Goal: Task Accomplishment & Management: Use online tool/utility

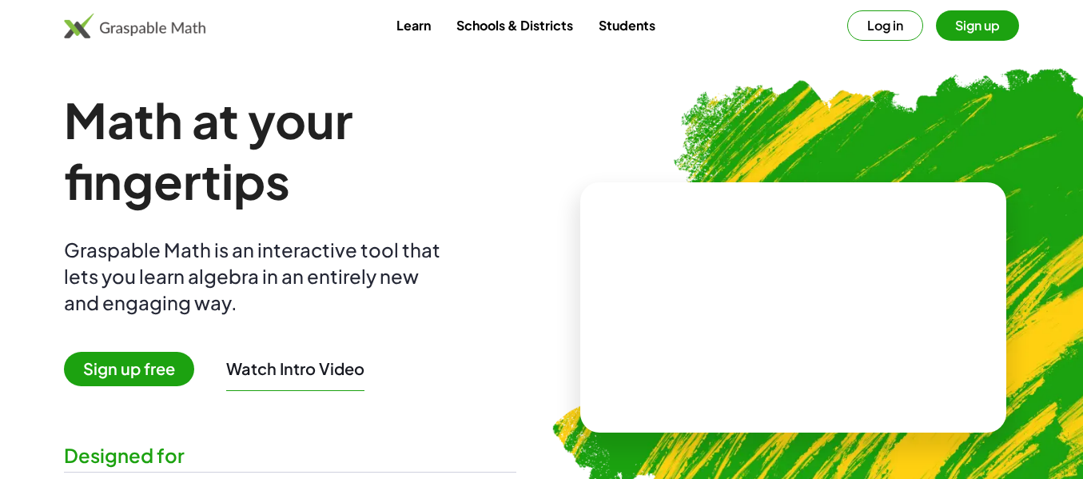
click at [398, 211] on h1 "Math at your fingertips" at bounding box center [290, 151] width 453 height 122
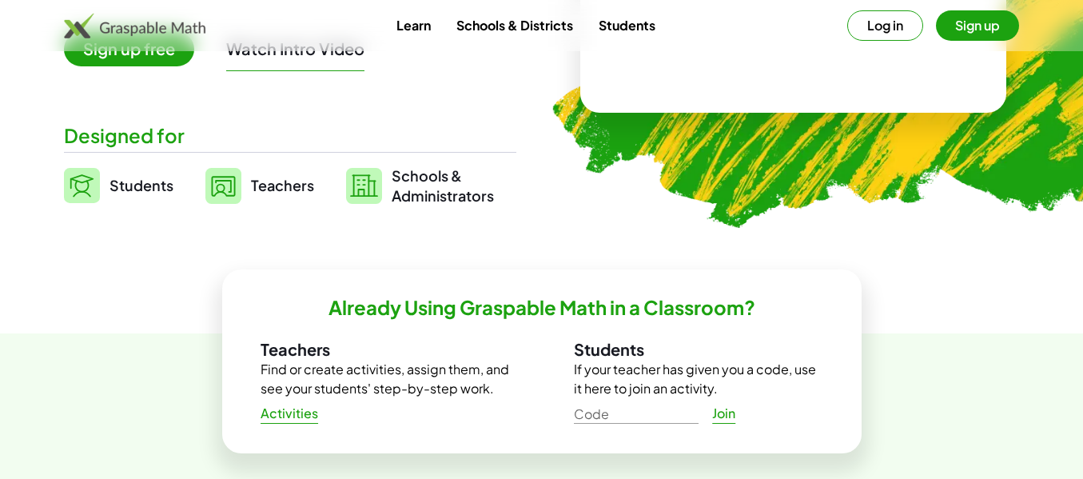
scroll to position [384, 0]
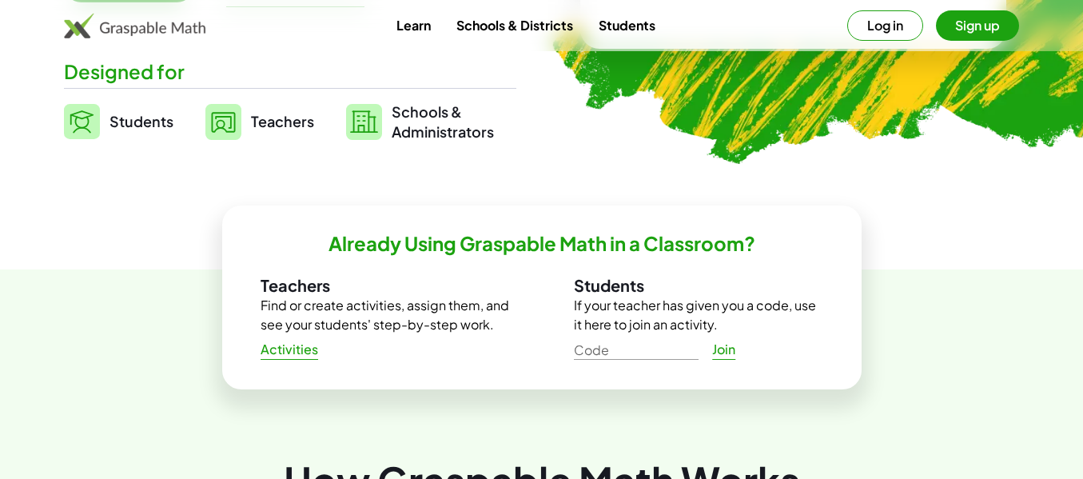
click at [64, 139] on img at bounding box center [82, 121] width 36 height 35
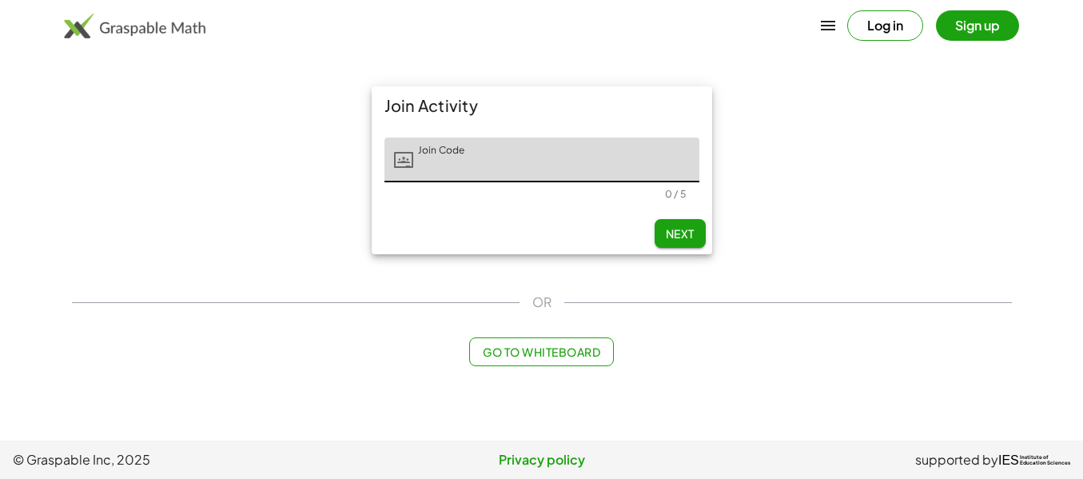
click at [885, 33] on button "Log in" at bounding box center [885, 25] width 76 height 30
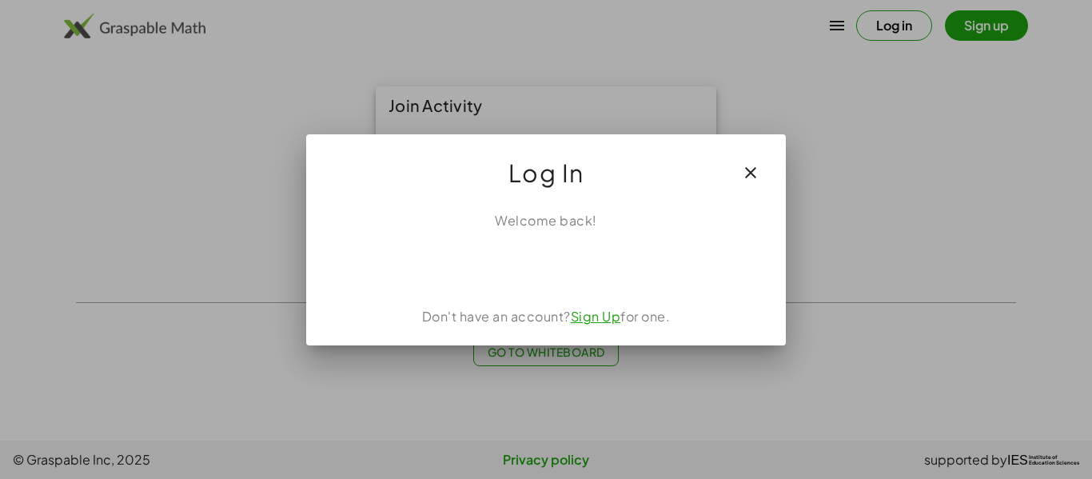
click at [524, 248] on iframe at bounding box center [546, 265] width 162 height 35
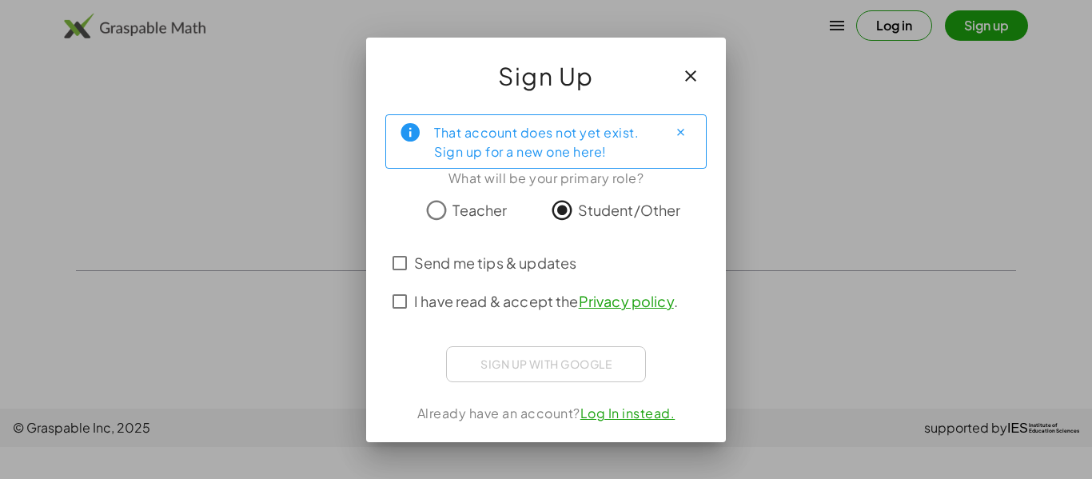
click at [500, 312] on span "I have read & accept the Privacy policy ." at bounding box center [546, 301] width 264 height 22
click at [507, 273] on span "Send me tips & updates" at bounding box center [495, 263] width 162 height 22
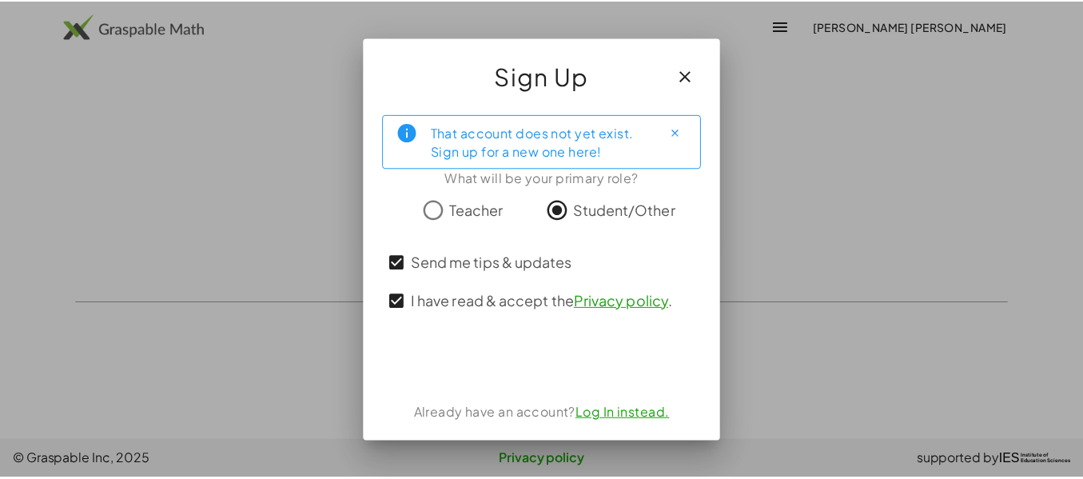
scroll to position [32, 0]
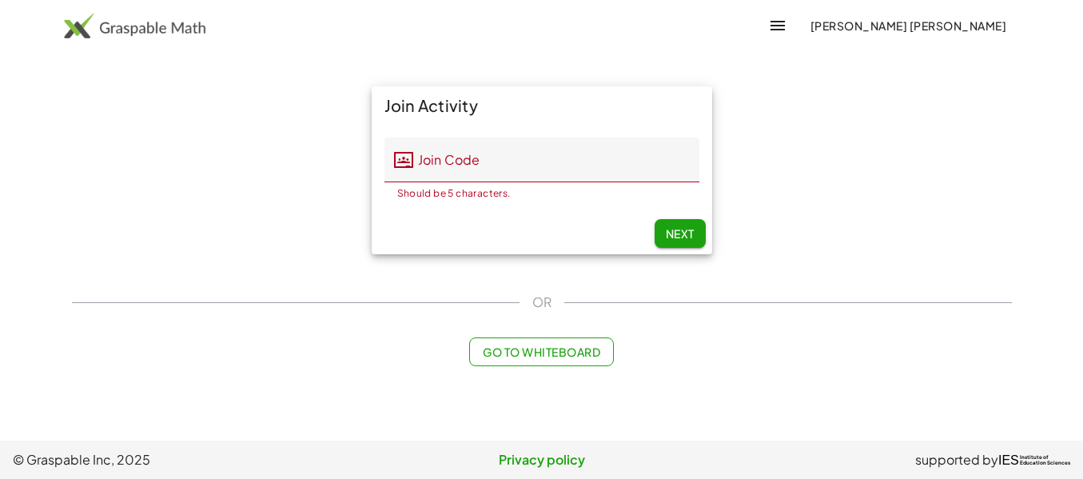
click at [500, 165] on input "Join Code" at bounding box center [556, 160] width 286 height 45
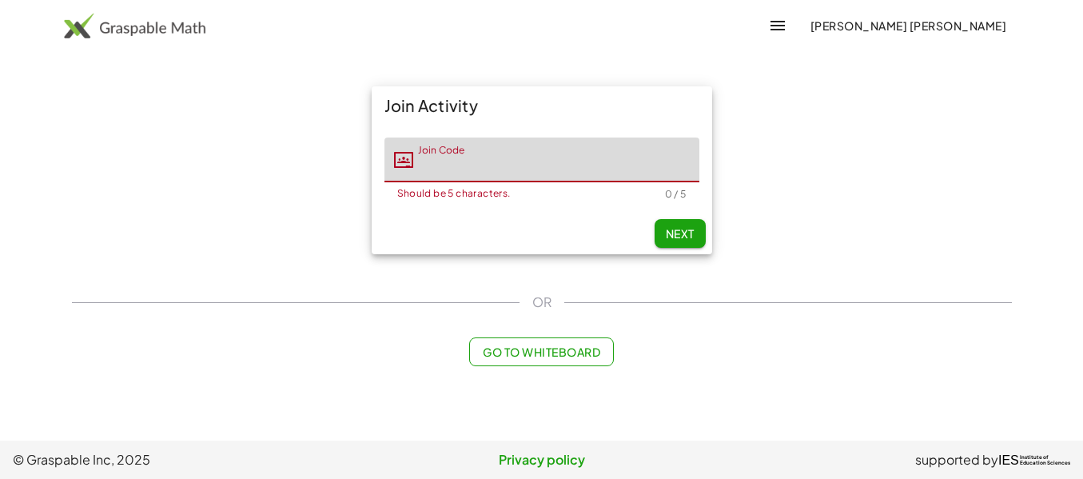
click at [326, 261] on div "Join Activity Join Code Join Code Should be 5 characters. 0 / 5 Next" at bounding box center [541, 170] width 959 height 187
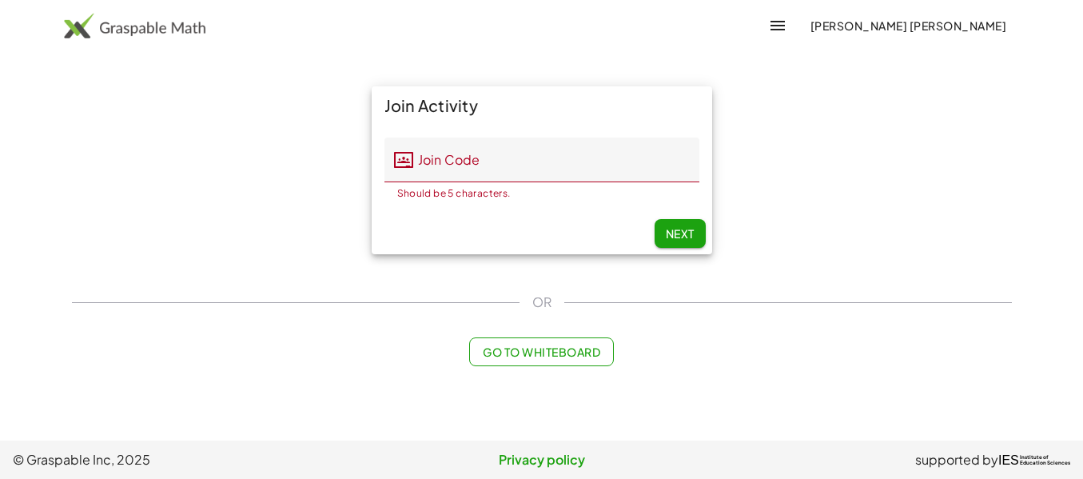
scroll to position [57, 0]
click at [502, 359] on span "Go to Whiteboard" at bounding box center [542, 352] width 118 height 14
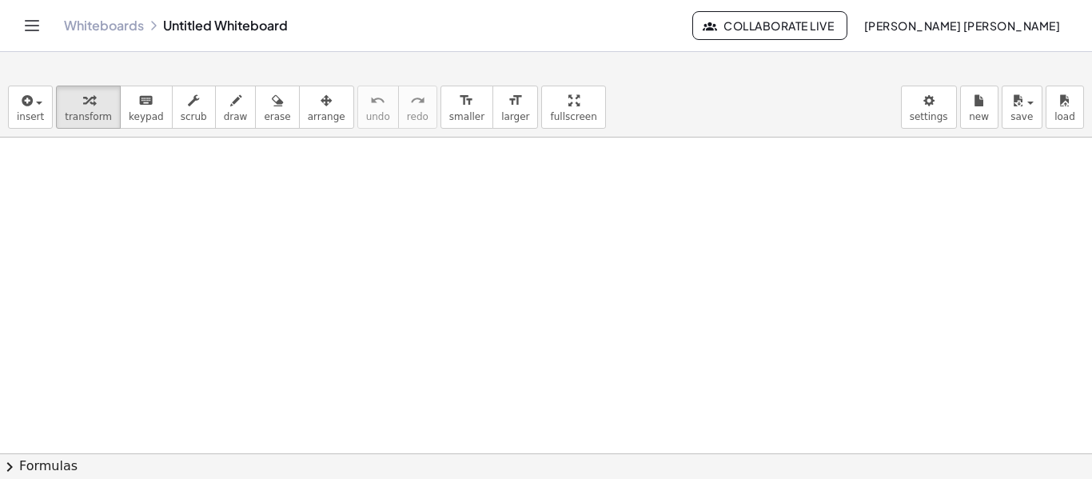
scroll to position [128, 0]
click at [76, 126] on button "transform" at bounding box center [88, 107] width 65 height 43
click at [33, 116] on span "insert" at bounding box center [30, 116] width 27 height 11
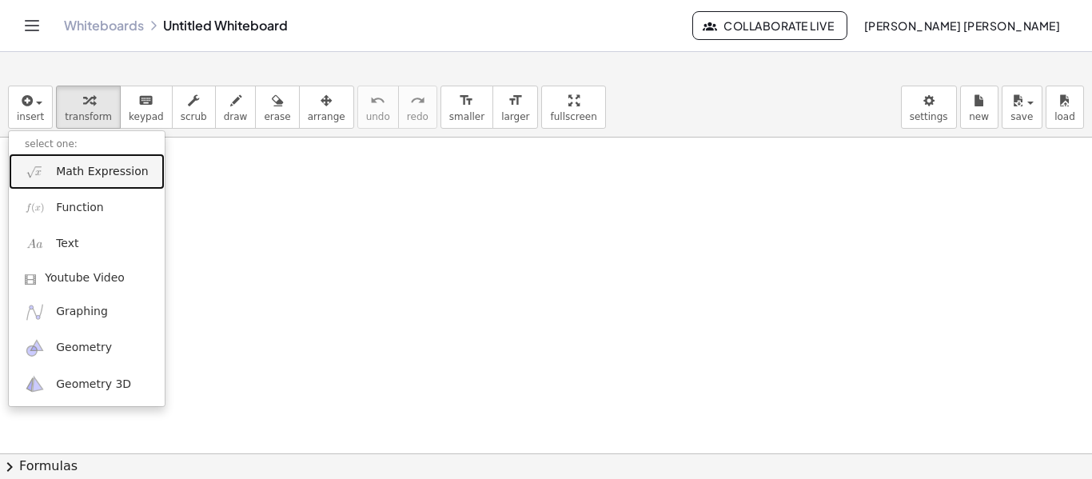
click at [106, 181] on link "Math Expression" at bounding box center [87, 172] width 156 height 36
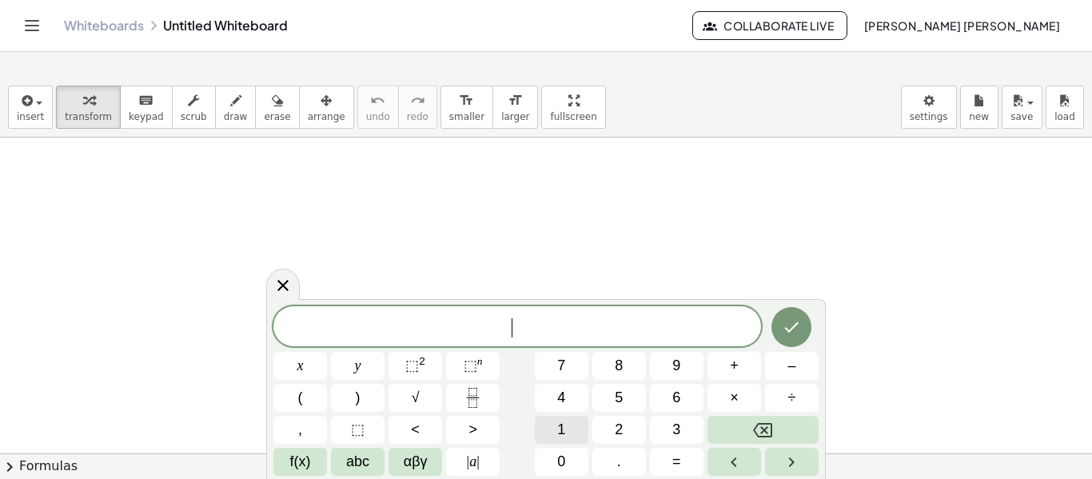
click at [549, 432] on button "1" at bounding box center [562, 430] width 54 height 28
click at [725, 376] on button "+" at bounding box center [735, 366] width 54 height 28
click at [580, 433] on button "1" at bounding box center [562, 430] width 54 height 28
click at [782, 325] on icon "Done" at bounding box center [791, 326] width 19 height 19
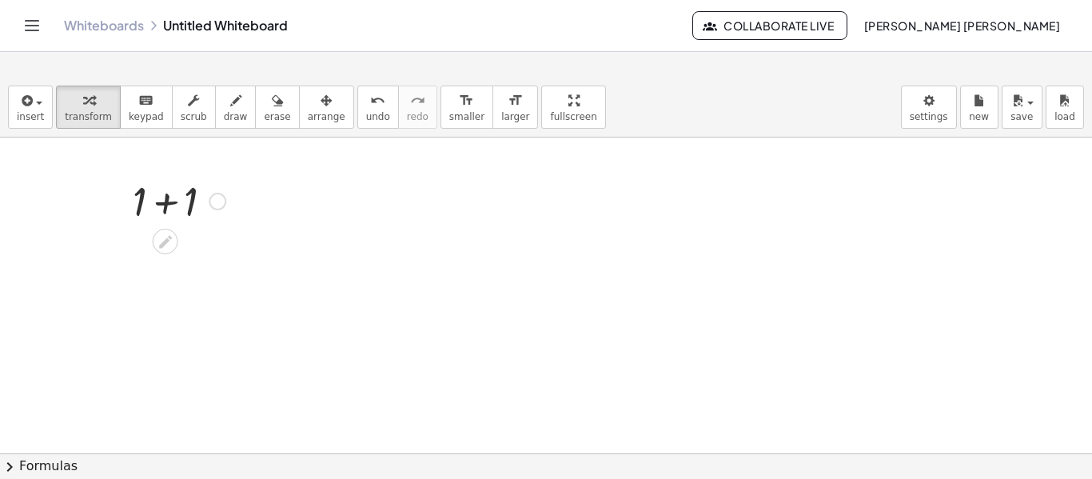
click at [171, 202] on div at bounding box center [179, 200] width 109 height 54
click at [166, 254] on div at bounding box center [179, 253] width 109 height 53
drag, startPoint x: 166, startPoint y: 254, endPoint x: 261, endPoint y: 255, distance: 94.3
click at [217, 201] on div at bounding box center [218, 202] width 18 height 18
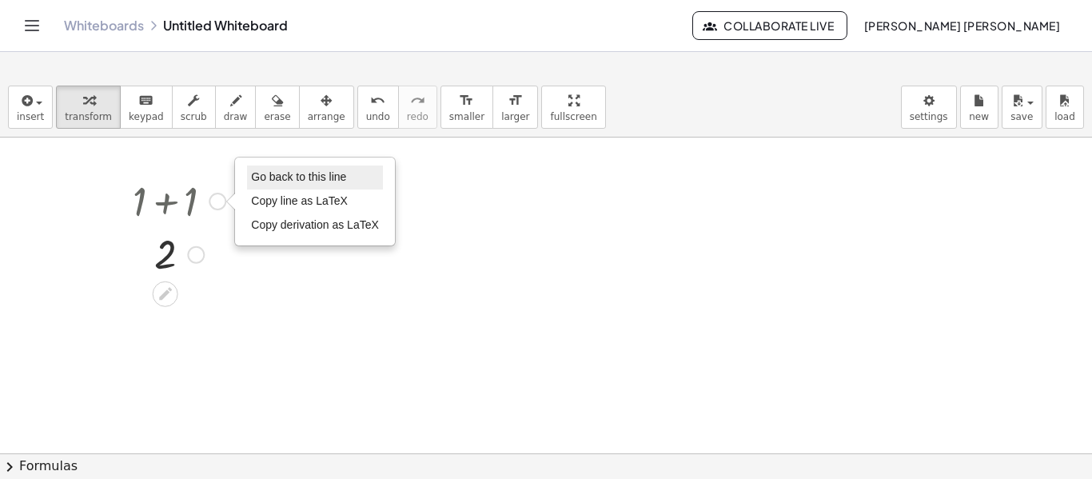
click at [281, 184] on li "Go back to this line" at bounding box center [315, 177] width 136 height 24
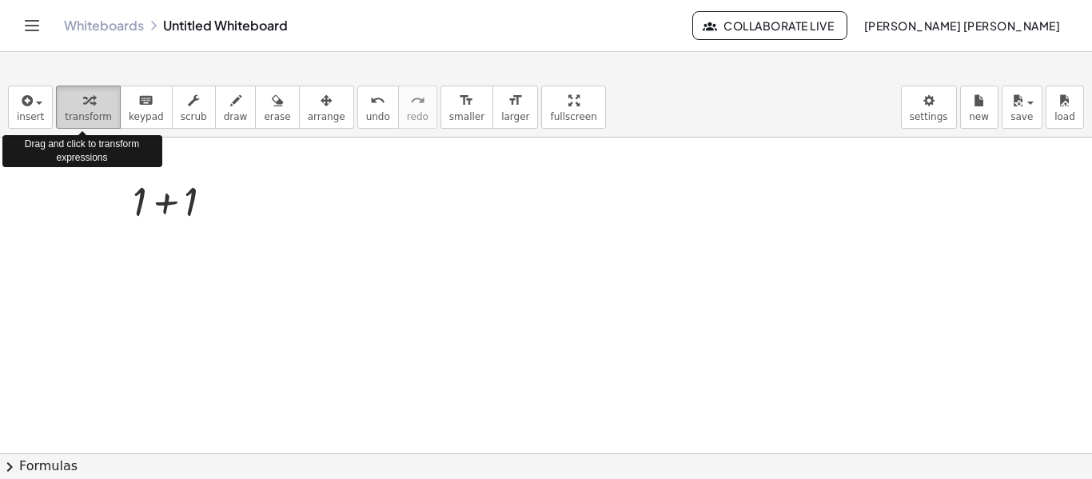
click at [78, 122] on button "transform" at bounding box center [88, 107] width 65 height 43
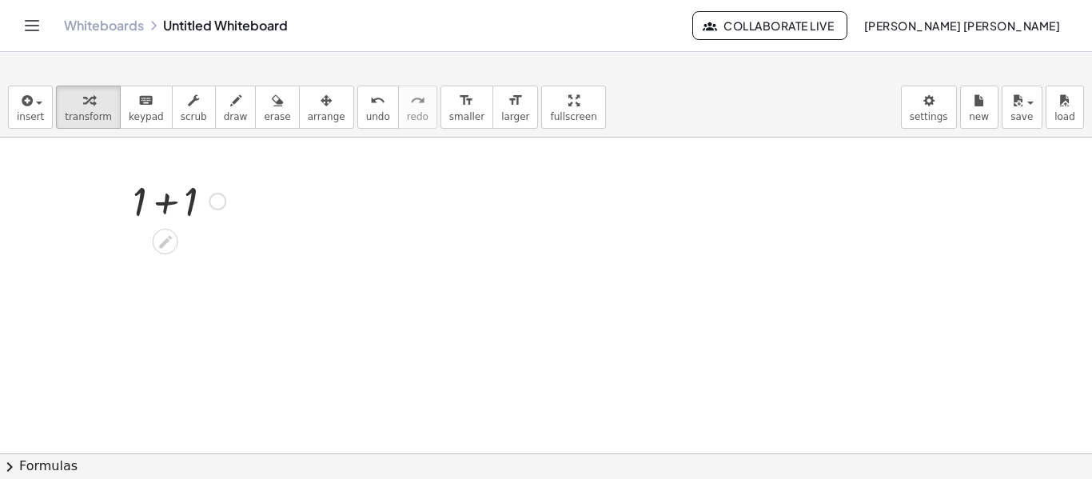
click at [164, 209] on div at bounding box center [179, 200] width 109 height 54
click at [165, 209] on div at bounding box center [179, 200] width 109 height 54
click at [195, 254] on div "Go back to this line Copy line as LaTeX Copy derivation as LaTeX" at bounding box center [196, 255] width 18 height 18
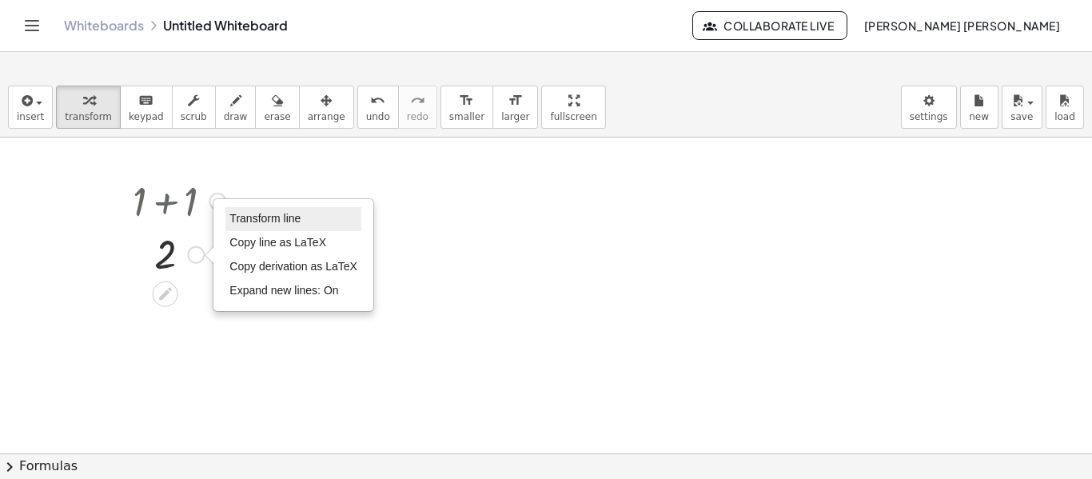
click at [270, 220] on span "Transform line" at bounding box center [264, 218] width 71 height 13
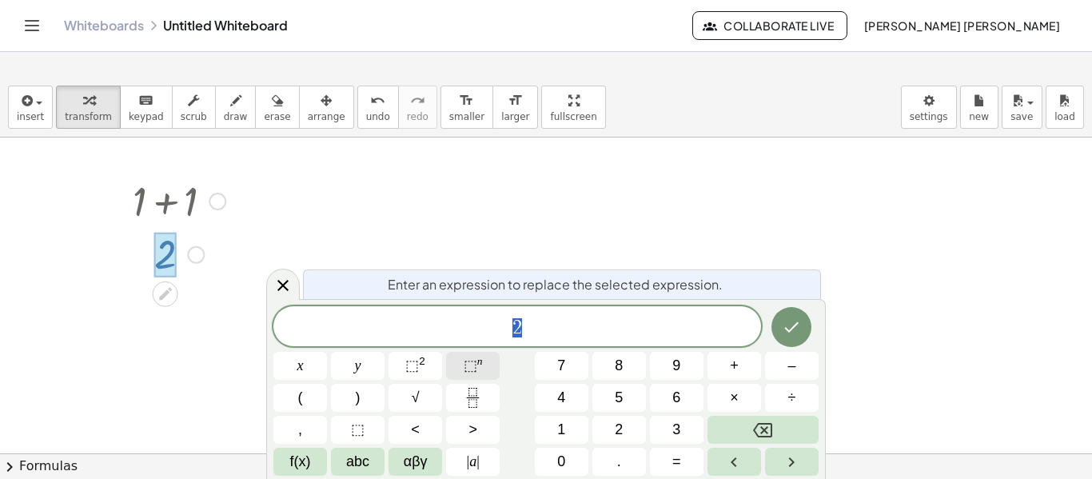
click at [453, 379] on button "⬚ n" at bounding box center [473, 366] width 54 height 28
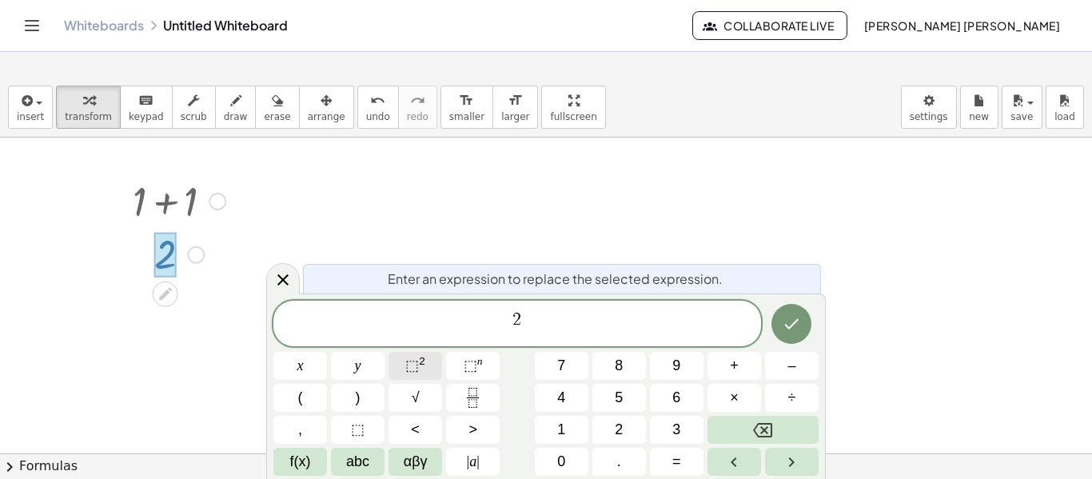
click at [418, 378] on button "⬚ 2" at bounding box center [416, 366] width 54 height 28
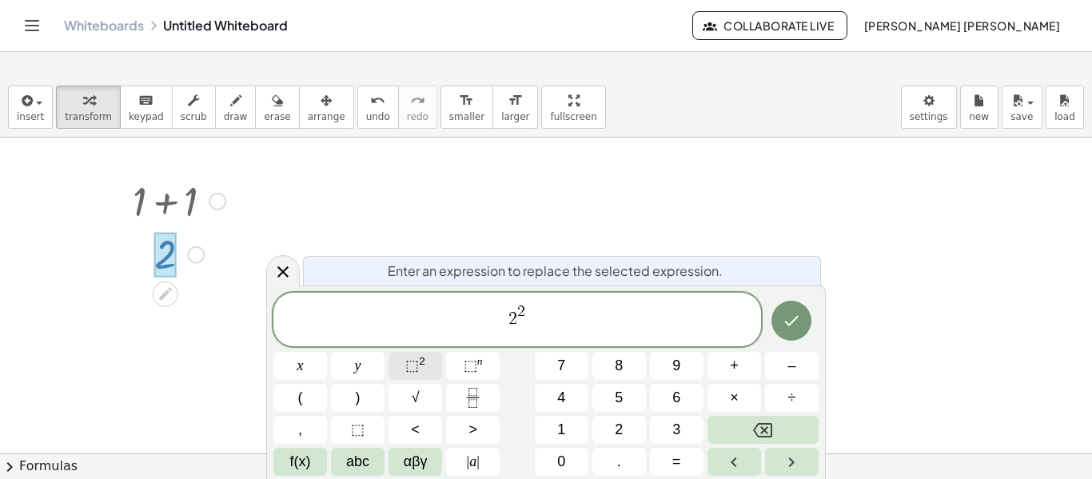
click at [421, 378] on button "⬚ 2" at bounding box center [416, 366] width 54 height 28
click at [423, 378] on button "⬚ 2" at bounding box center [416, 366] width 54 height 28
click at [788, 318] on icon "Done" at bounding box center [791, 320] width 19 height 19
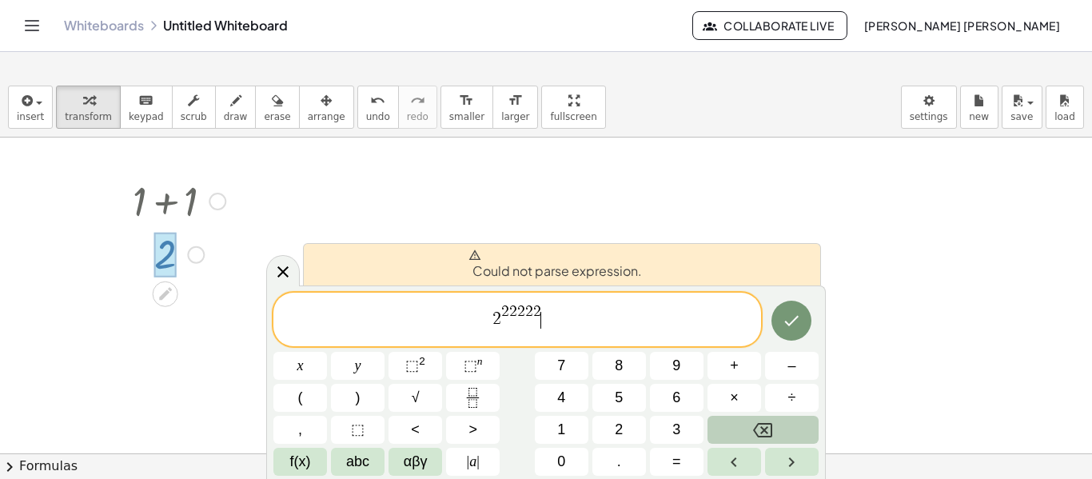
click at [760, 429] on icon "Backspace" at bounding box center [762, 430] width 19 height 19
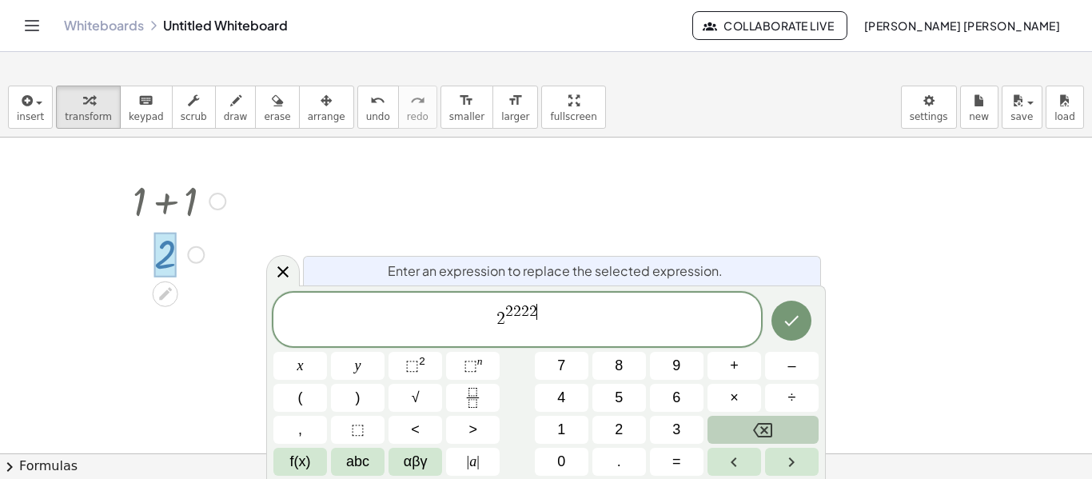
click at [760, 429] on icon "Backspace" at bounding box center [762, 430] width 19 height 19
click at [564, 433] on span "1" at bounding box center [561, 430] width 8 height 22
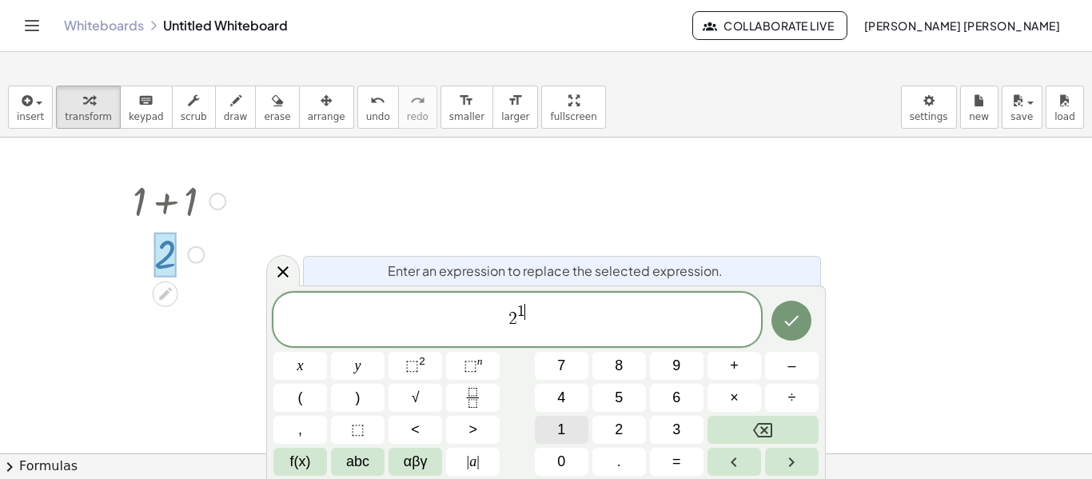
click at [564, 433] on span "1" at bounding box center [561, 430] width 8 height 22
click at [737, 424] on button "Backspace" at bounding box center [763, 430] width 111 height 28
click at [734, 425] on button "Backspace" at bounding box center [763, 430] width 111 height 28
click at [747, 425] on button "Backspace" at bounding box center [763, 430] width 111 height 28
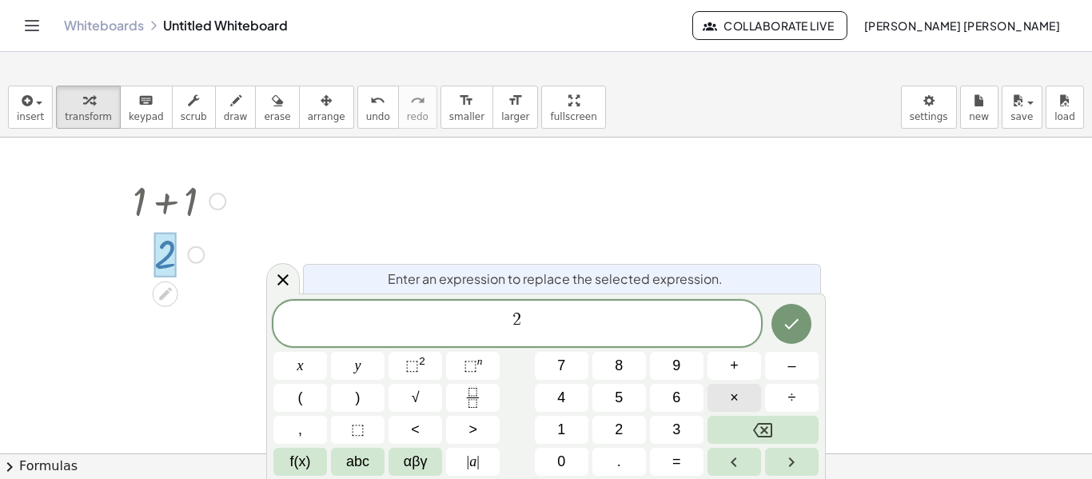
click at [720, 400] on button "×" at bounding box center [735, 398] width 54 height 28
click at [608, 433] on button "2" at bounding box center [619, 430] width 54 height 28
click at [801, 326] on icon "Done" at bounding box center [791, 323] width 19 height 19
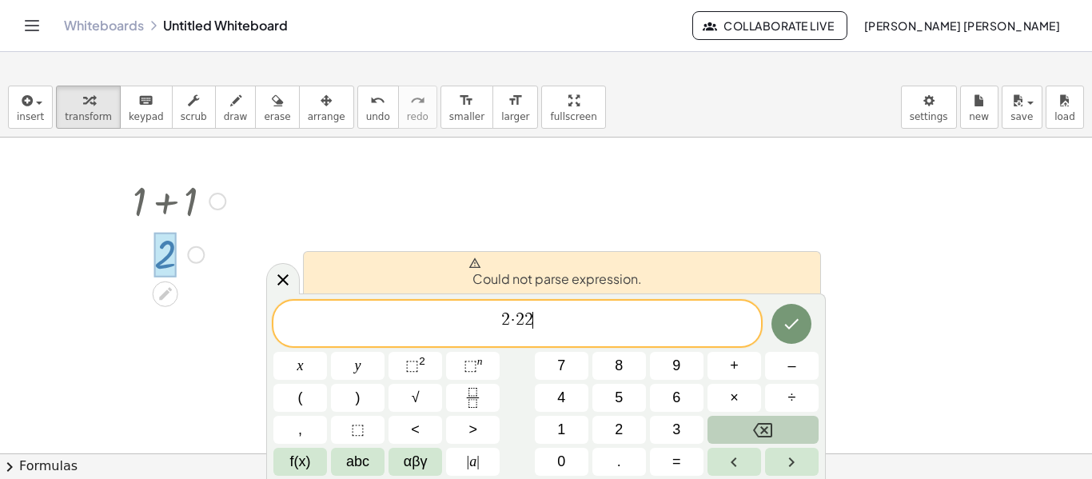
click at [748, 420] on button "Backspace" at bounding box center [763, 430] width 111 height 28
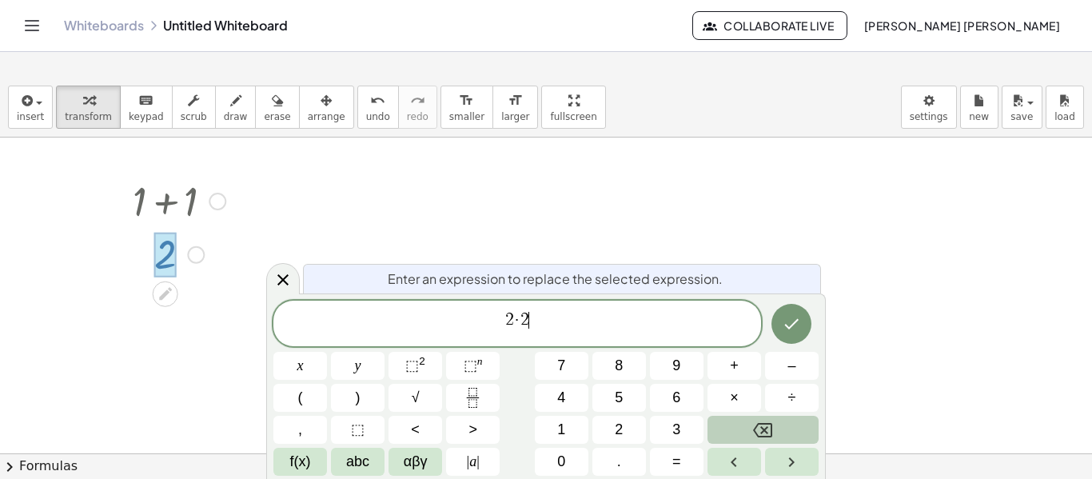
click at [748, 420] on button "Backspace" at bounding box center [763, 430] width 111 height 28
click at [732, 439] on button "Backspace" at bounding box center [763, 430] width 111 height 28
click at [732, 399] on span "×" at bounding box center [734, 398] width 9 height 22
click at [732, 400] on span "×" at bounding box center [734, 398] width 9 height 22
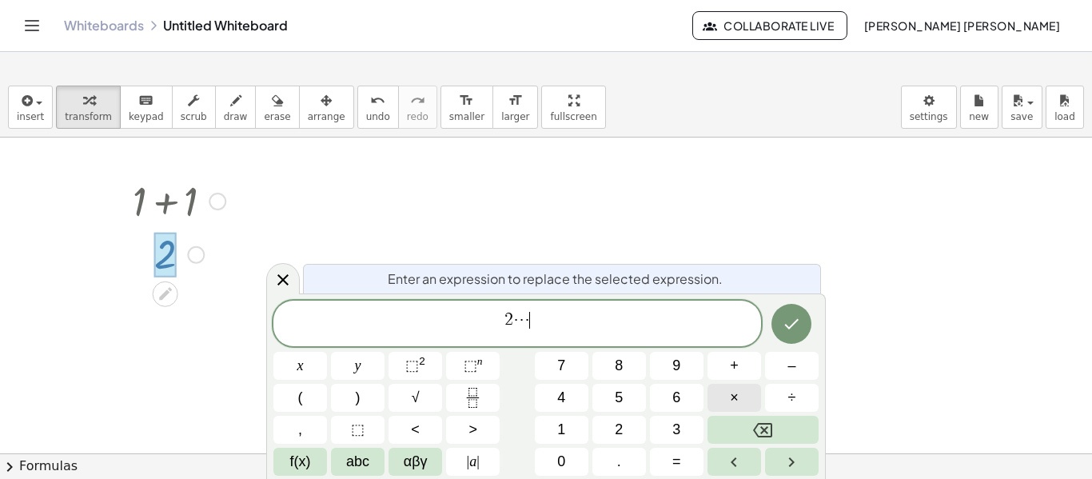
click at [732, 400] on span "×" at bounding box center [734, 398] width 9 height 22
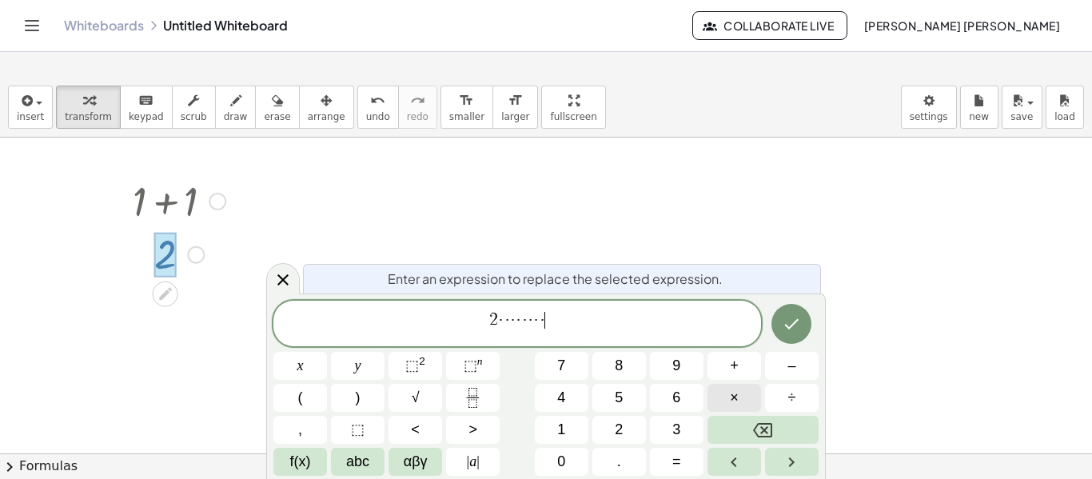
click at [732, 400] on span "×" at bounding box center [734, 398] width 9 height 22
click at [776, 399] on button "÷" at bounding box center [792, 398] width 54 height 28
click at [776, 365] on button "–" at bounding box center [792, 366] width 54 height 28
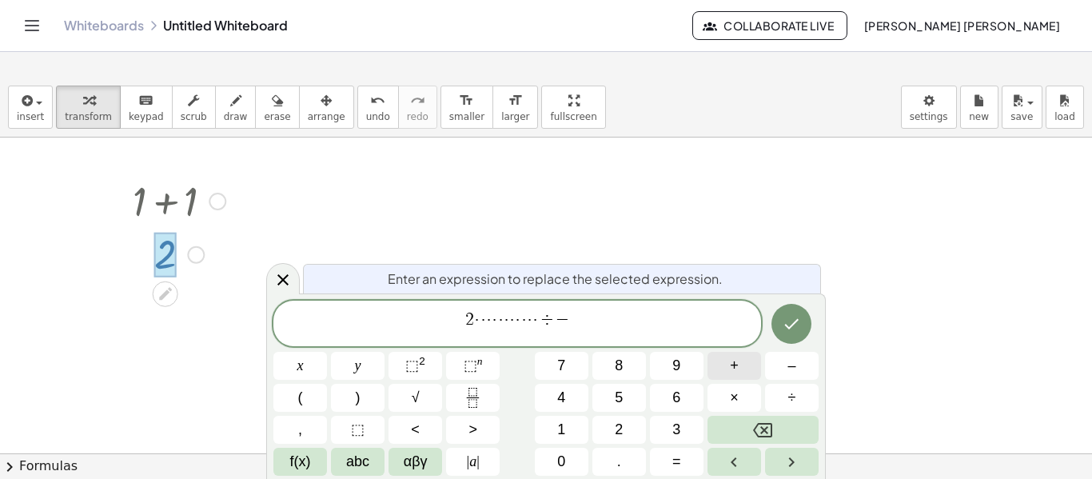
click at [744, 366] on button "+" at bounding box center [735, 366] width 54 height 28
click at [742, 429] on button "Backspace" at bounding box center [763, 430] width 111 height 28
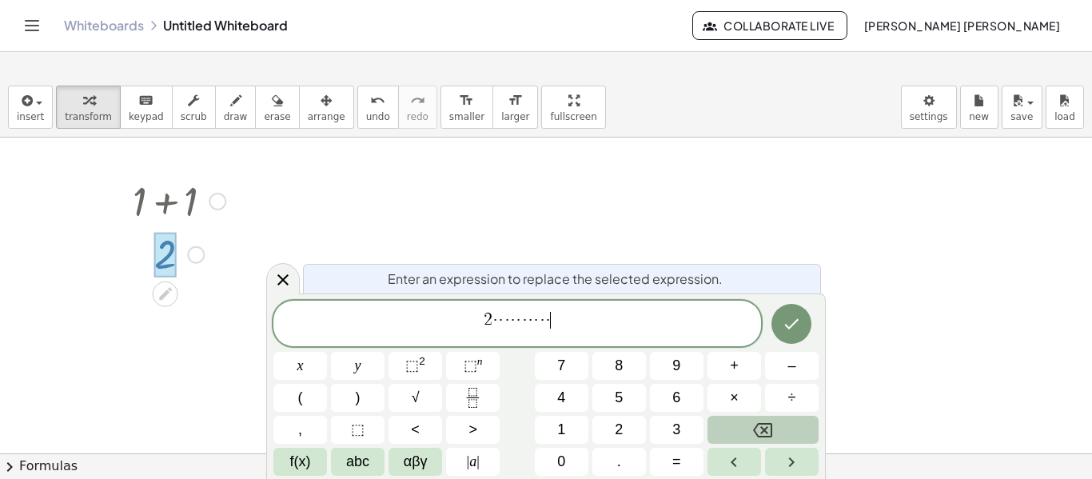
click at [742, 429] on button "Backspace" at bounding box center [763, 430] width 111 height 28
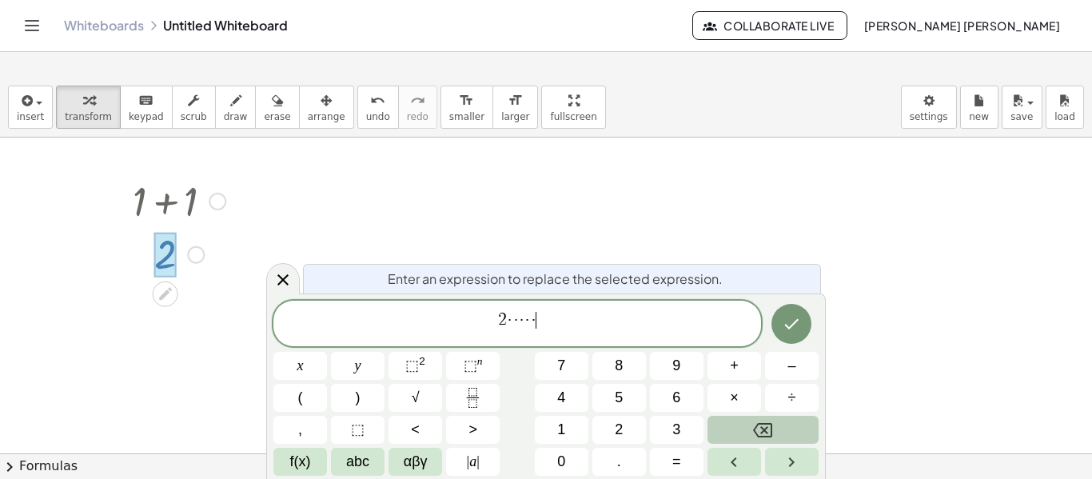
click at [742, 429] on button "Backspace" at bounding box center [763, 430] width 111 height 28
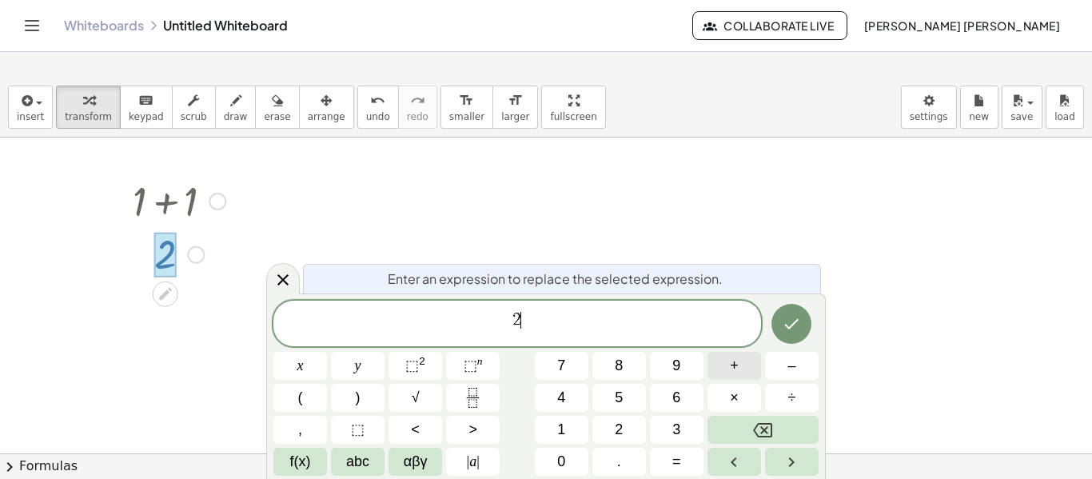
click at [736, 363] on span "+" at bounding box center [734, 366] width 9 height 22
click at [785, 366] on button "–" at bounding box center [792, 366] width 54 height 28
click at [722, 358] on button "+" at bounding box center [735, 366] width 54 height 28
click at [630, 425] on button "2" at bounding box center [619, 430] width 54 height 28
click at [804, 313] on button "Done" at bounding box center [792, 324] width 40 height 40
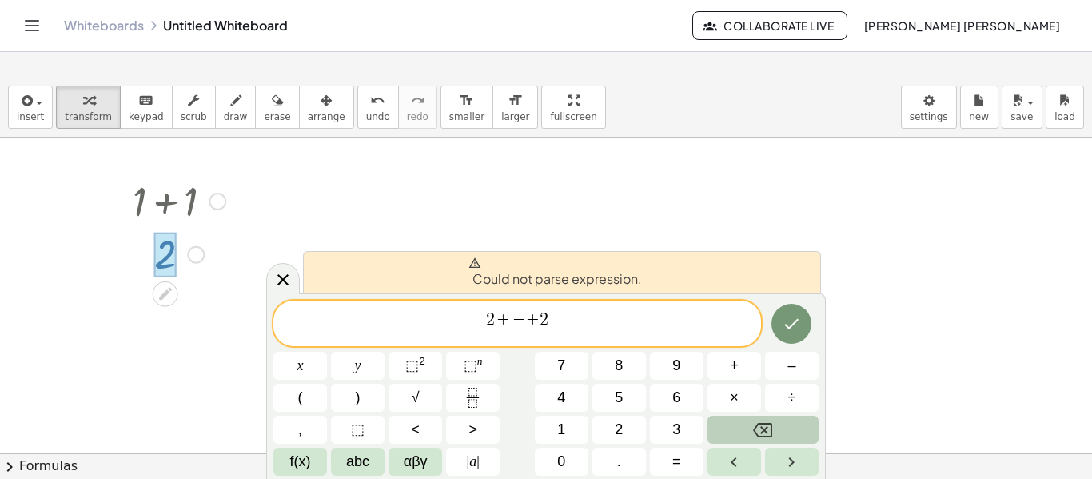
click at [740, 431] on button "Backspace" at bounding box center [763, 430] width 111 height 28
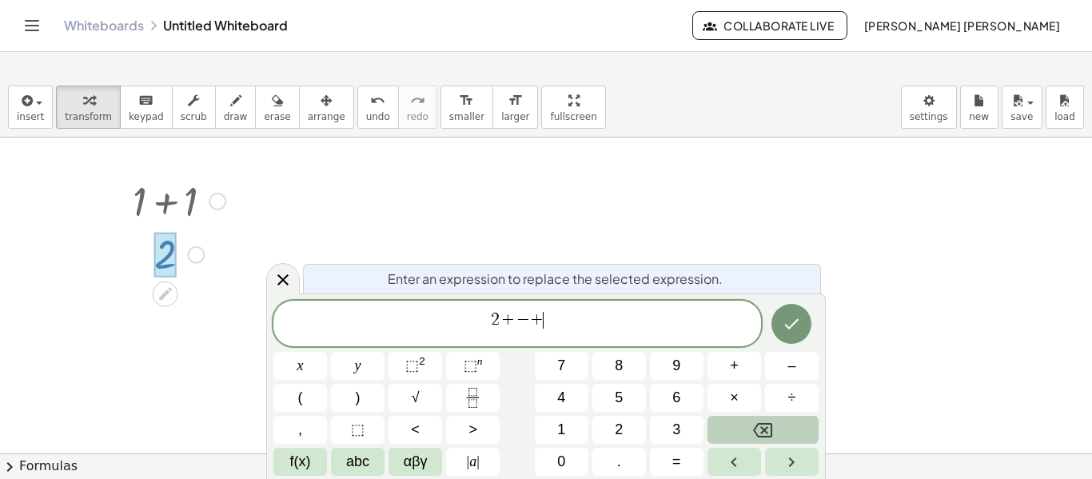
click at [740, 431] on button "Backspace" at bounding box center [763, 430] width 111 height 28
click at [743, 431] on button "Backspace" at bounding box center [763, 430] width 111 height 28
click at [732, 369] on span "+" at bounding box center [734, 366] width 9 height 22
click at [298, 407] on span "(" at bounding box center [300, 398] width 5 height 22
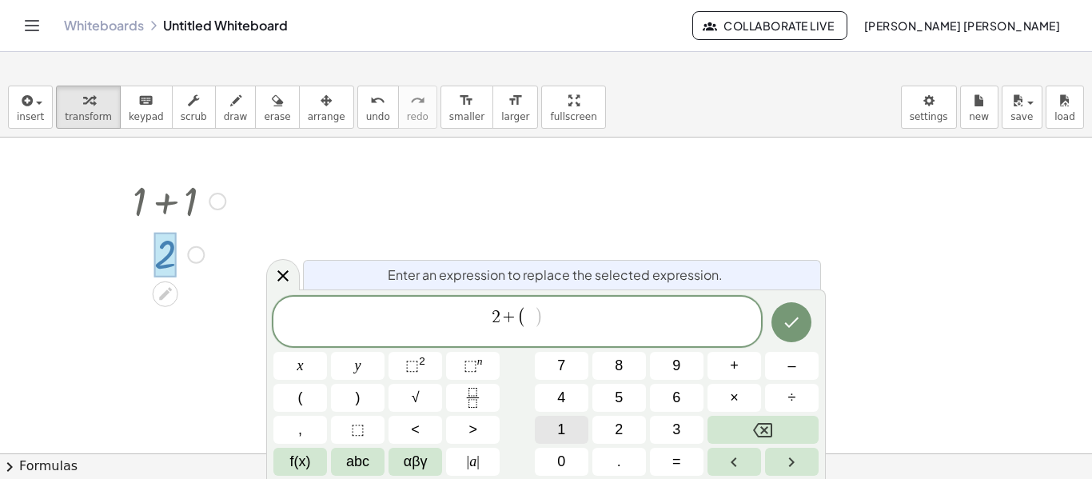
click at [551, 435] on button "1" at bounding box center [562, 430] width 54 height 28
click at [730, 363] on span "+" at bounding box center [734, 366] width 9 height 22
click at [617, 420] on span "2" at bounding box center [619, 430] width 8 height 22
click at [736, 361] on span "+" at bounding box center [734, 366] width 9 height 22
click at [557, 389] on span "4" at bounding box center [561, 398] width 8 height 22
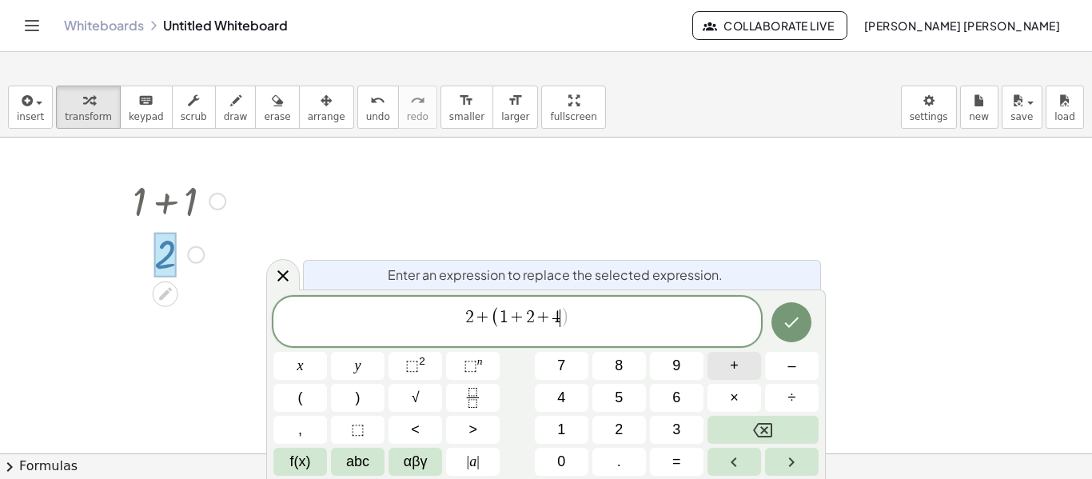
click at [728, 360] on button "+" at bounding box center [735, 366] width 54 height 28
click at [670, 393] on button "6" at bounding box center [677, 398] width 54 height 28
click at [722, 369] on button "+" at bounding box center [735, 366] width 54 height 28
click at [653, 369] on button "9" at bounding box center [677, 366] width 54 height 28
click at [367, 401] on button ")" at bounding box center [358, 398] width 54 height 28
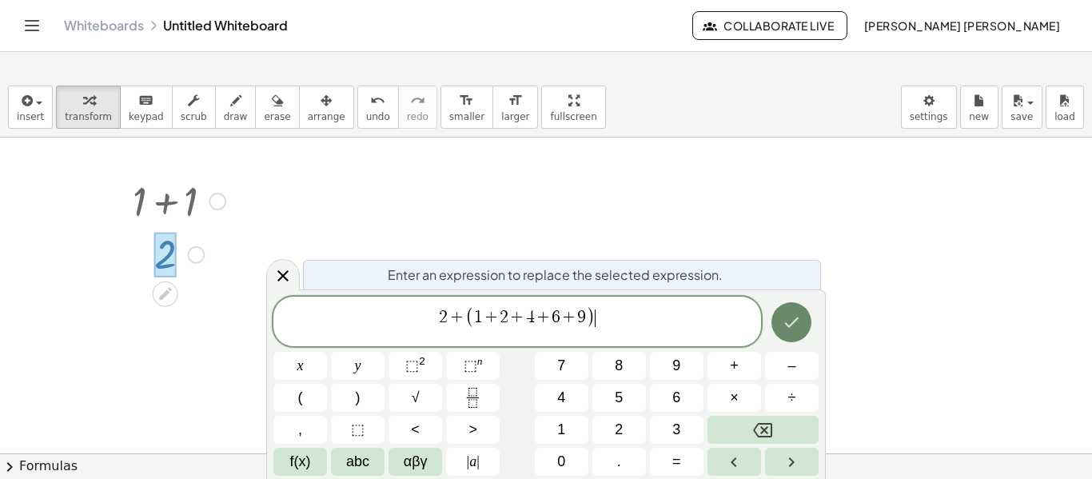
click at [788, 317] on icon "Done" at bounding box center [791, 322] width 19 height 19
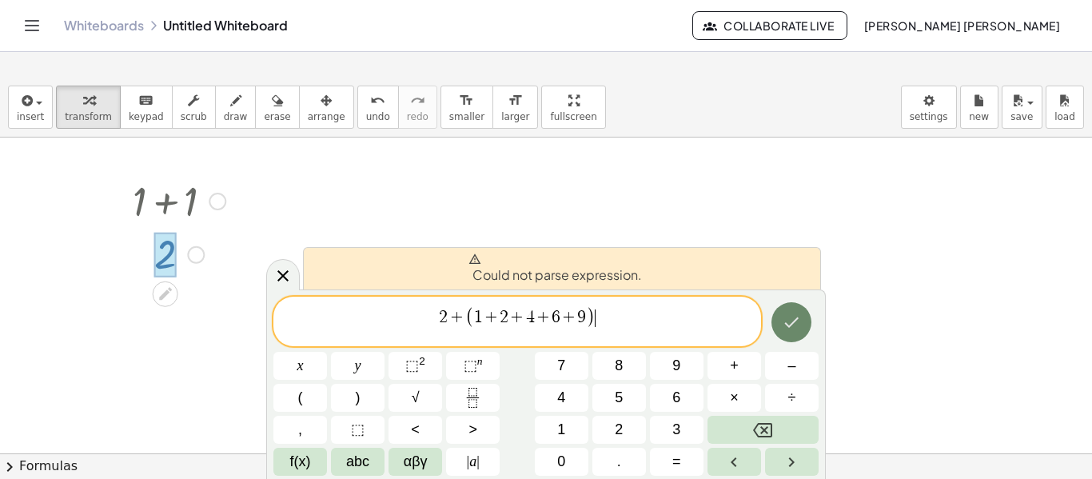
click at [795, 331] on icon "Done" at bounding box center [791, 322] width 19 height 19
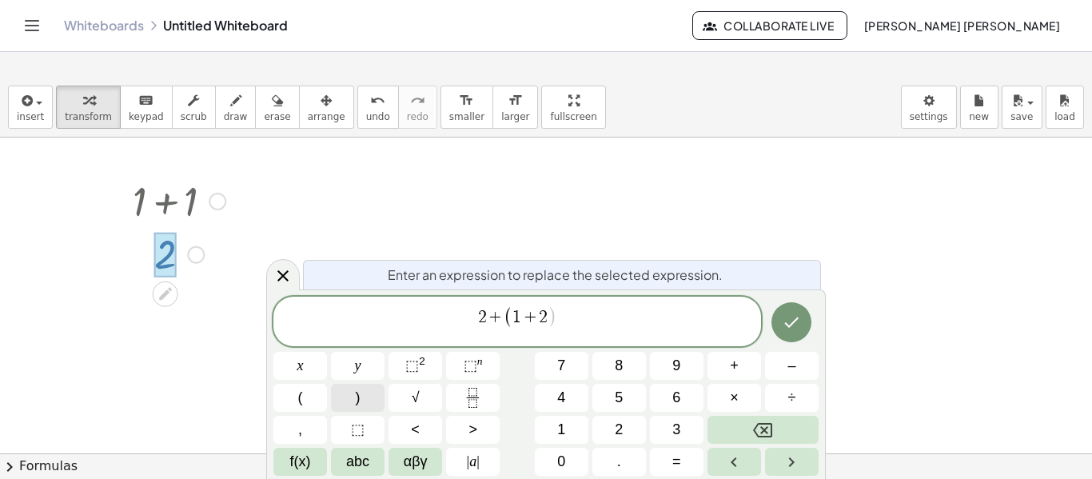
click at [350, 397] on button ")" at bounding box center [358, 398] width 54 height 28
click at [795, 317] on icon "Done" at bounding box center [791, 322] width 19 height 19
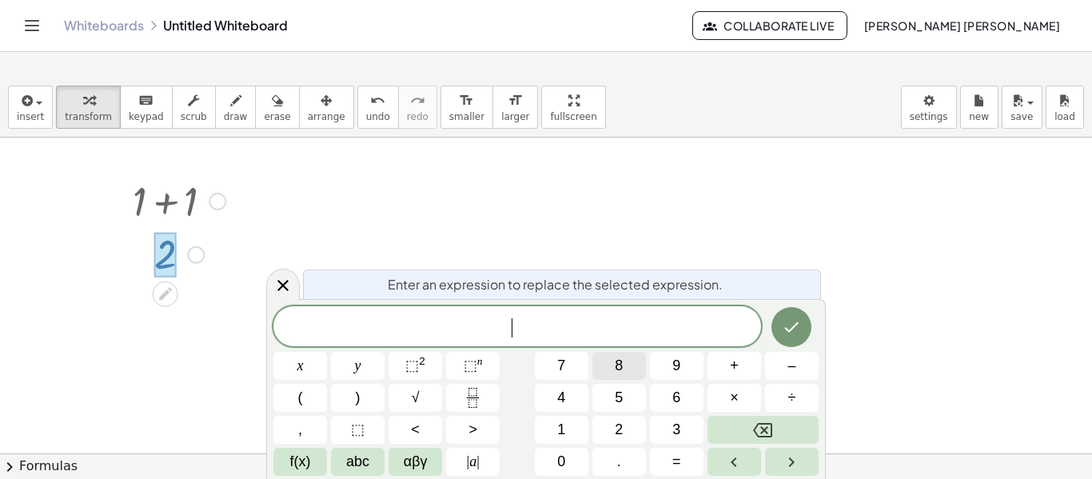
click at [596, 373] on button "8" at bounding box center [619, 366] width 54 height 28
click at [728, 366] on button "+" at bounding box center [735, 366] width 54 height 28
click at [672, 394] on button "6" at bounding box center [677, 398] width 54 height 28
click at [623, 432] on button "2" at bounding box center [619, 430] width 54 height 28
click at [794, 335] on icon "Done" at bounding box center [791, 326] width 19 height 19
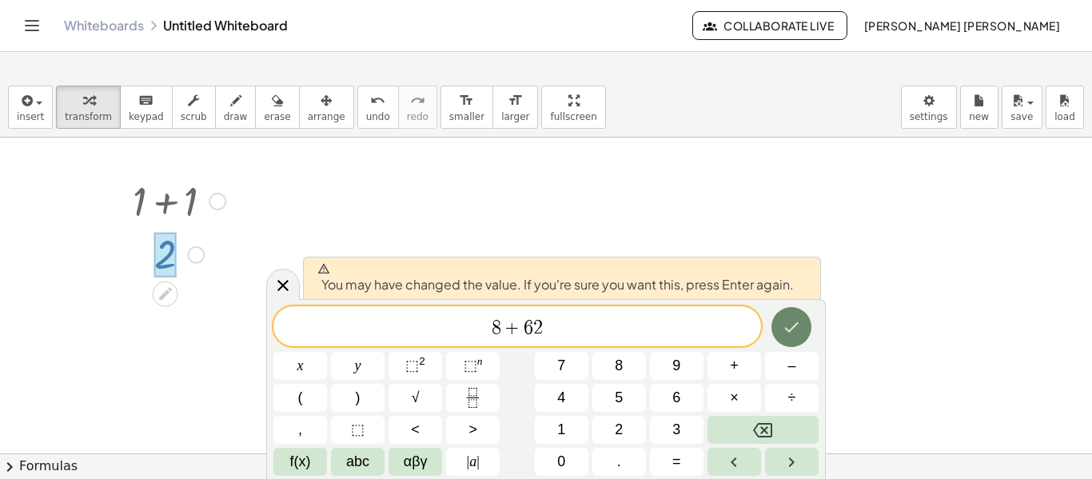
click at [794, 335] on icon "Done" at bounding box center [791, 326] width 19 height 19
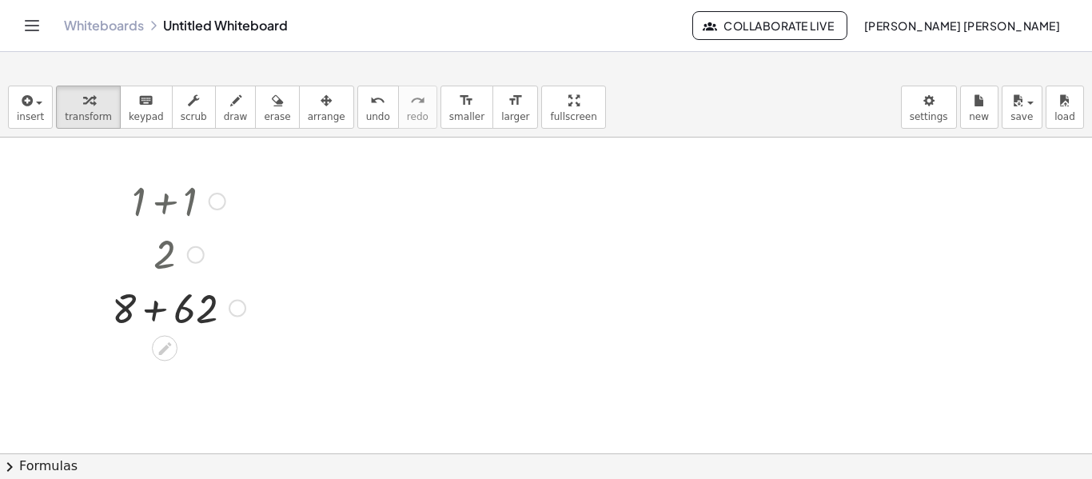
click at [159, 303] on div at bounding box center [179, 307] width 150 height 54
click at [156, 308] on div at bounding box center [179, 307] width 150 height 54
click at [164, 201] on div at bounding box center [179, 200] width 150 height 54
click at [218, 201] on div at bounding box center [218, 202] width 18 height 18
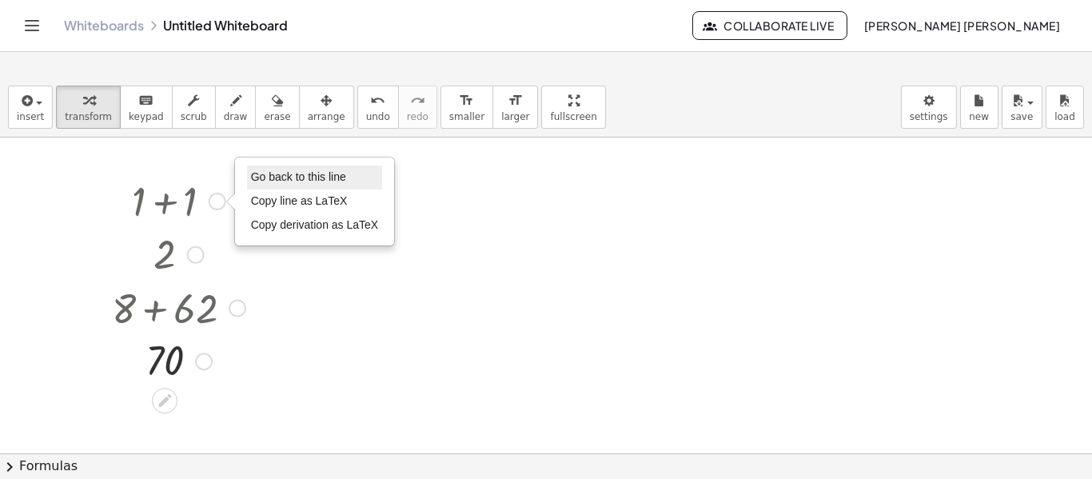
click at [264, 175] on span "Go back to this line" at bounding box center [298, 176] width 95 height 13
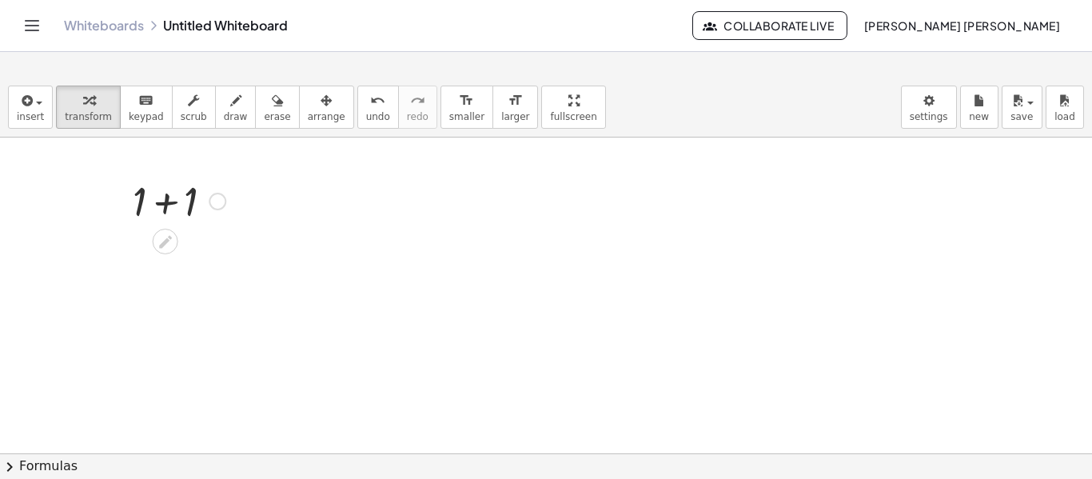
click at [173, 211] on div at bounding box center [179, 200] width 109 height 54
click at [193, 257] on div "Go back to this line Copy line as LaTeX Copy derivation as LaTeX" at bounding box center [196, 255] width 18 height 18
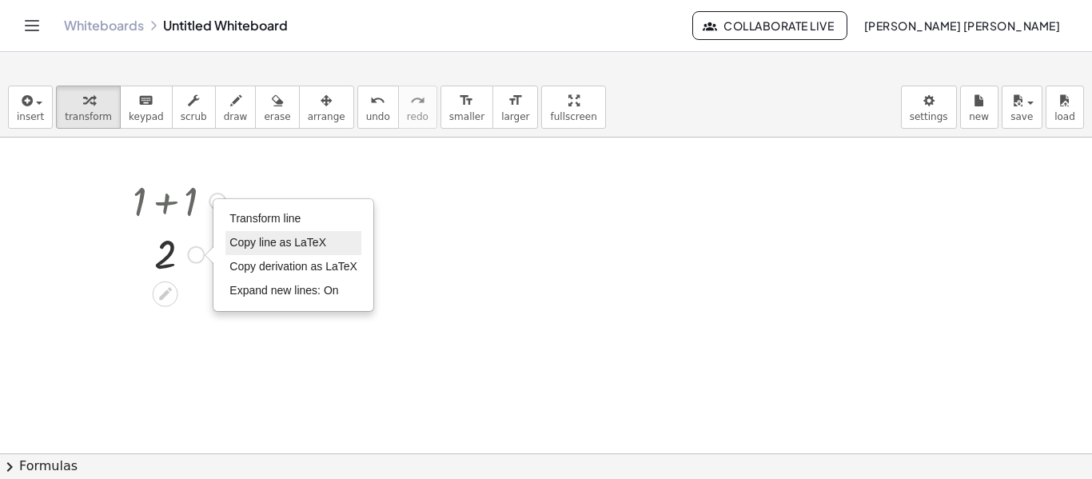
click at [272, 245] on span "Copy line as LaTeX" at bounding box center [277, 242] width 97 height 13
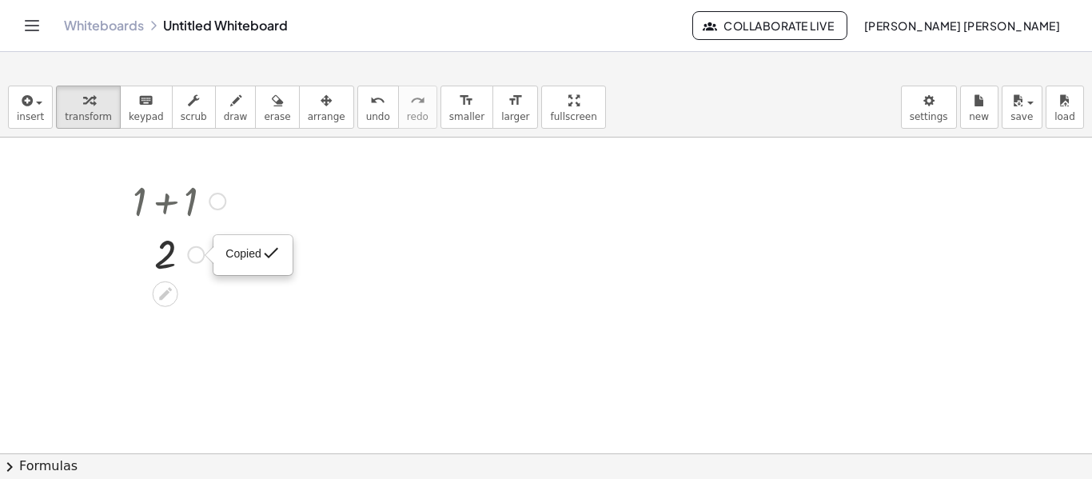
click at [253, 253] on span "Copied" at bounding box center [242, 254] width 35 height 13
click at [23, 106] on icon "button" at bounding box center [25, 100] width 14 height 19
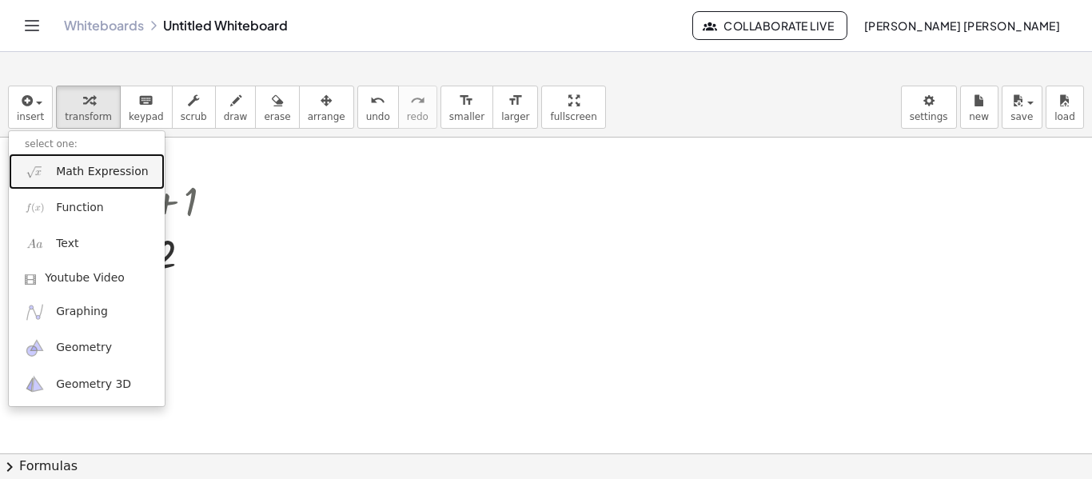
click at [78, 169] on span "Math Expression" at bounding box center [102, 172] width 92 height 16
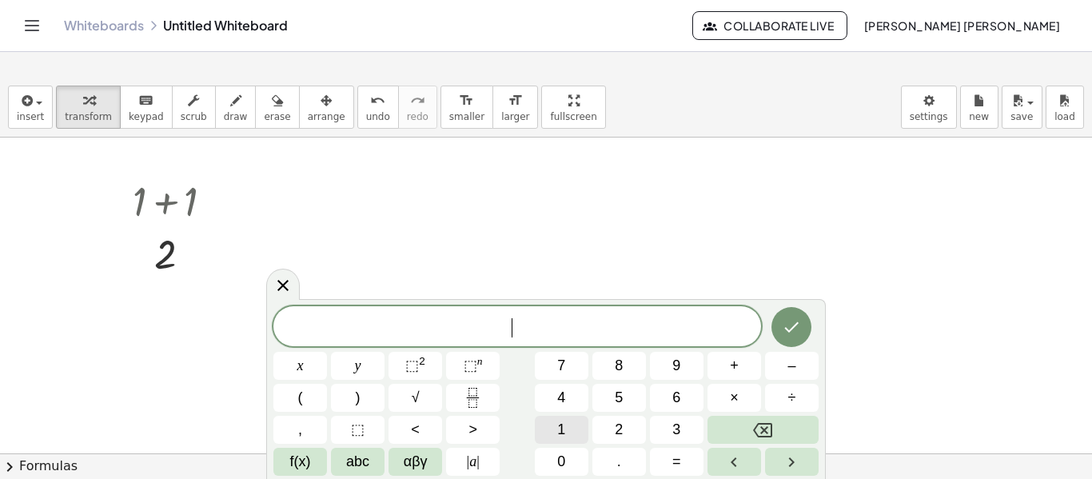
click at [553, 438] on button "1" at bounding box center [562, 430] width 54 height 28
click at [723, 370] on button "+" at bounding box center [735, 366] width 54 height 28
click at [752, 429] on button "Backspace" at bounding box center [763, 430] width 111 height 28
click at [708, 448] on div "(" at bounding box center [735, 462] width 54 height 28
click at [309, 405] on button "(" at bounding box center [300, 398] width 54 height 28
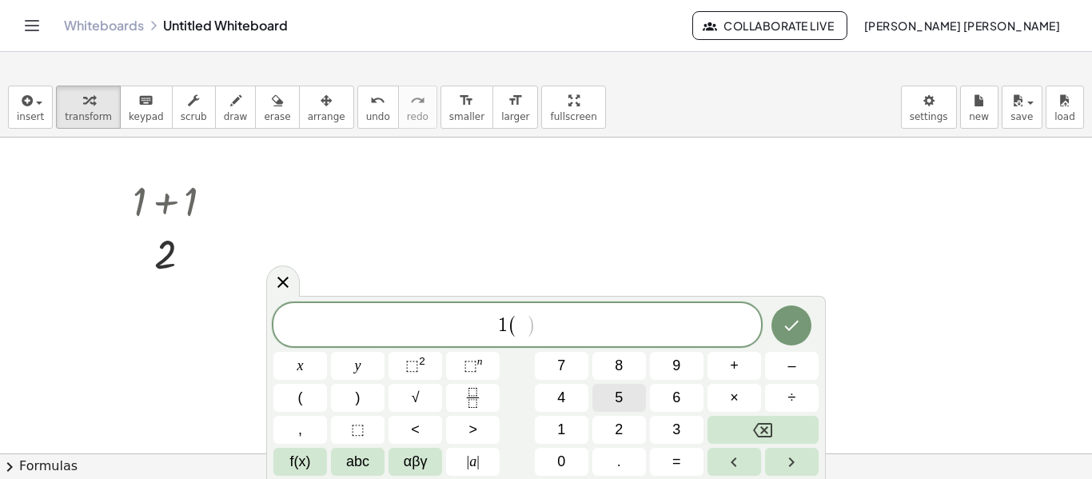
click at [623, 399] on button "5" at bounding box center [619, 398] width 54 height 28
click at [744, 373] on button "+" at bounding box center [735, 366] width 54 height 28
click at [644, 403] on button "5" at bounding box center [619, 398] width 54 height 28
click at [359, 399] on span ")" at bounding box center [358, 398] width 5 height 22
click at [742, 371] on button "+" at bounding box center [735, 366] width 54 height 28
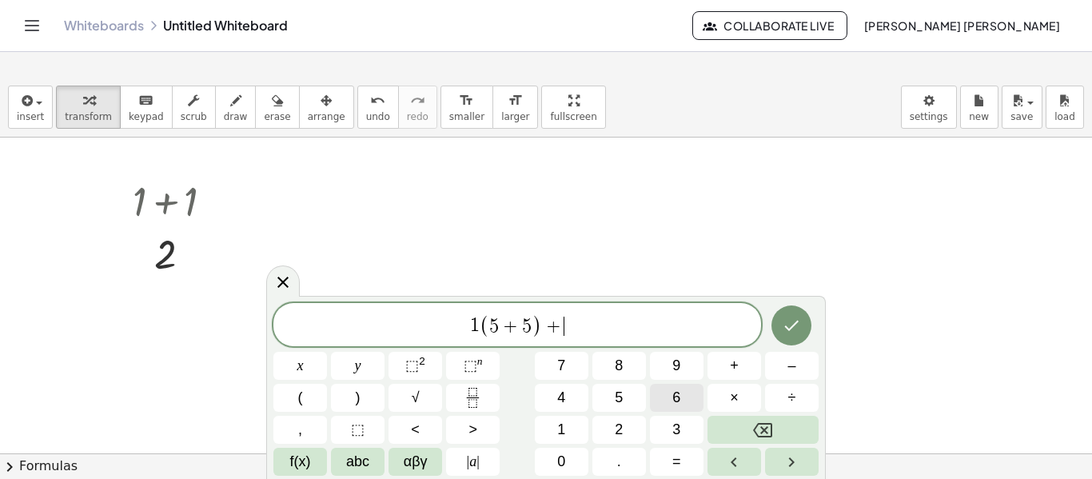
click at [669, 402] on button "6" at bounding box center [677, 398] width 54 height 28
click at [800, 329] on icon "Done" at bounding box center [791, 325] width 19 height 19
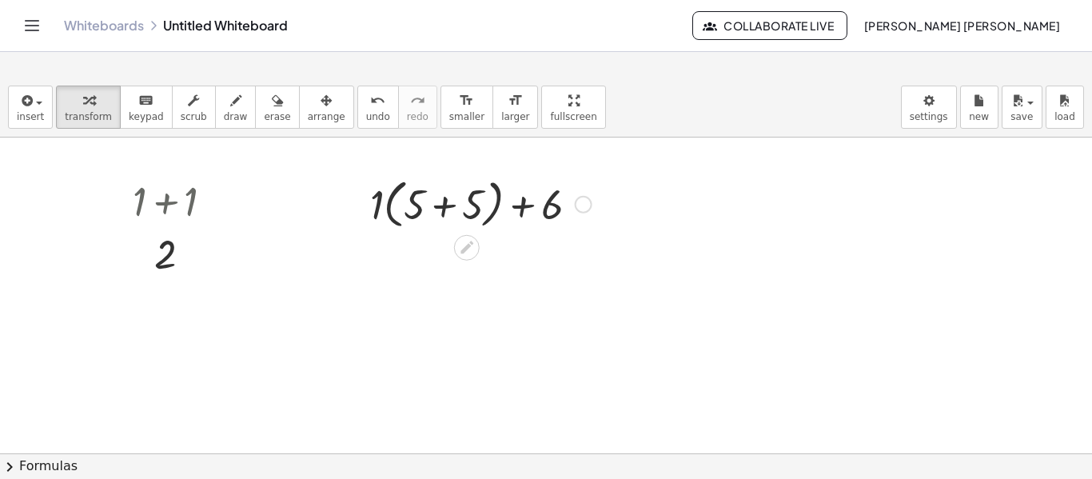
click at [451, 213] on div at bounding box center [480, 203] width 237 height 61
click at [479, 258] on div at bounding box center [480, 260] width 237 height 54
click at [583, 209] on div at bounding box center [584, 205] width 18 height 18
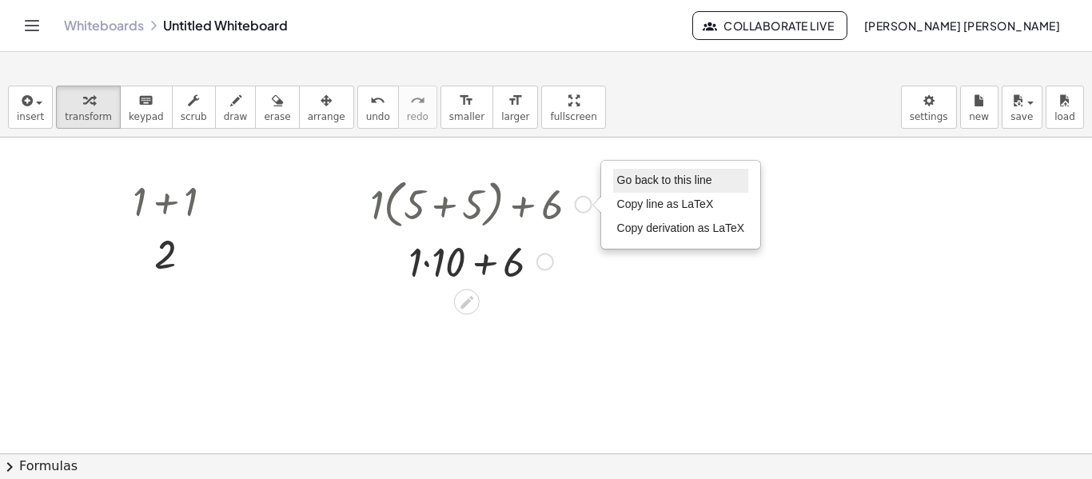
click at [637, 177] on span "Go back to this line" at bounding box center [664, 179] width 95 height 13
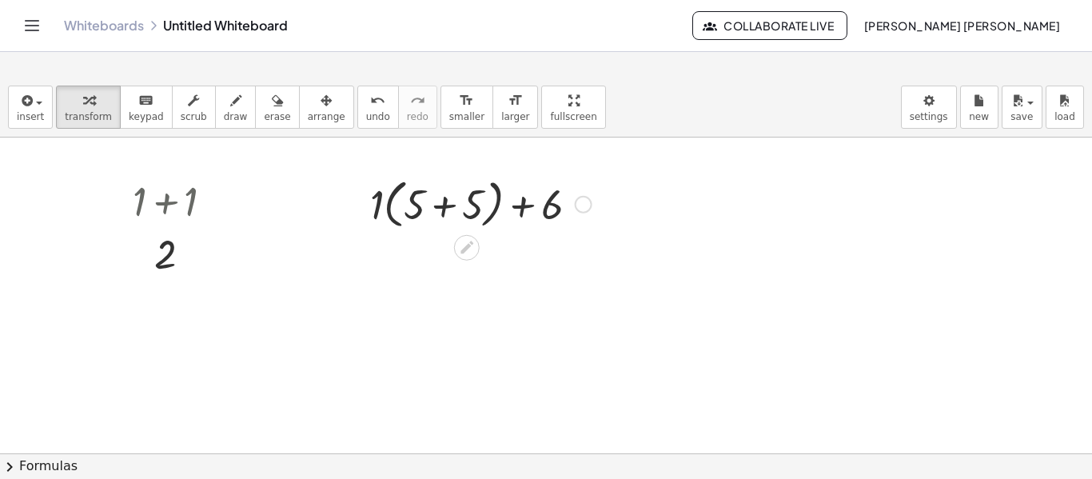
click at [517, 205] on div at bounding box center [480, 203] width 237 height 61
click at [380, 207] on div at bounding box center [480, 203] width 237 height 61
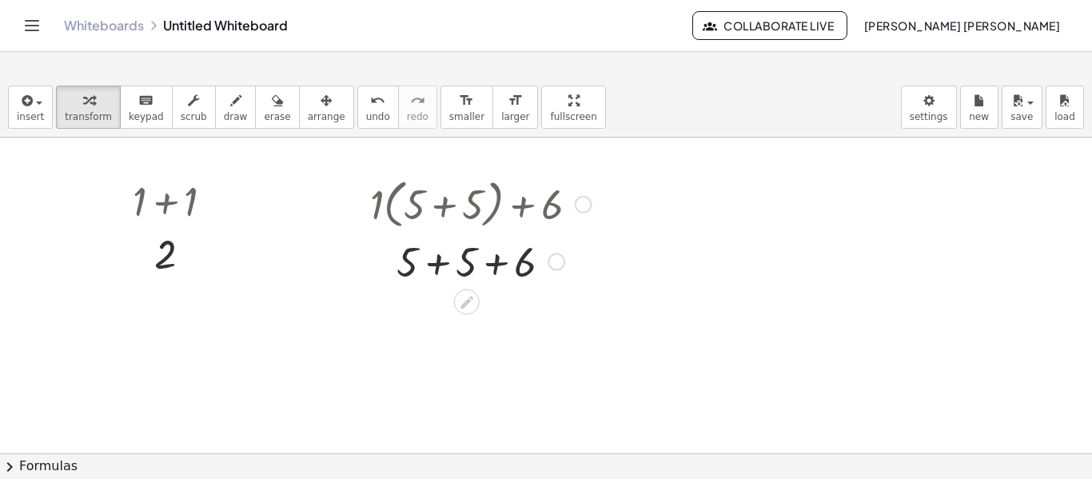
click at [495, 267] on div at bounding box center [480, 260] width 237 height 54
click at [449, 337] on div at bounding box center [480, 315] width 237 height 54
drag, startPoint x: 168, startPoint y: 250, endPoint x: 493, endPoint y: 307, distance: 330.3
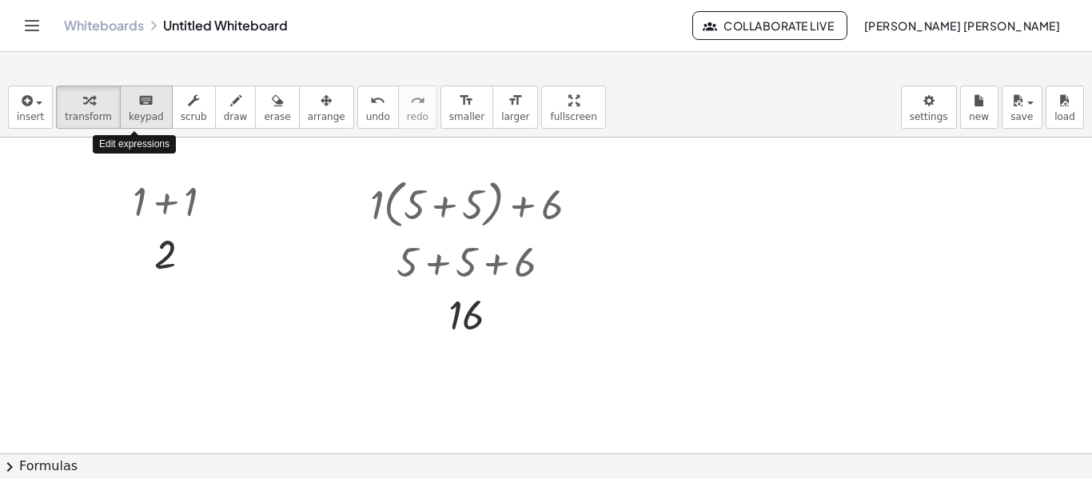
click at [142, 114] on span "keypad" at bounding box center [146, 116] width 35 height 11
click at [70, 105] on div "button" at bounding box center [88, 99] width 47 height 19
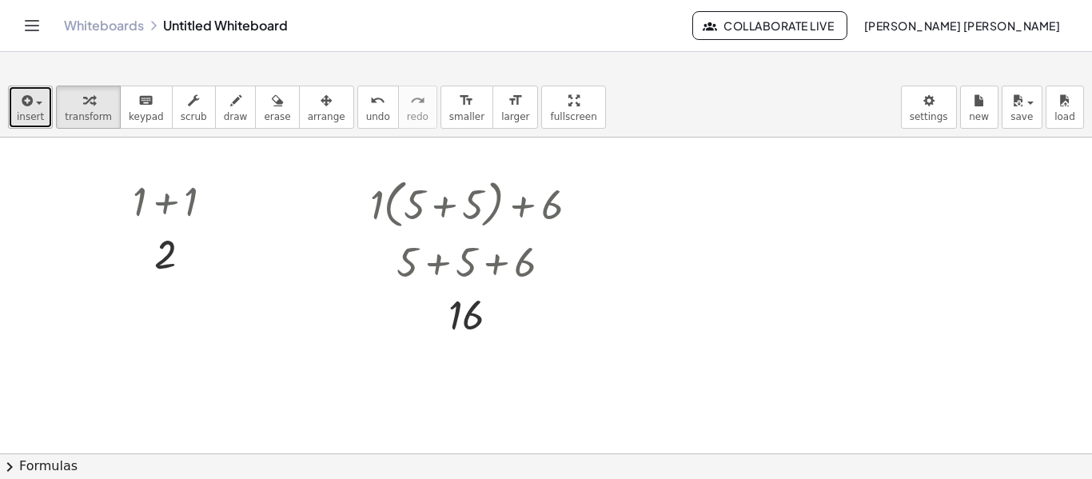
click at [42, 108] on button "insert" at bounding box center [30, 107] width 45 height 43
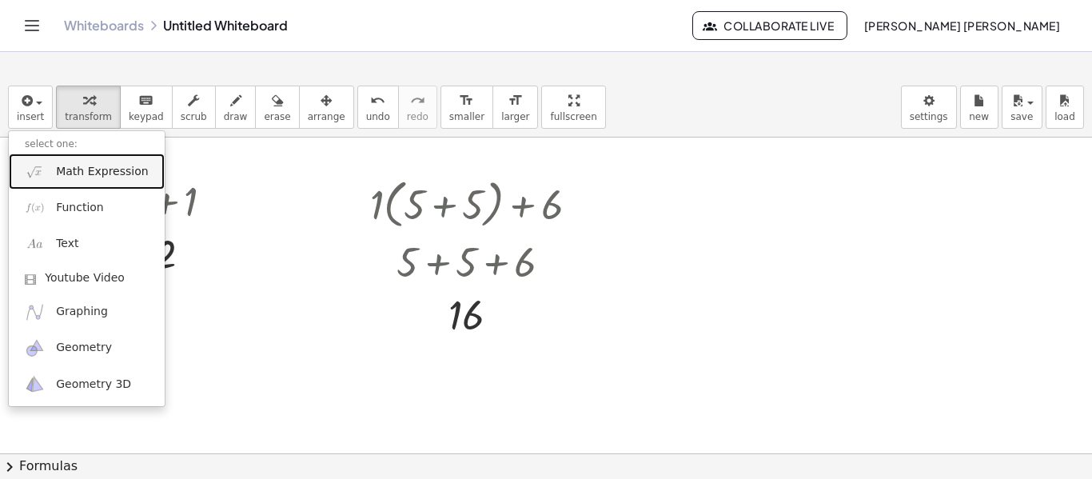
click at [79, 173] on span "Math Expression" at bounding box center [102, 172] width 92 height 16
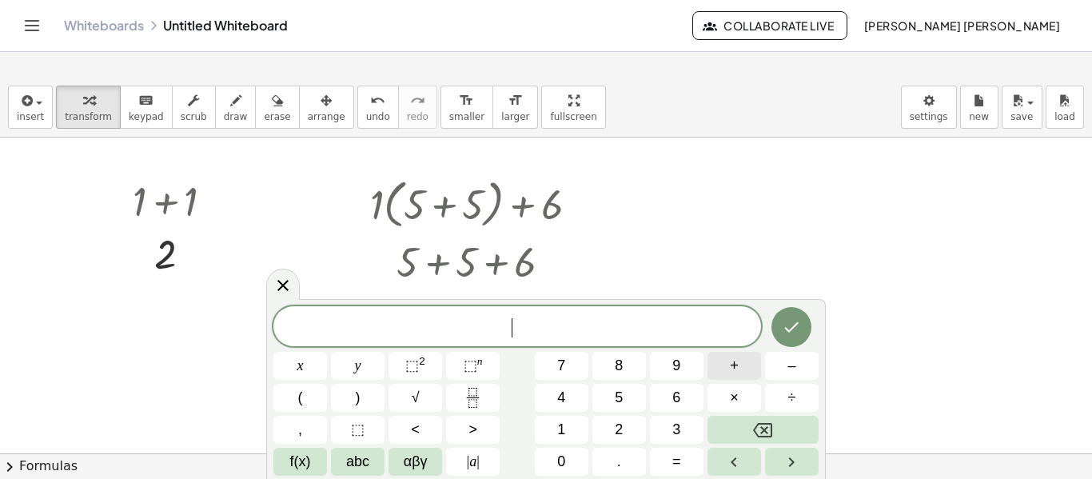
click at [728, 358] on button "+" at bounding box center [735, 366] width 54 height 28
click at [682, 371] on button "9" at bounding box center [677, 366] width 54 height 28
click at [725, 366] on button "+" at bounding box center [735, 366] width 54 height 28
click at [686, 369] on button "9" at bounding box center [677, 366] width 54 height 28
click at [711, 368] on button "+" at bounding box center [735, 366] width 54 height 28
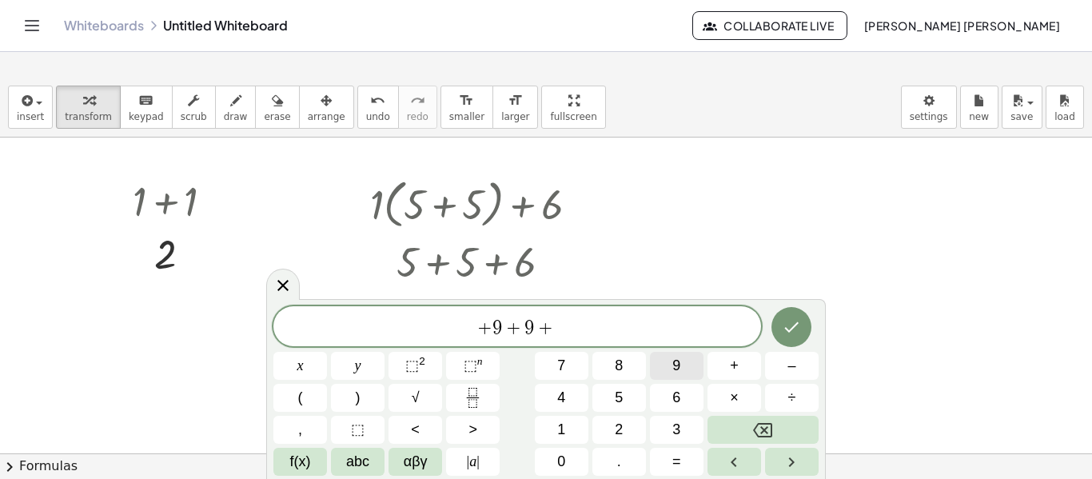
click at [688, 372] on button "9" at bounding box center [677, 366] width 54 height 28
click at [797, 318] on icon "Done" at bounding box center [791, 326] width 19 height 19
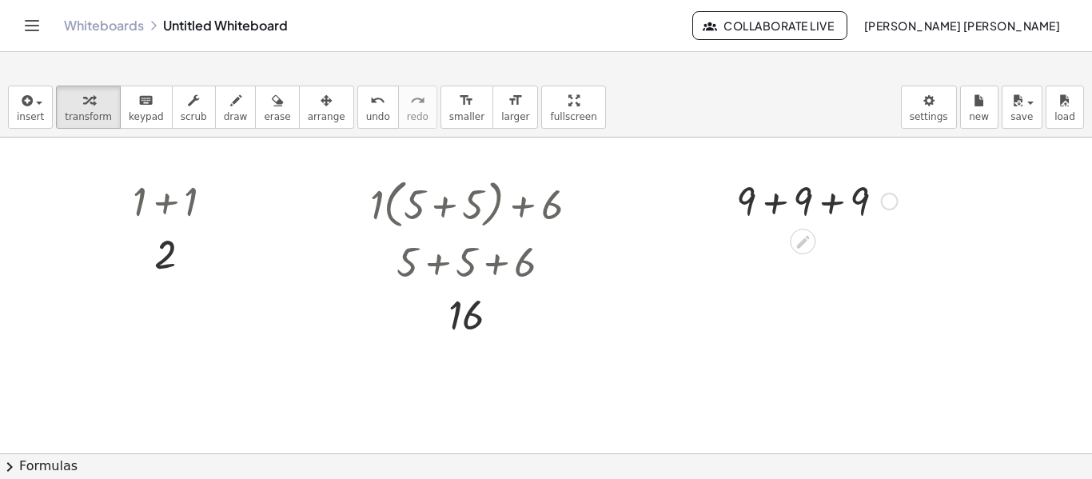
click at [825, 205] on div at bounding box center [816, 200] width 177 height 54
drag, startPoint x: 160, startPoint y: 257, endPoint x: 817, endPoint y: 261, distance: 657.2
drag, startPoint x: 460, startPoint y: 317, endPoint x: 785, endPoint y: 260, distance: 330.5
click at [800, 258] on div at bounding box center [816, 254] width 177 height 54
drag, startPoint x: 800, startPoint y: 257, endPoint x: 463, endPoint y: 324, distance: 343.1
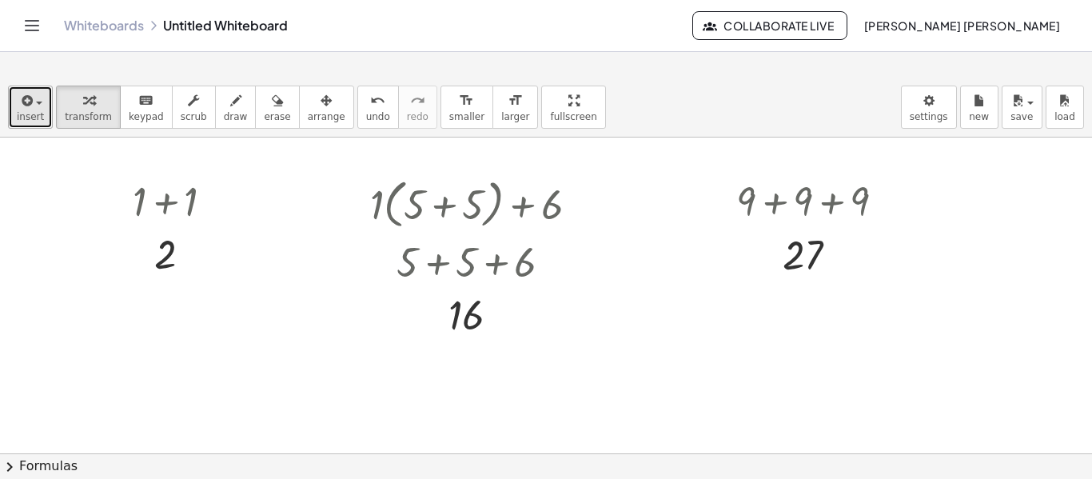
click at [34, 113] on span "insert" at bounding box center [30, 116] width 27 height 11
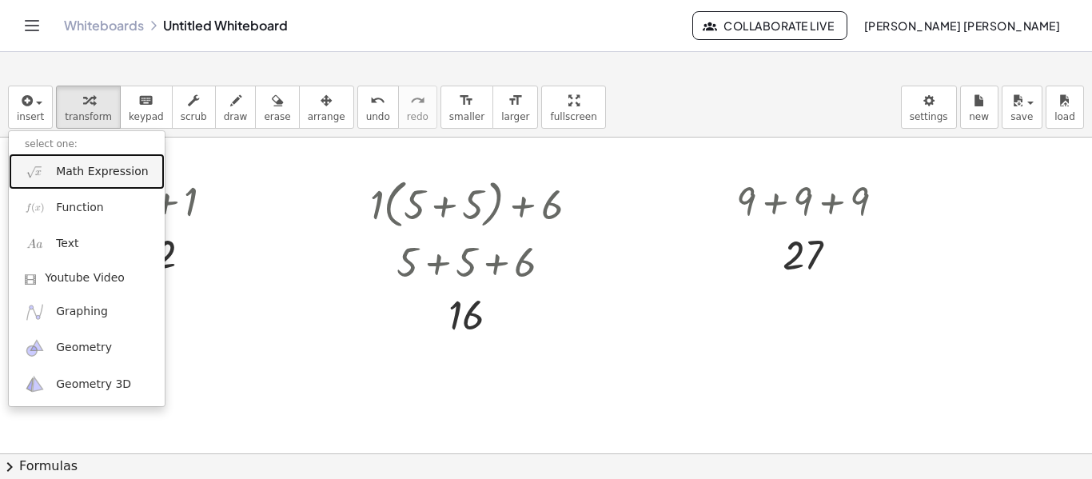
click at [65, 174] on span "Math Expression" at bounding box center [102, 172] width 92 height 16
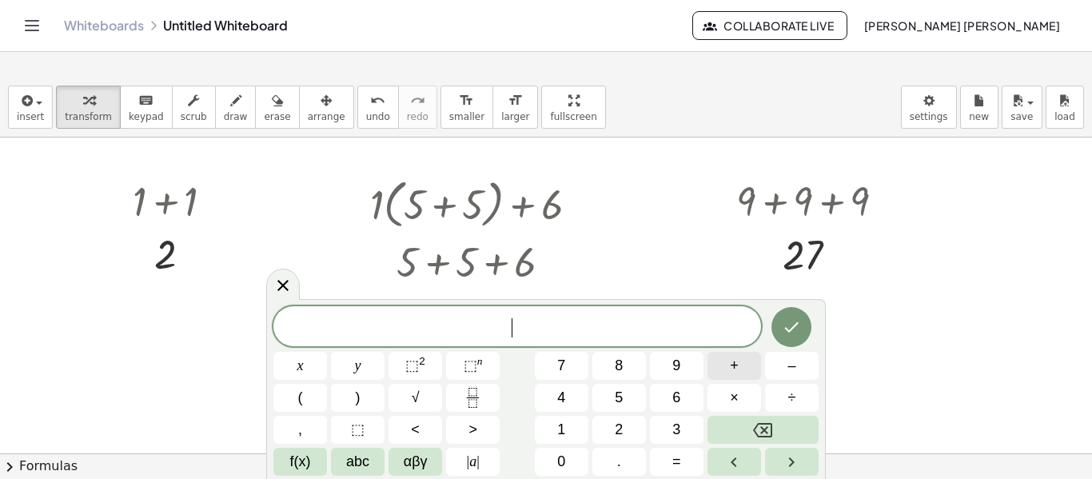
click at [734, 364] on span "+" at bounding box center [734, 366] width 9 height 22
click at [786, 330] on icon "Done" at bounding box center [791, 326] width 19 height 19
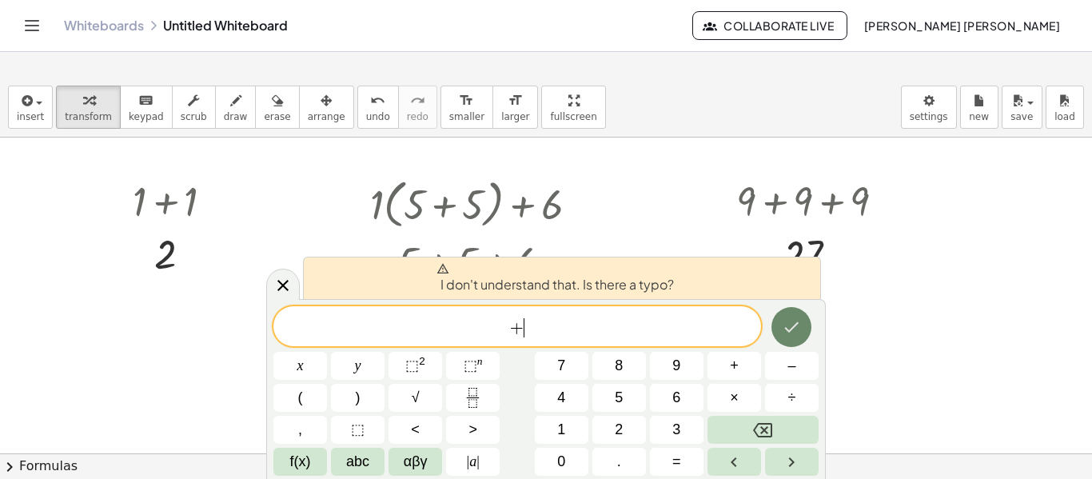
click at [786, 330] on icon "Done" at bounding box center [791, 326] width 19 height 19
click at [692, 372] on button "9" at bounding box center [677, 366] width 54 height 28
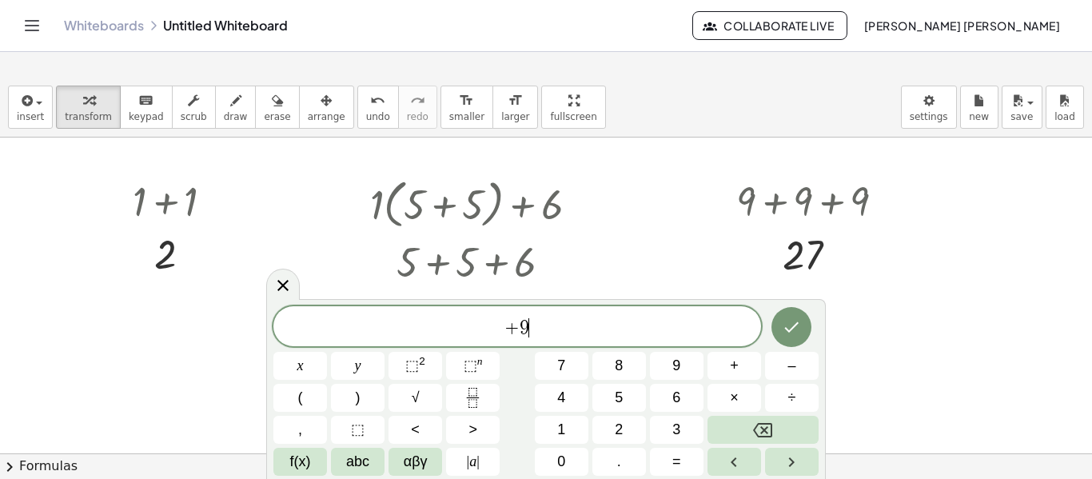
click at [760, 331] on span "+ 9 ​" at bounding box center [517, 328] width 488 height 22
click at [327, 352] on div at bounding box center [300, 366] width 54 height 28
click at [798, 331] on icon "Done" at bounding box center [791, 326] width 19 height 19
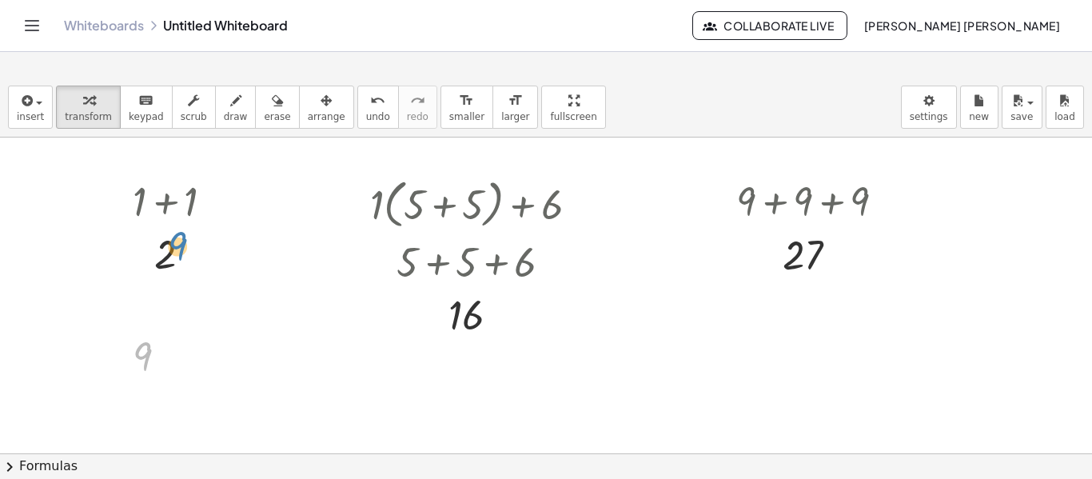
drag, startPoint x: 141, startPoint y: 354, endPoint x: 158, endPoint y: 248, distance: 107.7
click at [508, 99] on icon "format_size" at bounding box center [515, 100] width 15 height 19
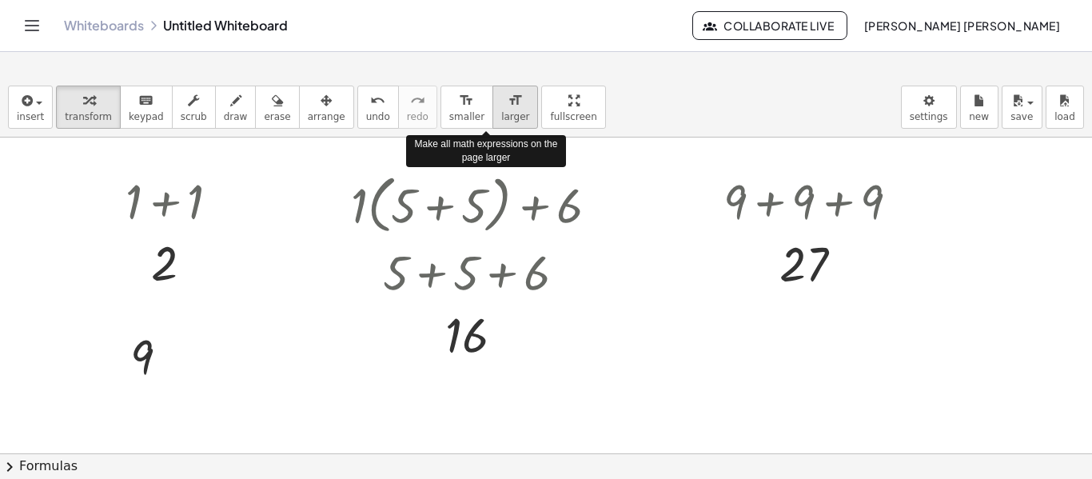
click at [508, 99] on icon "format_size" at bounding box center [515, 100] width 15 height 19
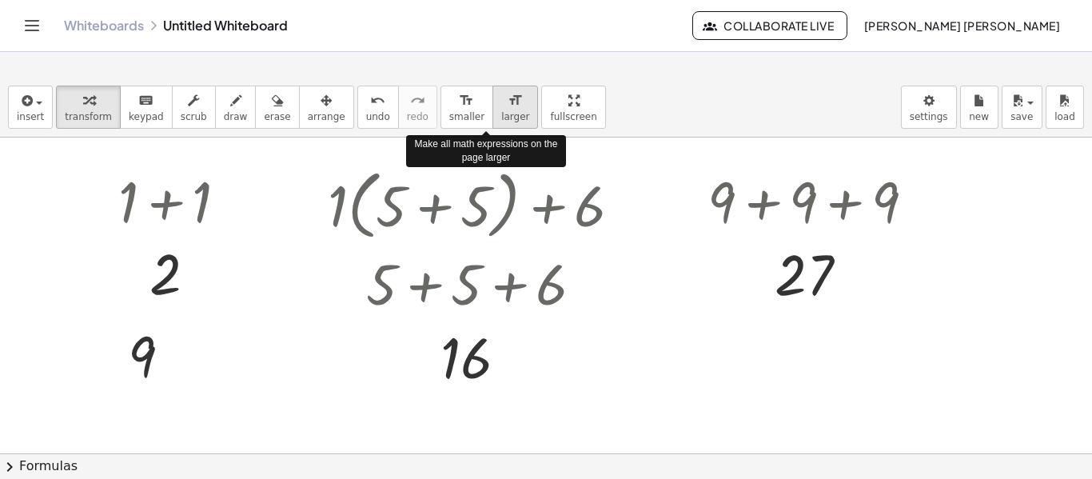
click at [508, 99] on icon "format_size" at bounding box center [515, 100] width 15 height 19
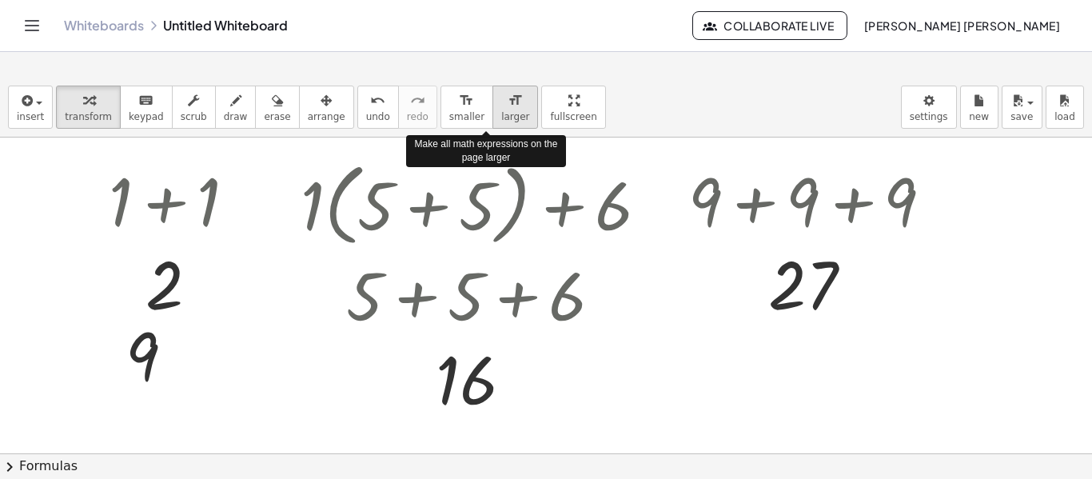
click at [508, 99] on icon "format_size" at bounding box center [515, 100] width 15 height 19
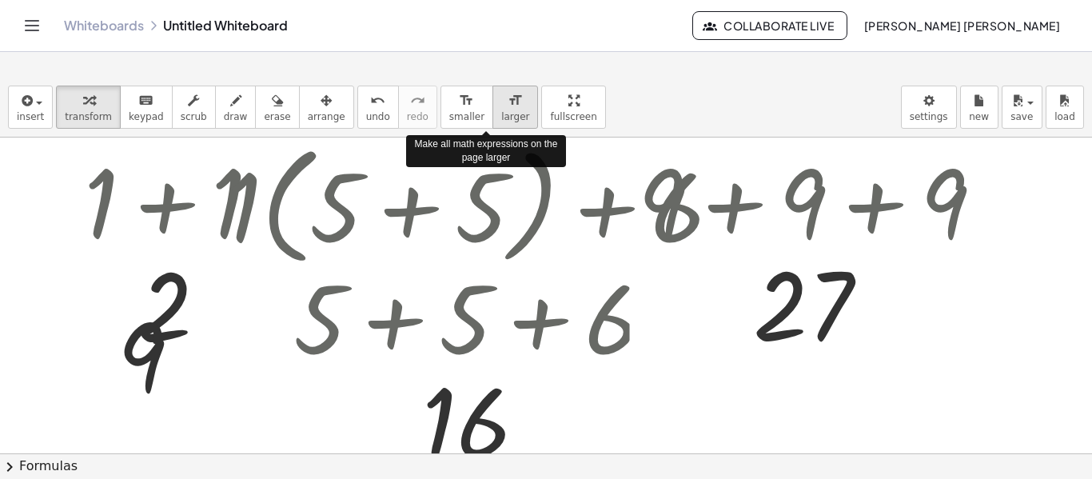
click at [508, 99] on icon "format_size" at bounding box center [515, 100] width 15 height 19
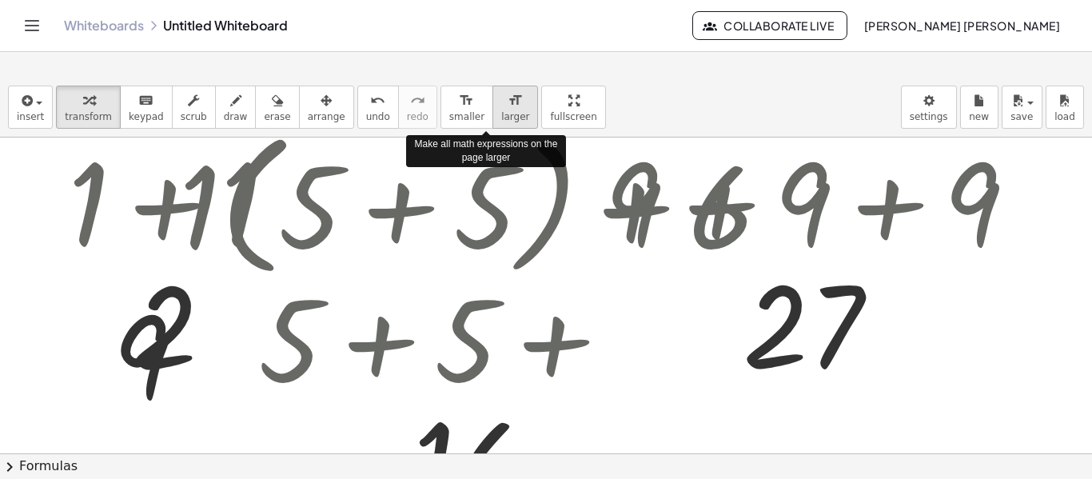
click at [508, 99] on icon "format_size" at bounding box center [515, 100] width 15 height 19
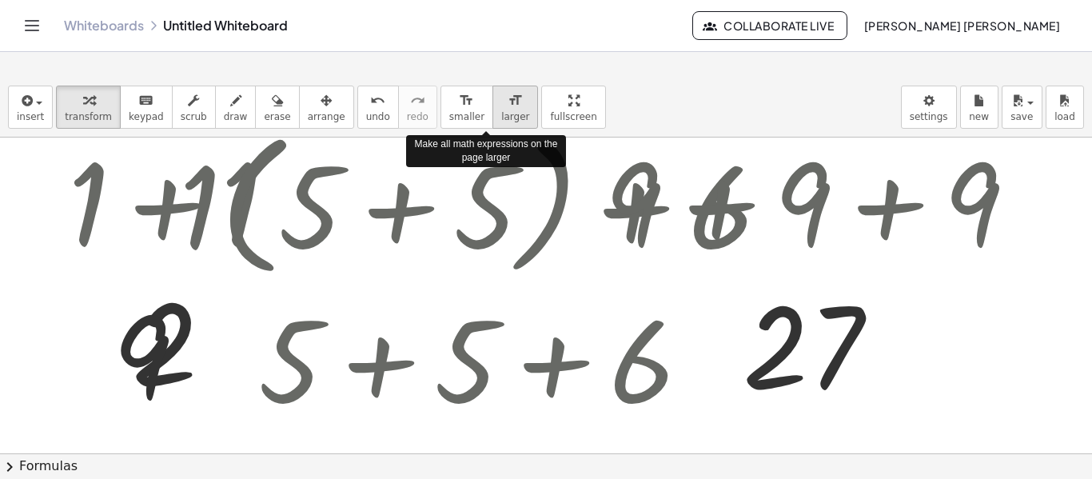
click at [508, 99] on icon "format_size" at bounding box center [515, 100] width 15 height 19
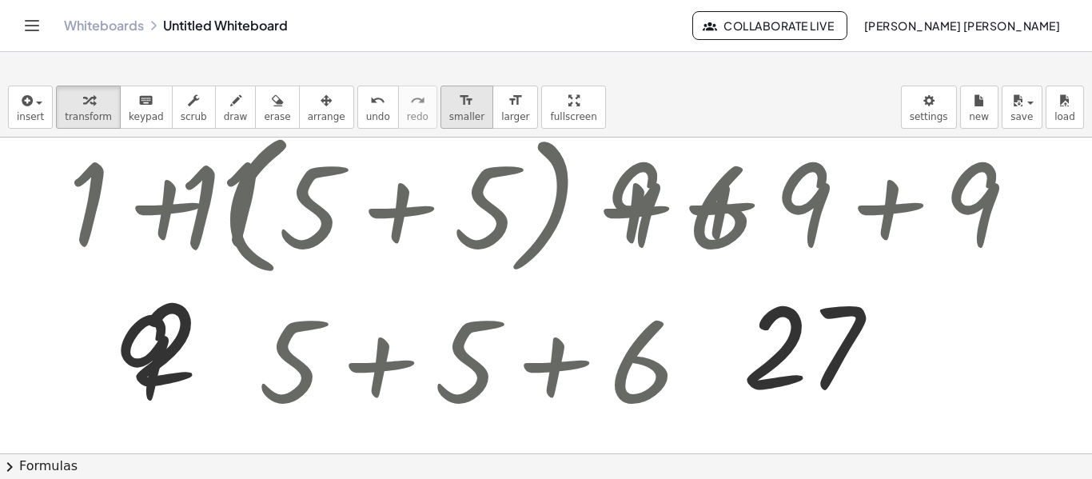
click at [441, 106] on button "format_size smaller" at bounding box center [467, 107] width 53 height 43
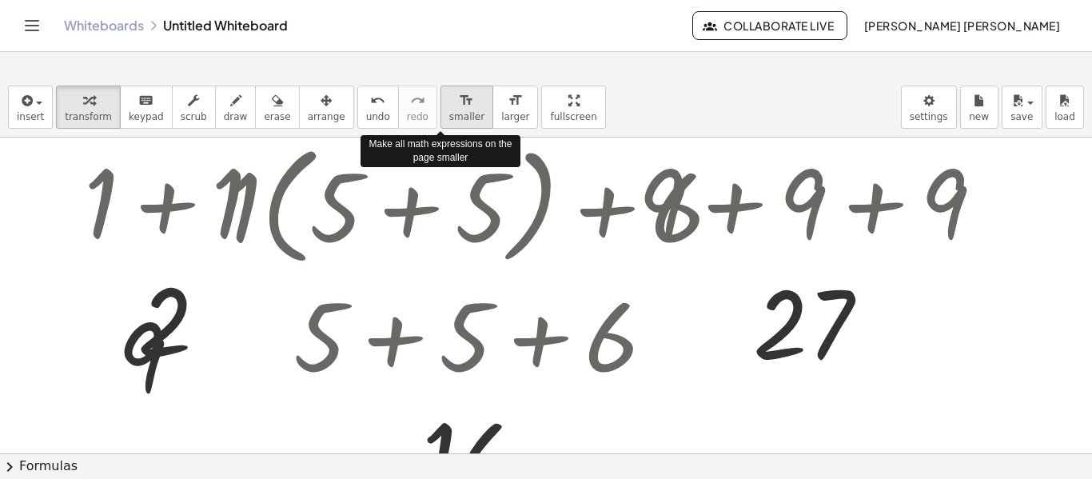
click at [449, 106] on div "format_size" at bounding box center [466, 99] width 35 height 19
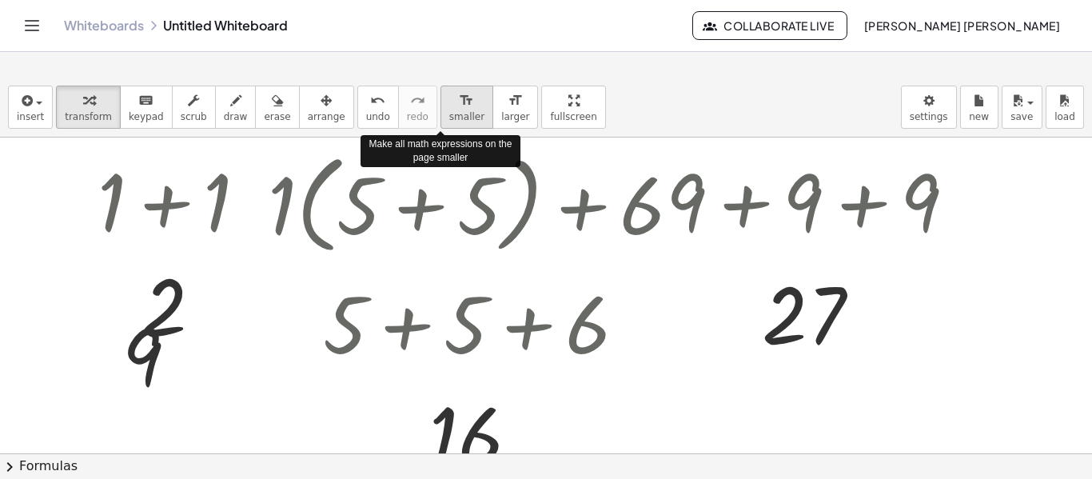
click at [449, 106] on div "format_size" at bounding box center [466, 99] width 35 height 19
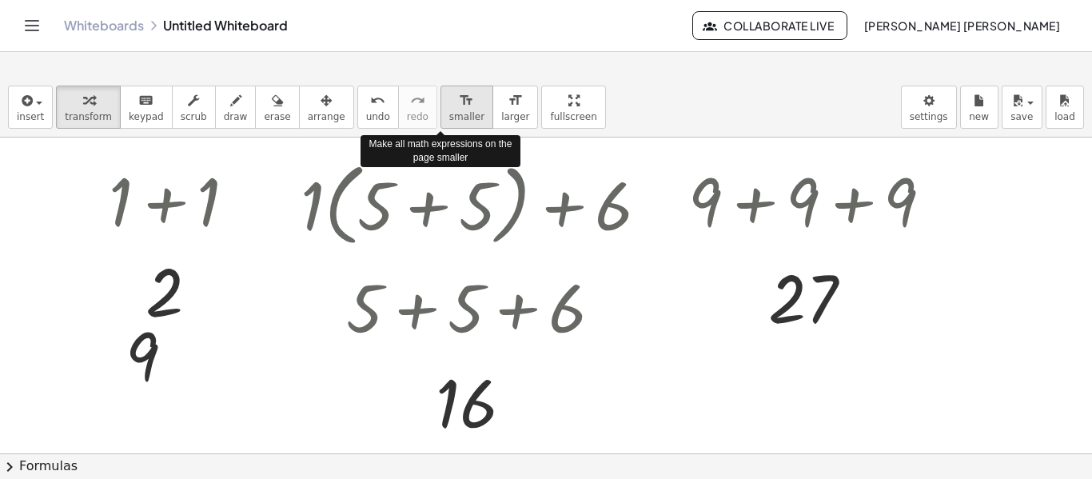
click at [449, 106] on div "format_size" at bounding box center [466, 99] width 35 height 19
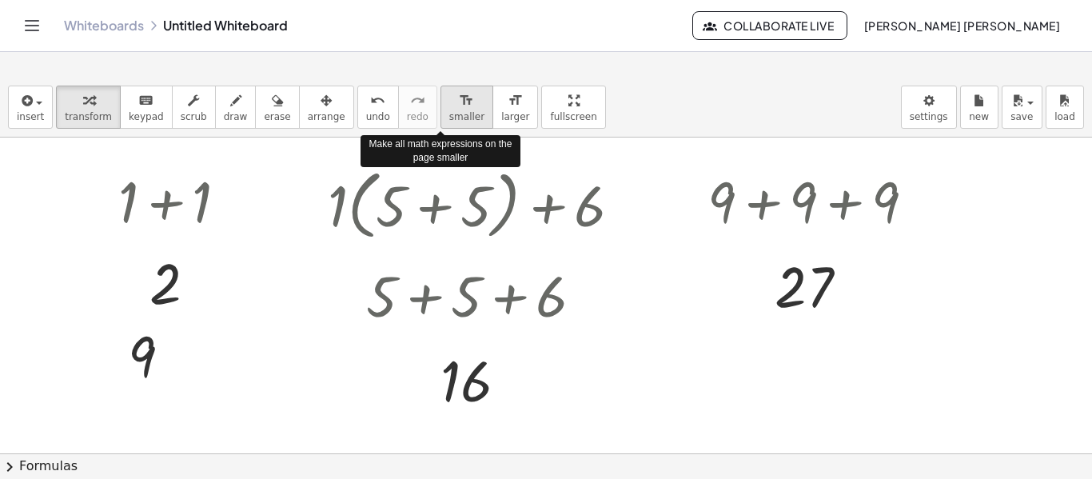
click at [449, 106] on div "format_size" at bounding box center [466, 99] width 35 height 19
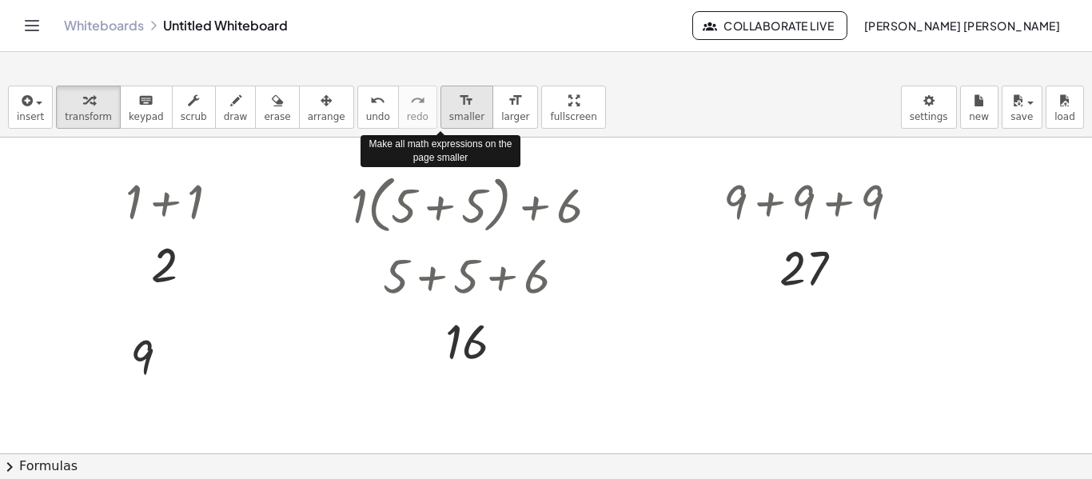
click at [449, 106] on div "format_size" at bounding box center [466, 99] width 35 height 19
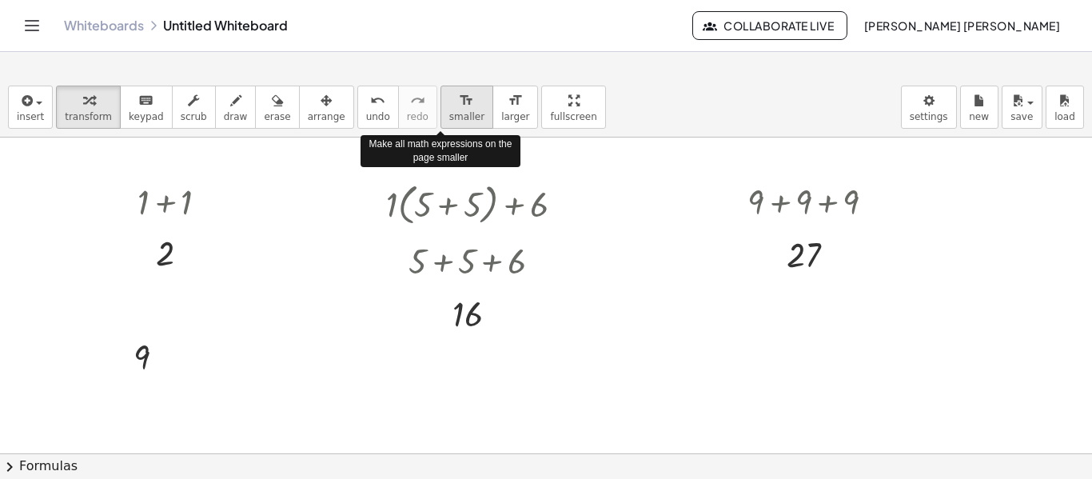
click at [449, 106] on div "format_size" at bounding box center [466, 99] width 35 height 19
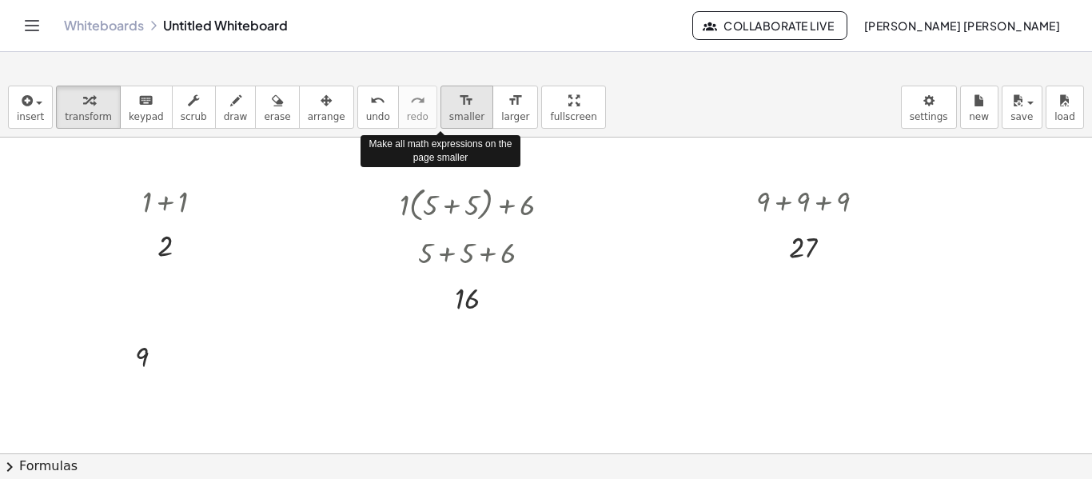
click at [449, 106] on div "format_size" at bounding box center [466, 99] width 35 height 19
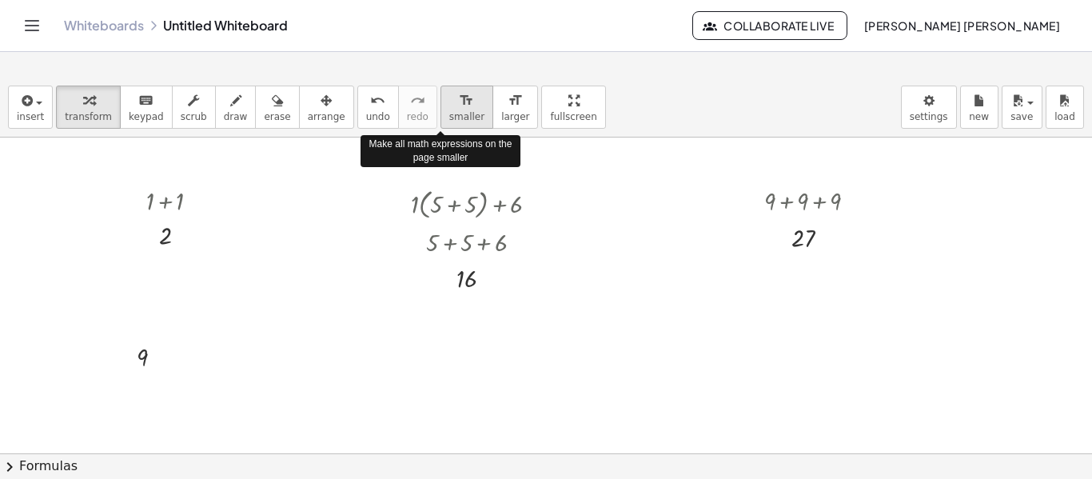
click at [449, 106] on div "format_size" at bounding box center [466, 99] width 35 height 19
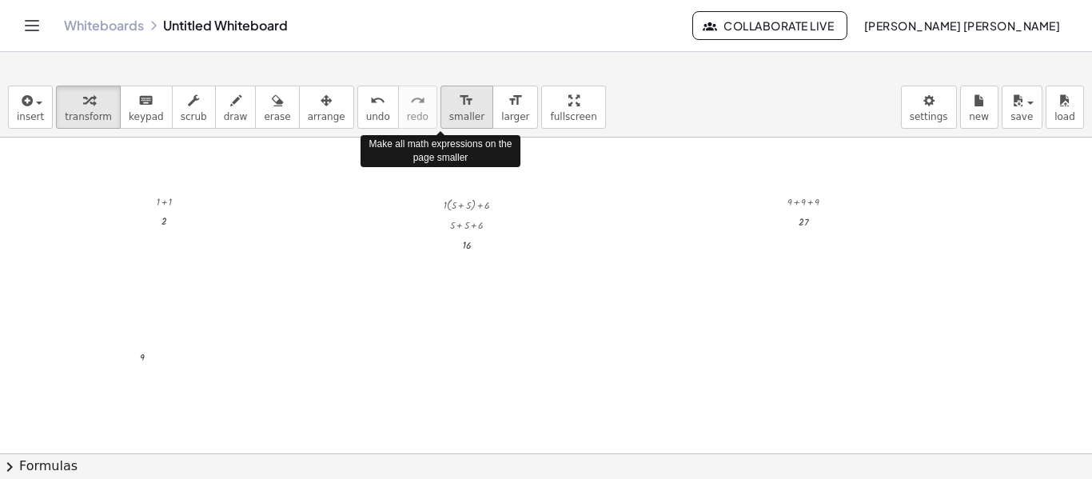
click at [449, 106] on div "format_size" at bounding box center [466, 99] width 35 height 19
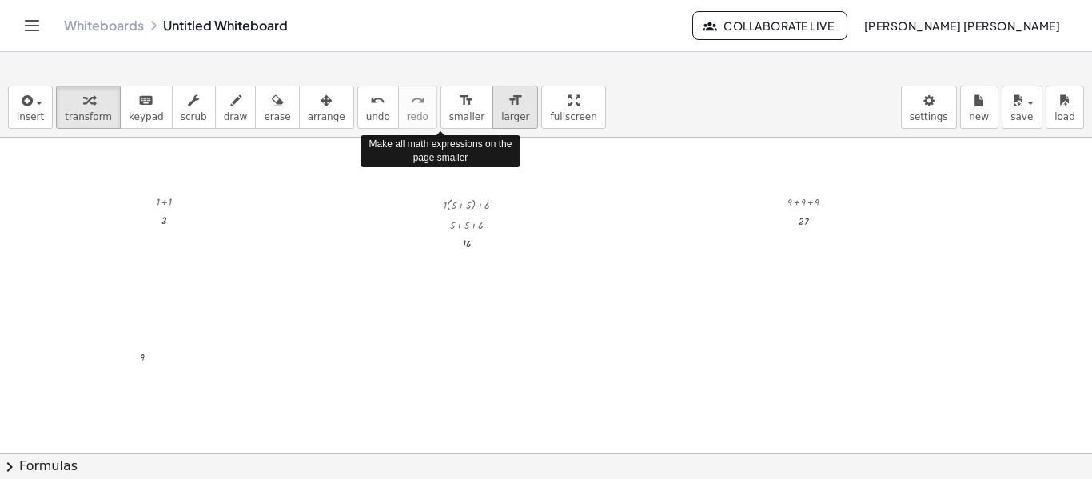
click at [501, 111] on span "larger" at bounding box center [515, 116] width 28 height 11
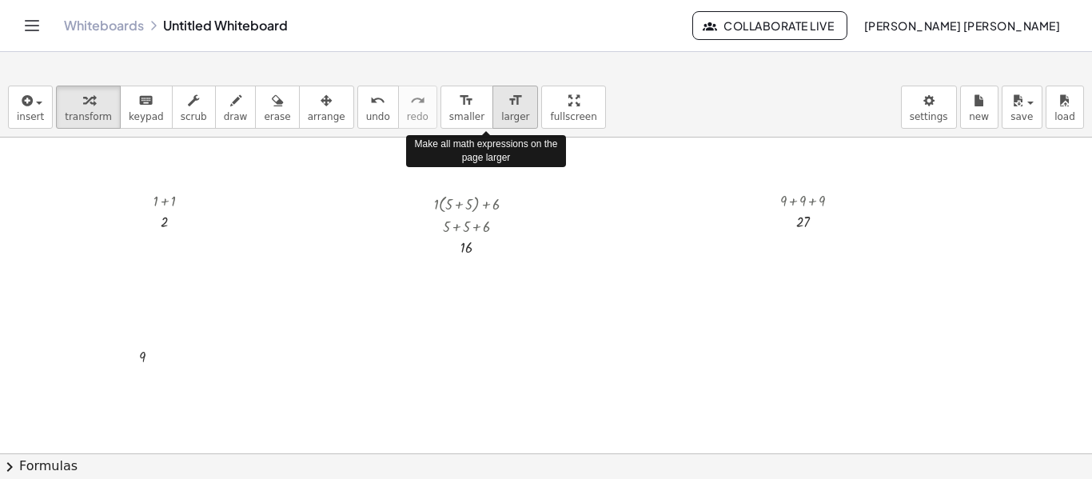
click at [501, 111] on span "larger" at bounding box center [515, 116] width 28 height 11
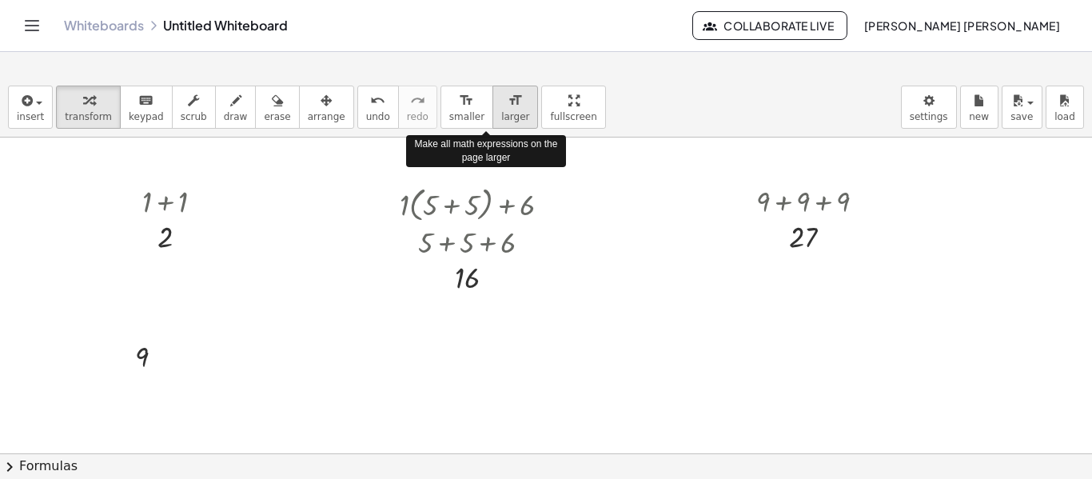
click at [501, 111] on span "larger" at bounding box center [515, 116] width 28 height 11
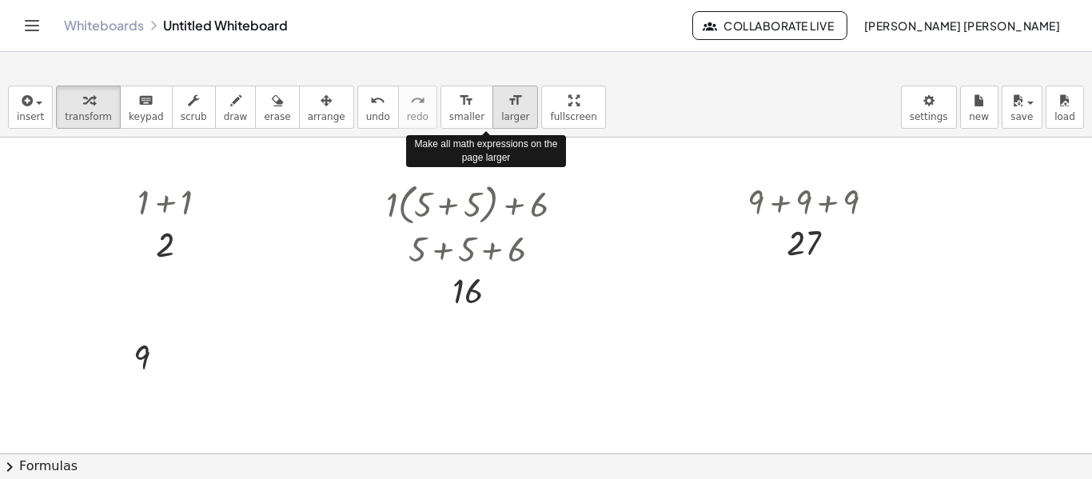
click at [501, 111] on span "larger" at bounding box center [515, 116] width 28 height 11
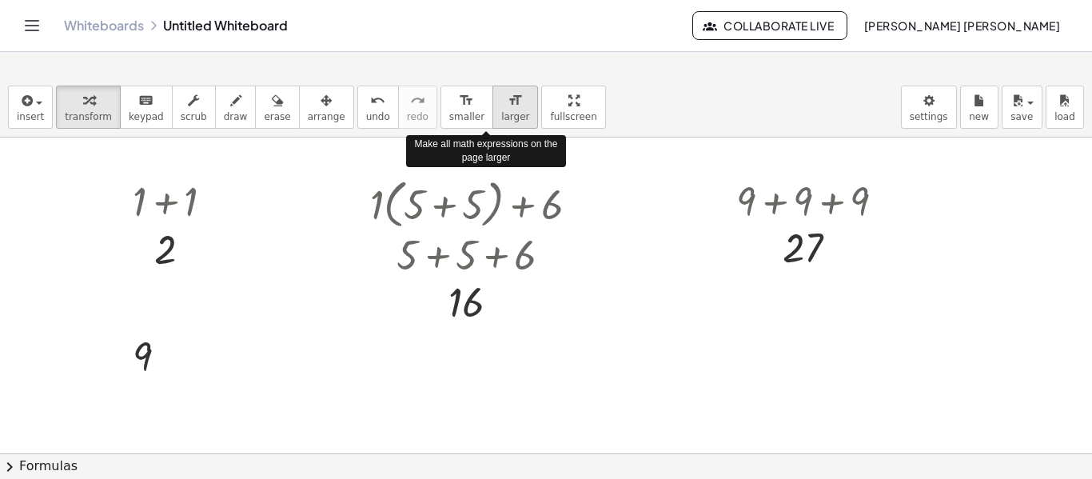
click at [501, 111] on span "larger" at bounding box center [515, 116] width 28 height 11
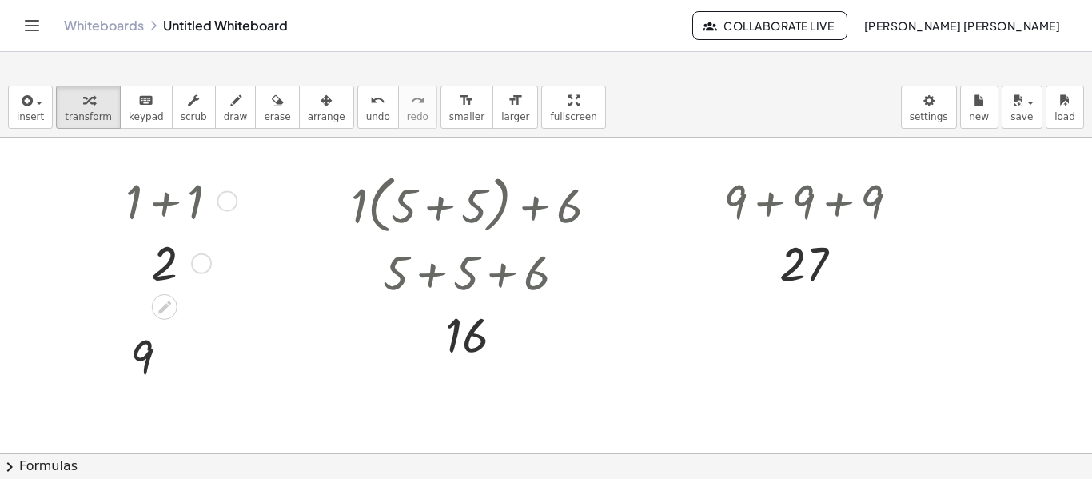
click at [201, 265] on div "Copied done" at bounding box center [201, 263] width 21 height 21
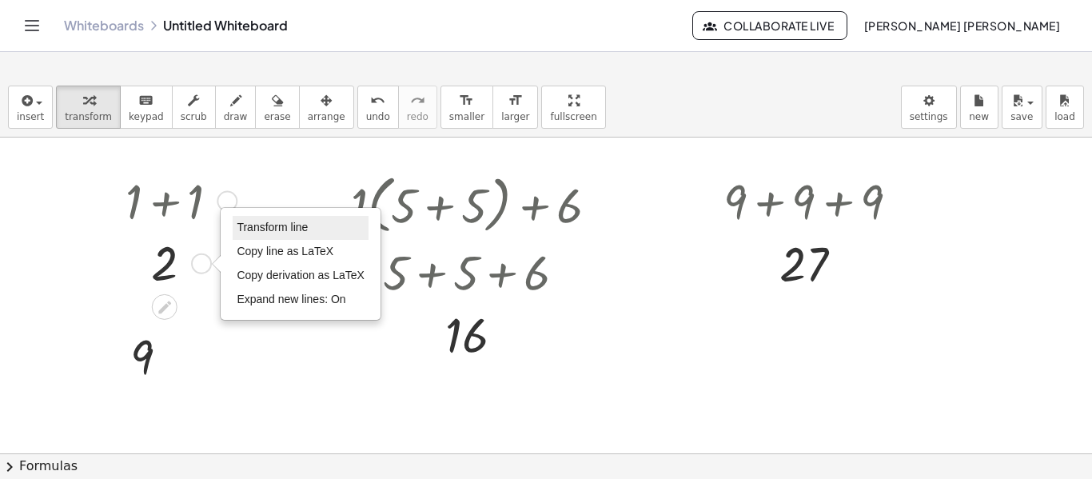
click at [267, 227] on span "Transform line" at bounding box center [272, 227] width 71 height 13
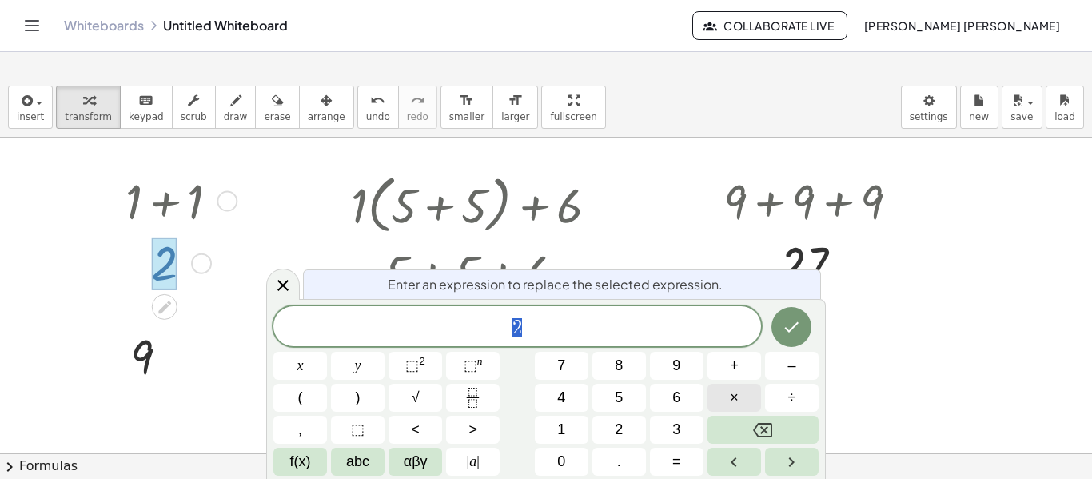
click at [726, 395] on button "×" at bounding box center [735, 398] width 54 height 28
click at [733, 429] on button "Backspace" at bounding box center [763, 430] width 111 height 28
click at [612, 424] on button "2" at bounding box center [619, 430] width 54 height 28
click at [732, 367] on span "+" at bounding box center [734, 366] width 9 height 22
click at [783, 327] on icon "Done" at bounding box center [791, 326] width 19 height 19
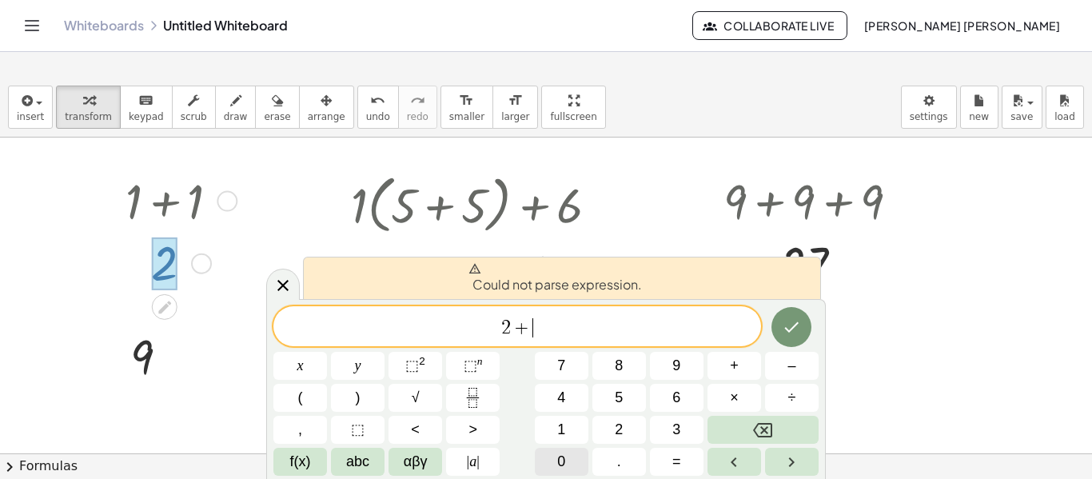
click at [556, 460] on button "0" at bounding box center [562, 462] width 54 height 28
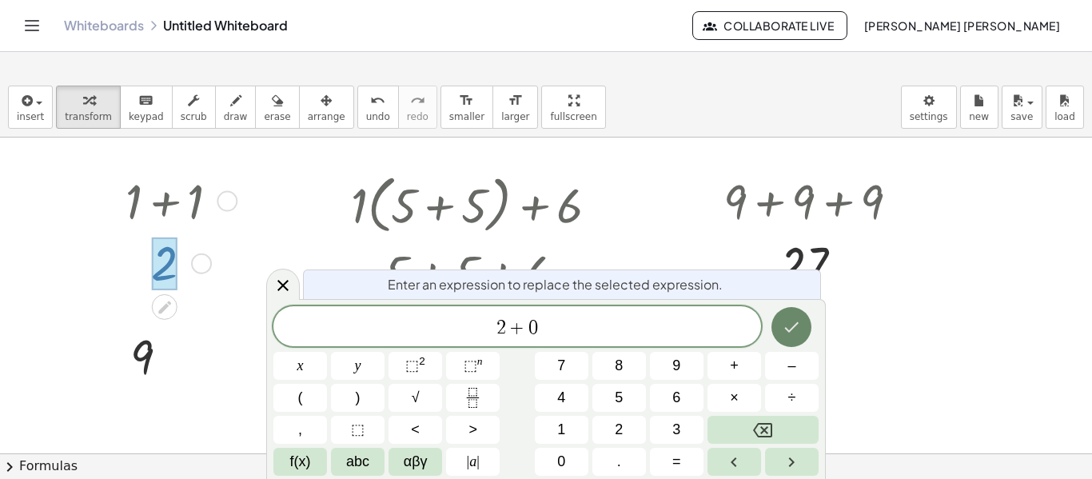
click at [804, 325] on button "Done" at bounding box center [792, 327] width 40 height 40
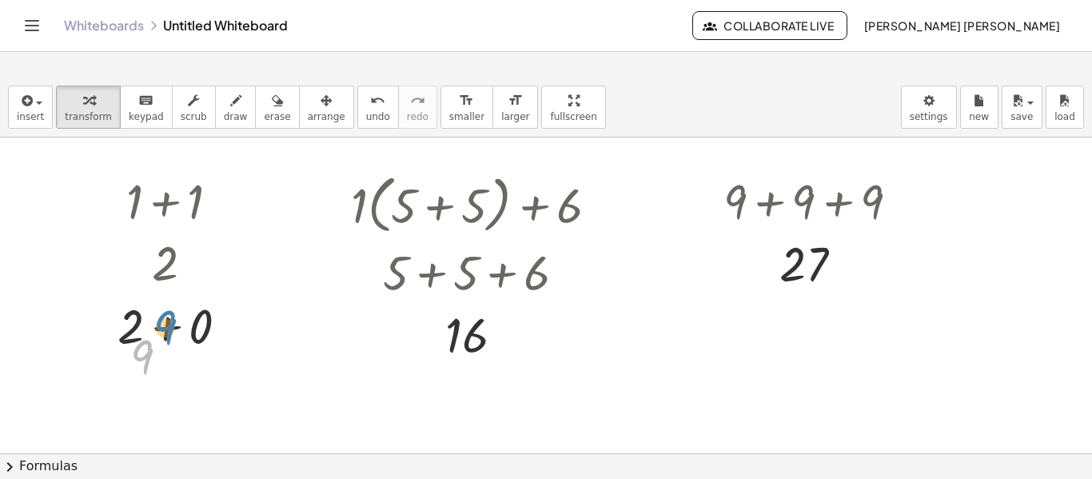
drag, startPoint x: 141, startPoint y: 369, endPoint x: 162, endPoint y: 340, distance: 36.6
click at [162, 340] on div at bounding box center [155, 356] width 67 height 62
click at [165, 333] on div at bounding box center [155, 356] width 67 height 62
click at [206, 317] on div at bounding box center [179, 325] width 139 height 64
click at [165, 326] on div "2 Transform line Copy line as LaTeX Copy derivation as LaTeX Expand new lines: …" at bounding box center [165, 326] width 0 height 0
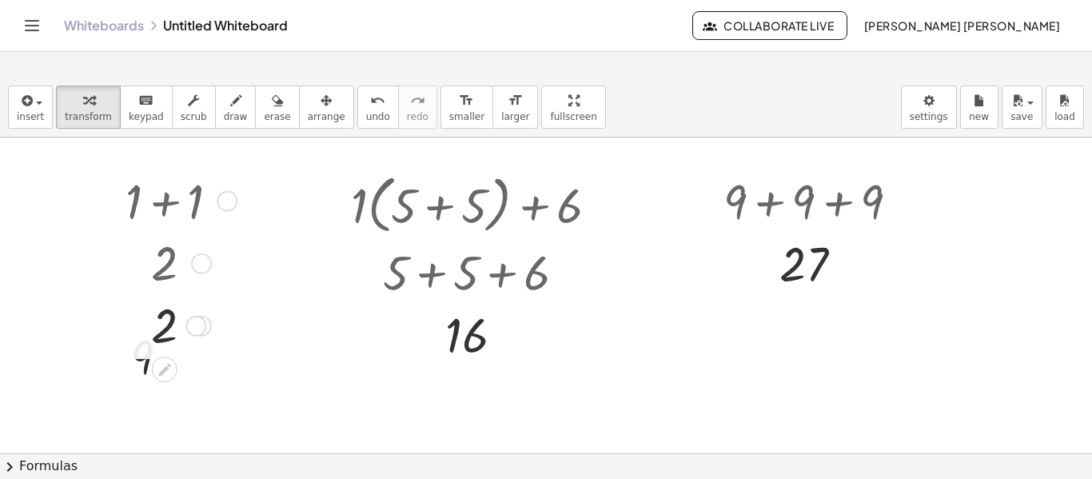
click at [201, 262] on div at bounding box center [201, 263] width 21 height 21
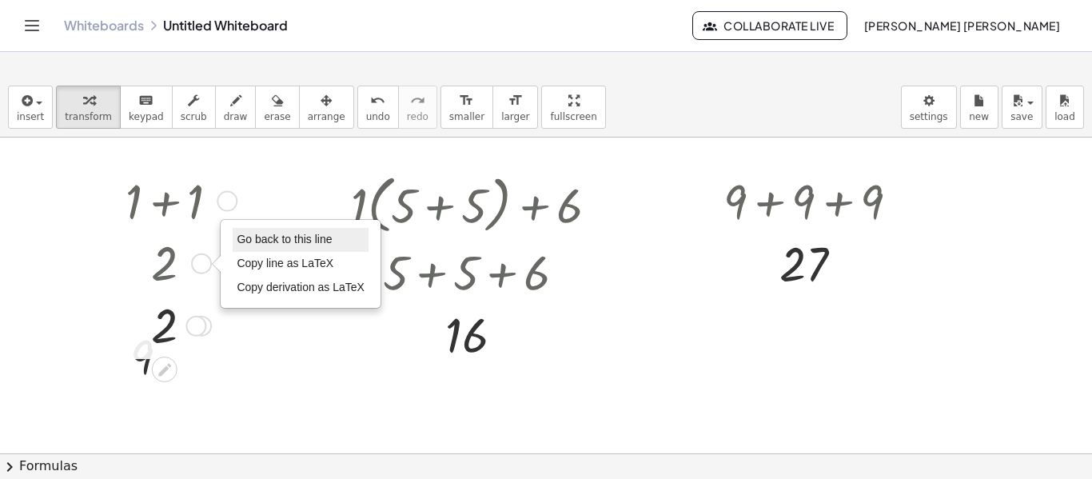
click at [256, 236] on span "Go back to this line" at bounding box center [284, 239] width 95 height 13
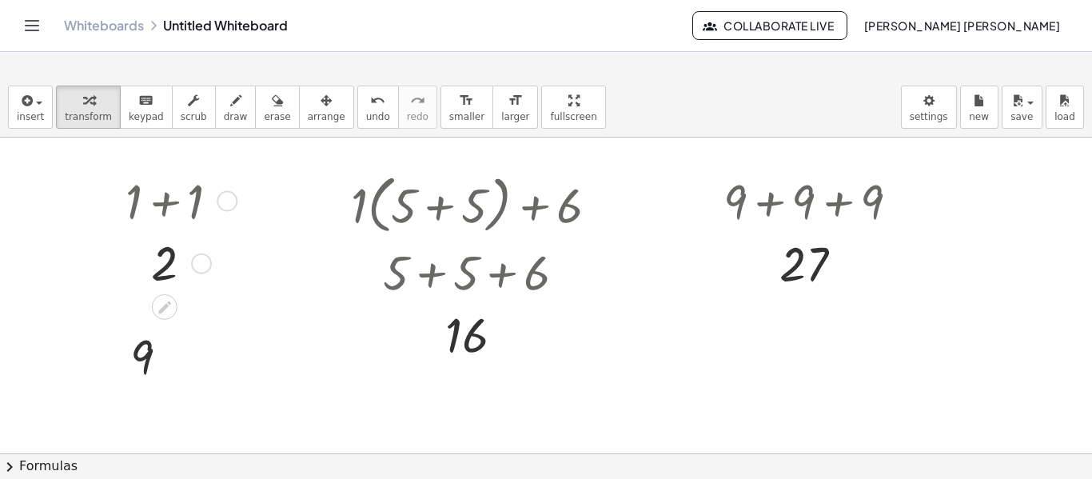
click at [213, 263] on div at bounding box center [179, 263] width 122 height 62
click at [203, 263] on div "Go back to this line Copy line as LaTeX Copy derivation as LaTeX" at bounding box center [201, 263] width 21 height 21
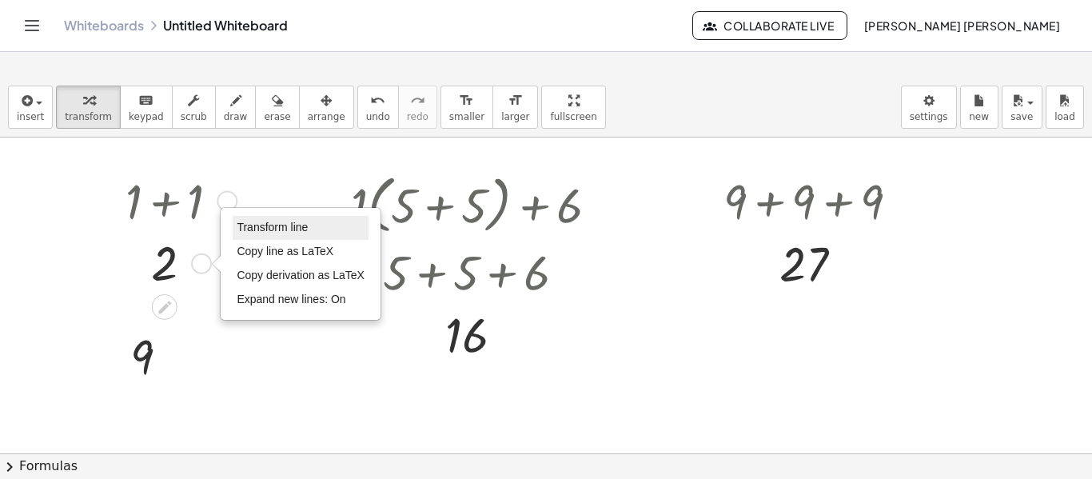
click at [266, 234] on li "Transform line" at bounding box center [301, 228] width 136 height 24
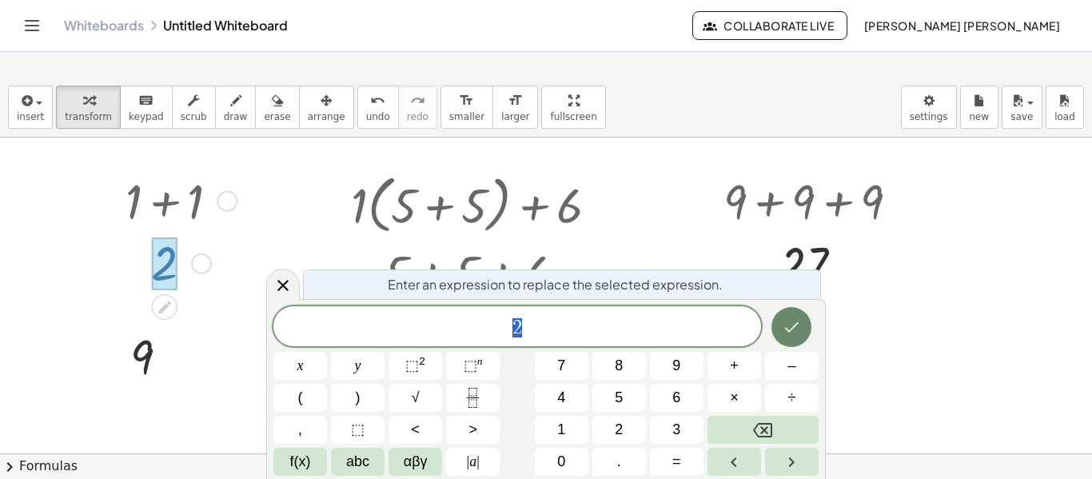
click at [781, 332] on button "Done" at bounding box center [792, 327] width 40 height 40
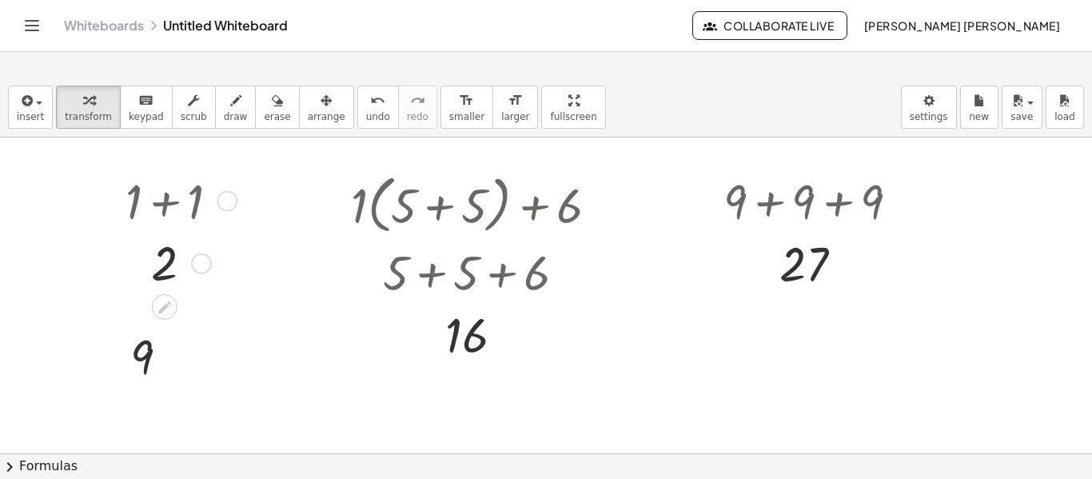
click at [201, 269] on div at bounding box center [201, 263] width 21 height 21
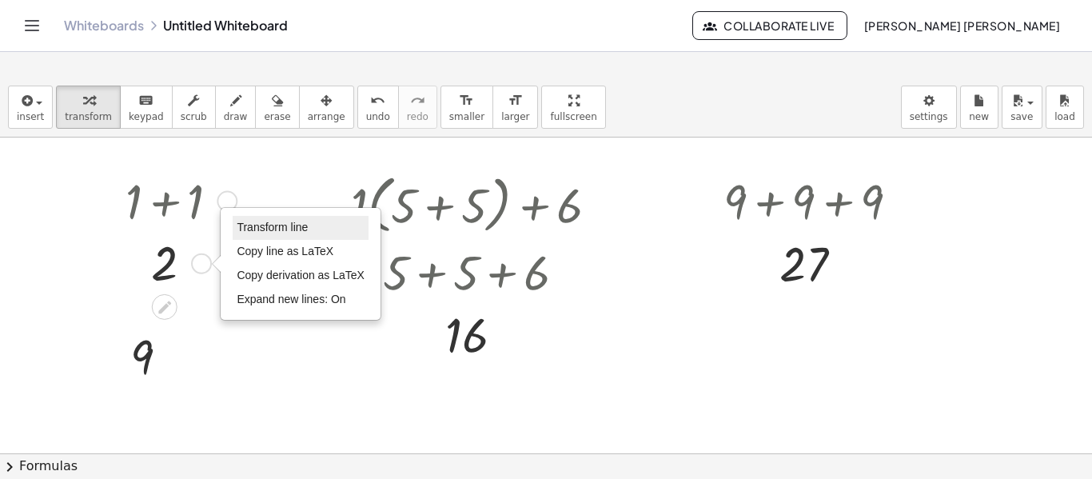
click at [258, 231] on span "Transform line" at bounding box center [272, 227] width 71 height 13
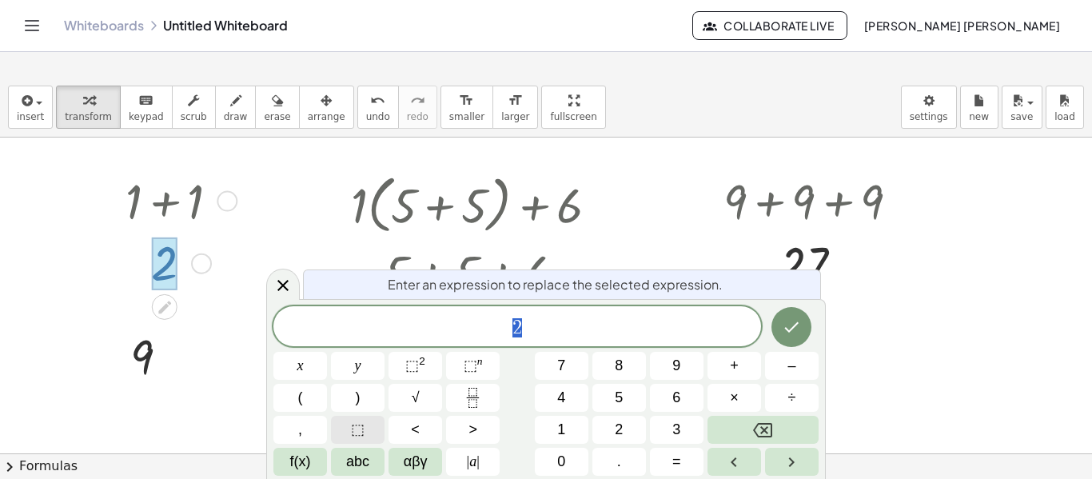
click at [360, 428] on span "⬚" at bounding box center [358, 430] width 14 height 22
click at [422, 429] on button "<" at bounding box center [416, 430] width 54 height 28
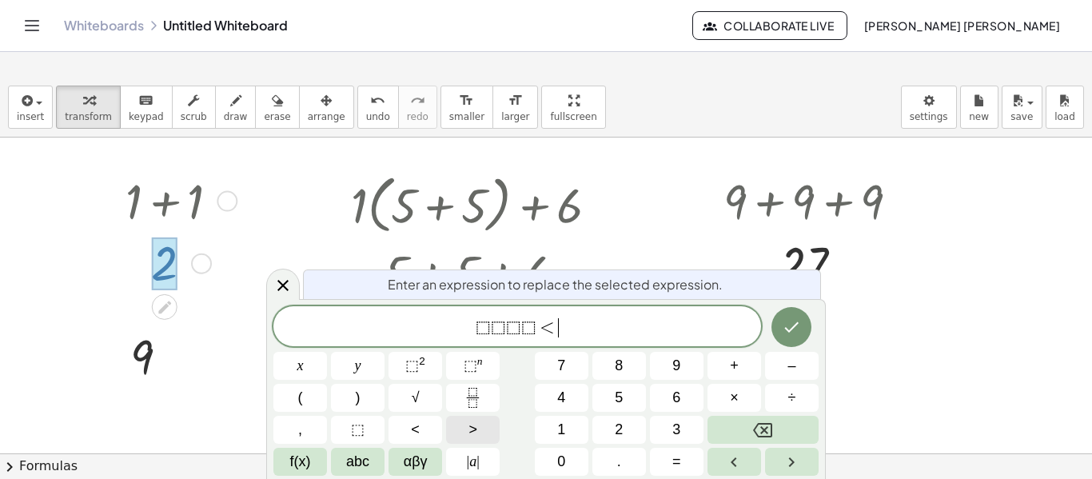
click at [467, 428] on button ">" at bounding box center [473, 430] width 54 height 28
click at [752, 433] on button "Backspace" at bounding box center [763, 430] width 111 height 28
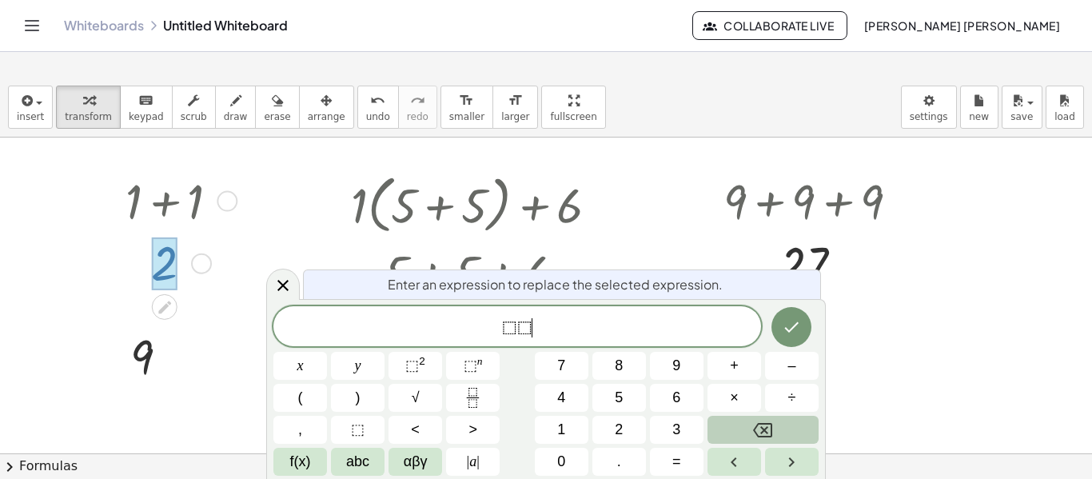
click at [752, 433] on button "Backspace" at bounding box center [763, 430] width 111 height 28
click at [706, 33] on span "Collaborate Live" at bounding box center [770, 25] width 128 height 14
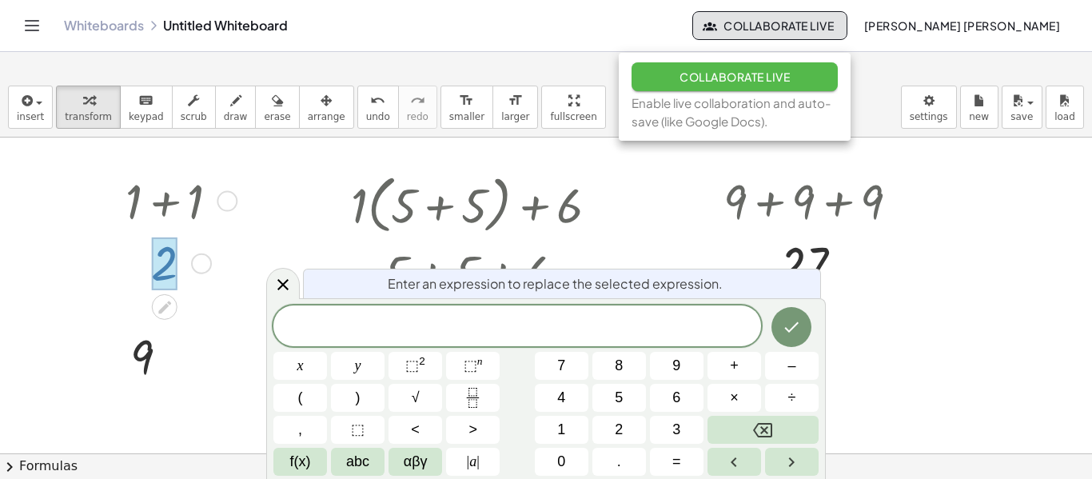
click at [680, 78] on span "Collaborate Live" at bounding box center [735, 77] width 110 height 14
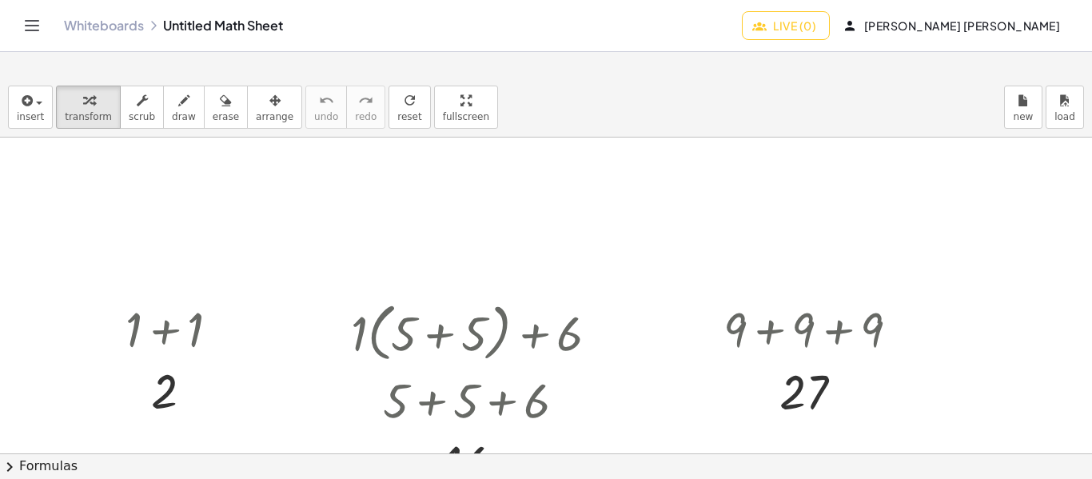
click at [752, 33] on icon "button" at bounding box center [759, 25] width 14 height 14
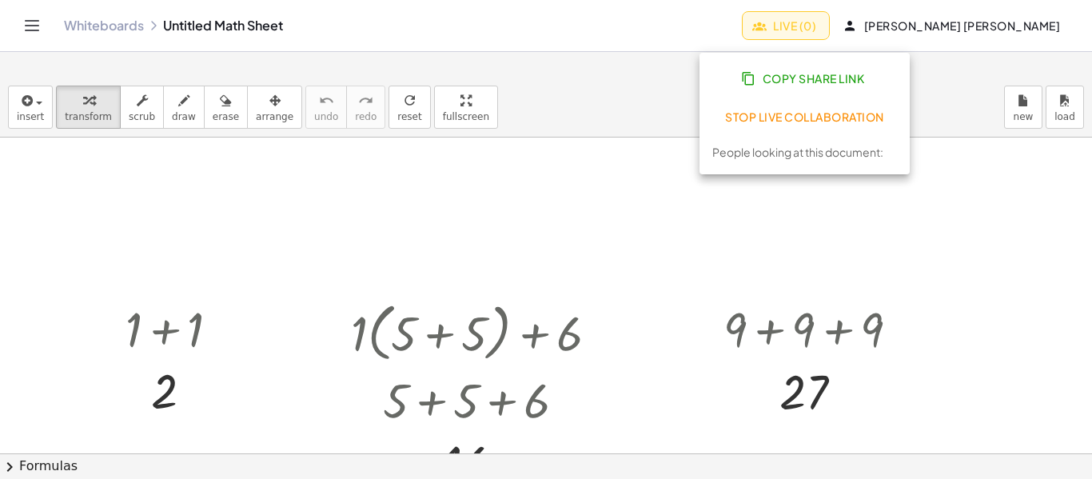
click at [628, 162] on div at bounding box center [546, 454] width 1092 height 632
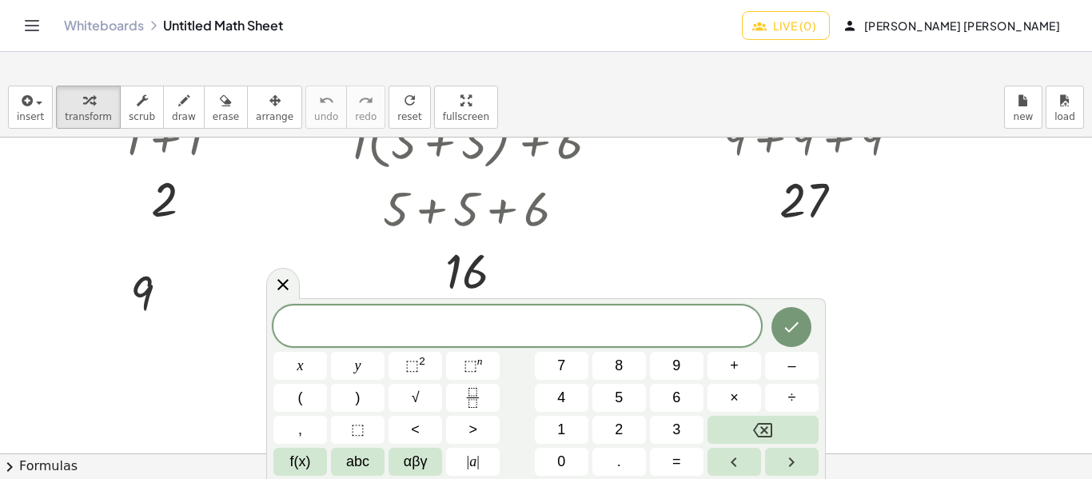
scroll to position [160, 0]
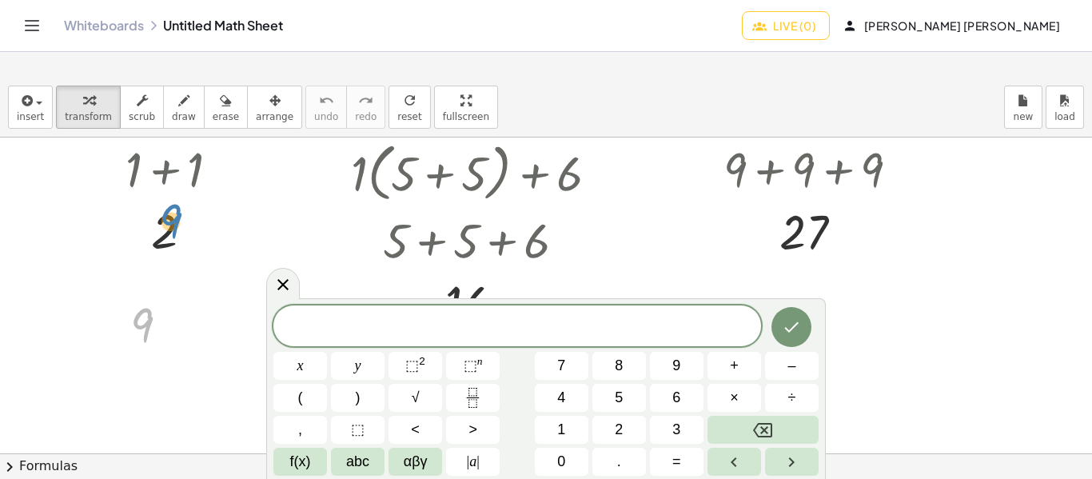
drag, startPoint x: 147, startPoint y: 323, endPoint x: 177, endPoint y: 221, distance: 106.5
click at [172, 169] on div at bounding box center [179, 168] width 122 height 64
click at [166, 172] on div at bounding box center [179, 168] width 122 height 64
click at [652, 237] on div at bounding box center [546, 294] width 1092 height 632
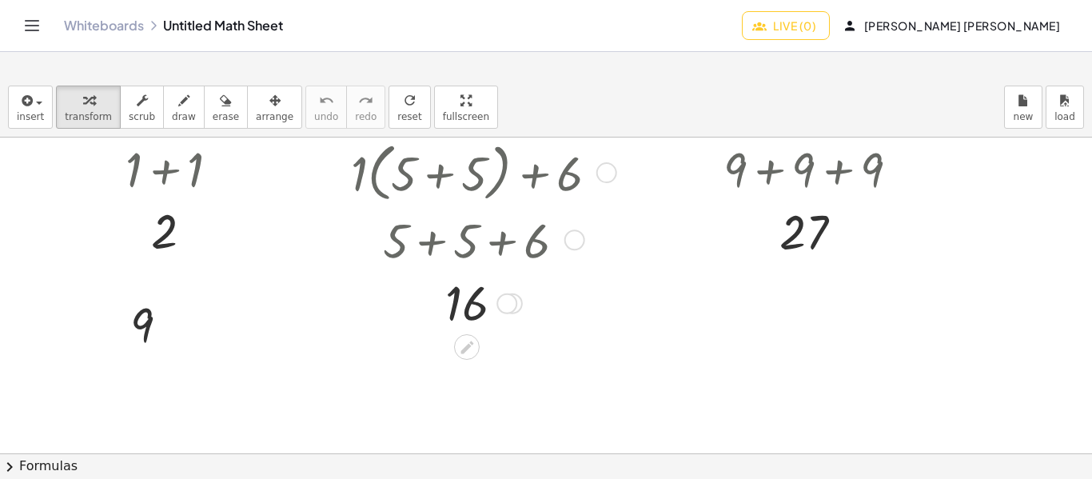
click at [612, 164] on div at bounding box center [606, 172] width 21 height 21
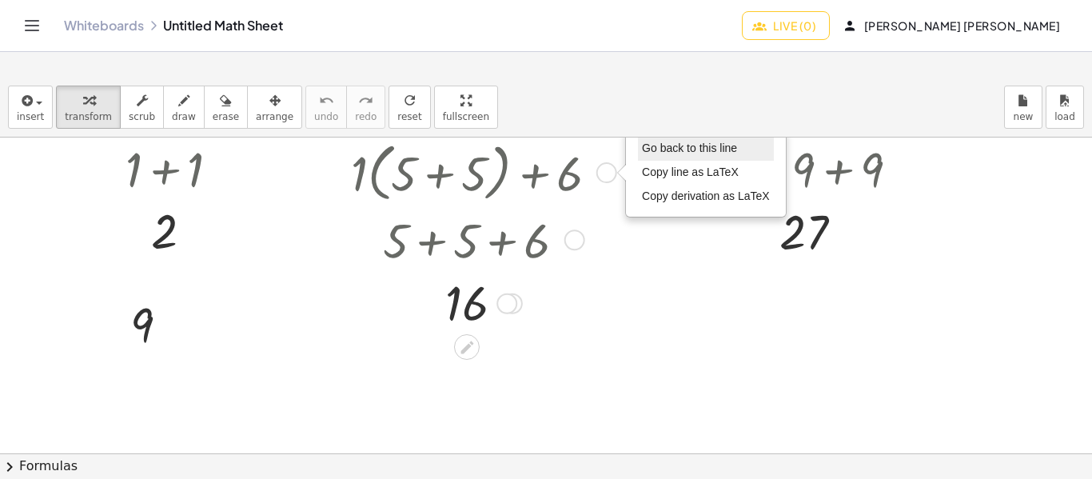
click at [666, 152] on span "Go back to this line" at bounding box center [689, 148] width 95 height 13
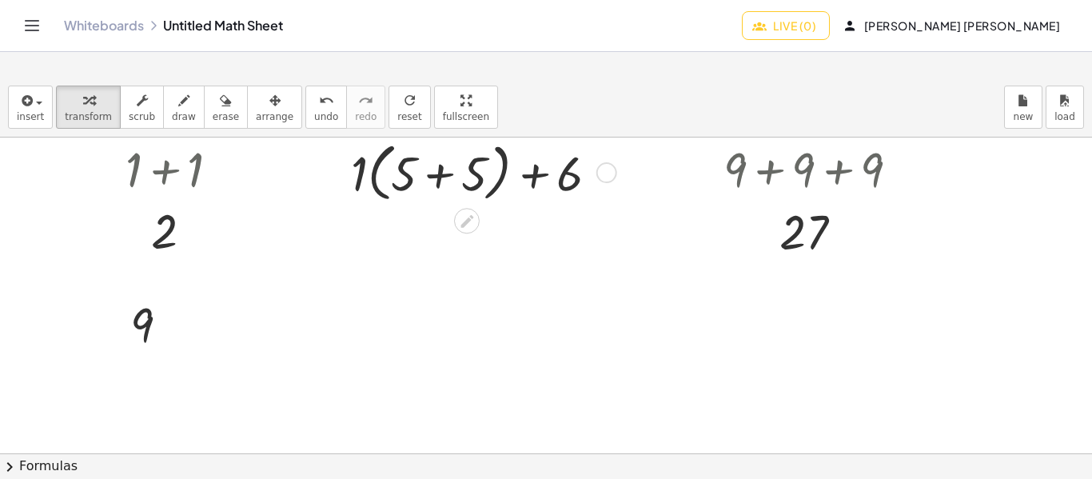
click at [535, 185] on div at bounding box center [481, 171] width 276 height 71
click at [437, 171] on div at bounding box center [481, 171] width 276 height 71
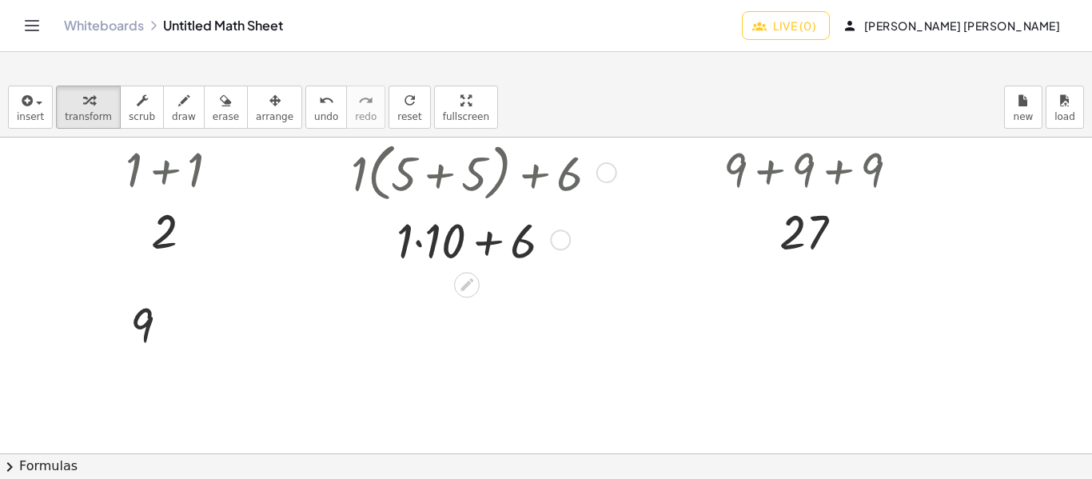
click at [483, 233] on div at bounding box center [481, 239] width 276 height 64
click at [453, 239] on div at bounding box center [481, 239] width 276 height 64
click at [476, 305] on div at bounding box center [481, 302] width 276 height 64
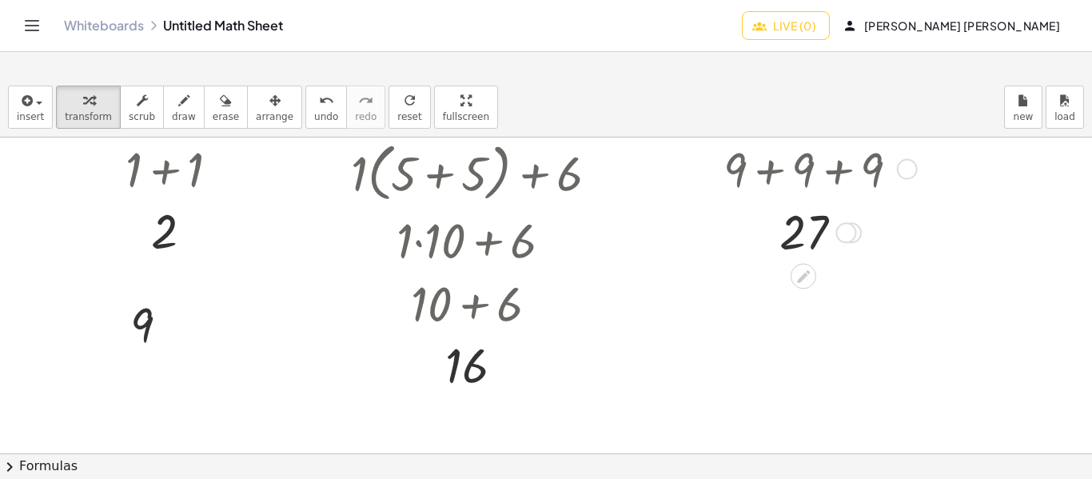
click at [850, 236] on div at bounding box center [845, 232] width 21 height 21
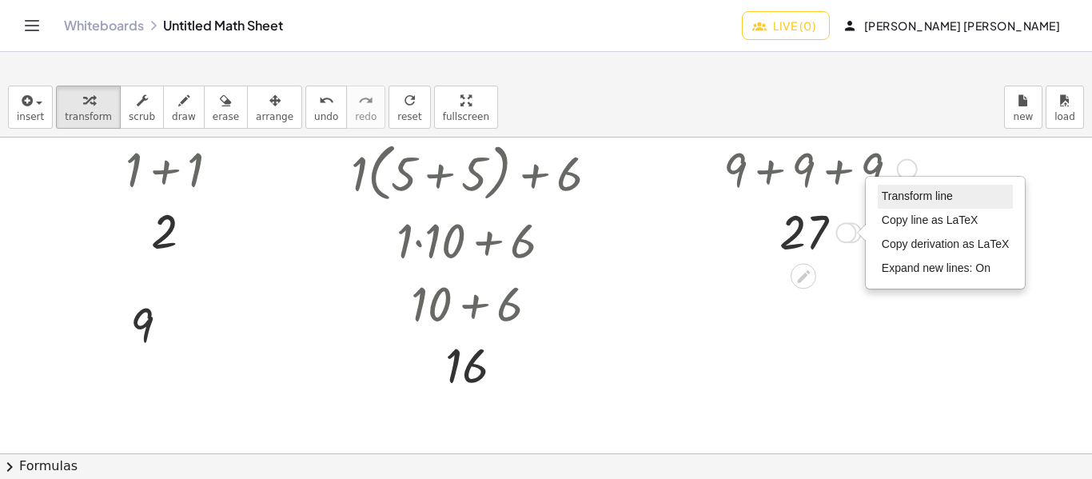
click at [918, 195] on span "Transform line" at bounding box center [917, 195] width 71 height 13
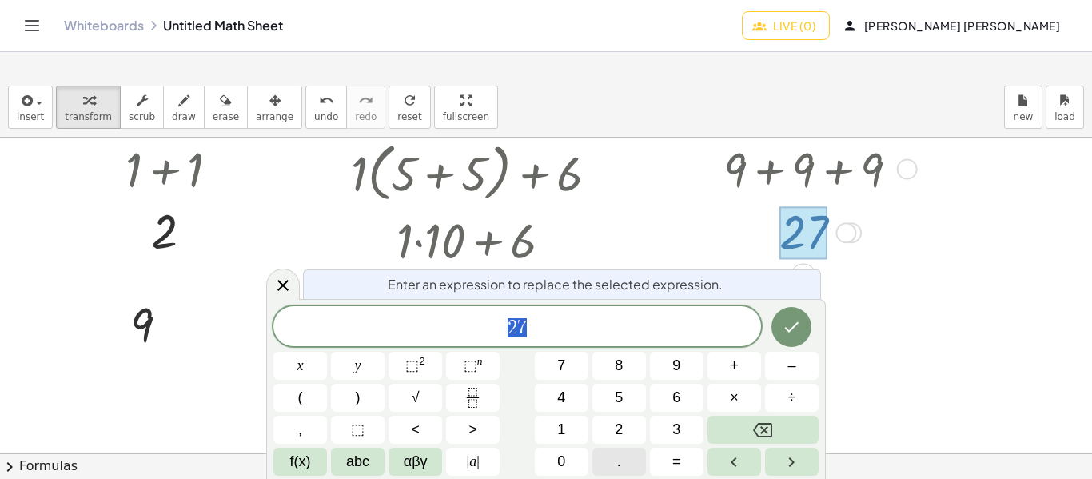
click at [626, 459] on button "." at bounding box center [619, 462] width 54 height 28
click at [715, 424] on button "Backspace" at bounding box center [763, 430] width 111 height 28
click at [619, 434] on span "2" at bounding box center [619, 430] width 8 height 22
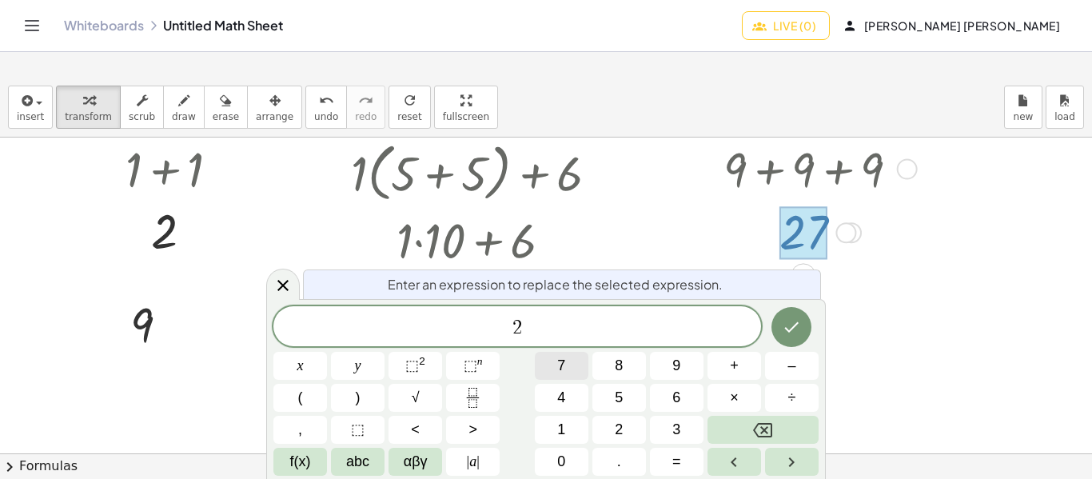
click at [560, 357] on span "7" at bounding box center [561, 366] width 8 height 22
click at [730, 401] on span "×" at bounding box center [734, 398] width 9 height 22
click at [682, 357] on button "9" at bounding box center [677, 366] width 54 height 28
click at [742, 402] on button "×" at bounding box center [735, 398] width 54 height 28
click at [693, 369] on button "9" at bounding box center [677, 366] width 54 height 28
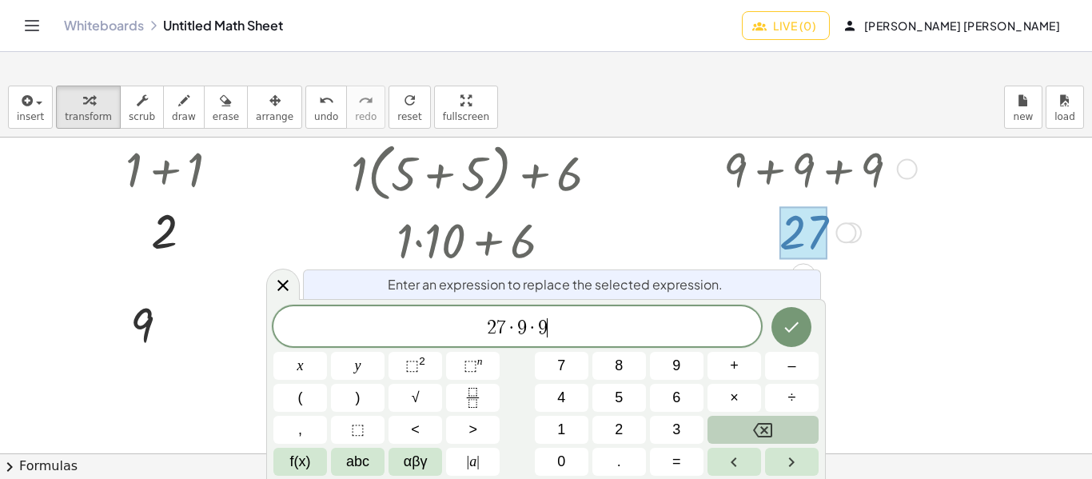
click at [743, 425] on button "Backspace" at bounding box center [763, 430] width 111 height 28
click at [683, 368] on button "9" at bounding box center [677, 366] width 54 height 28
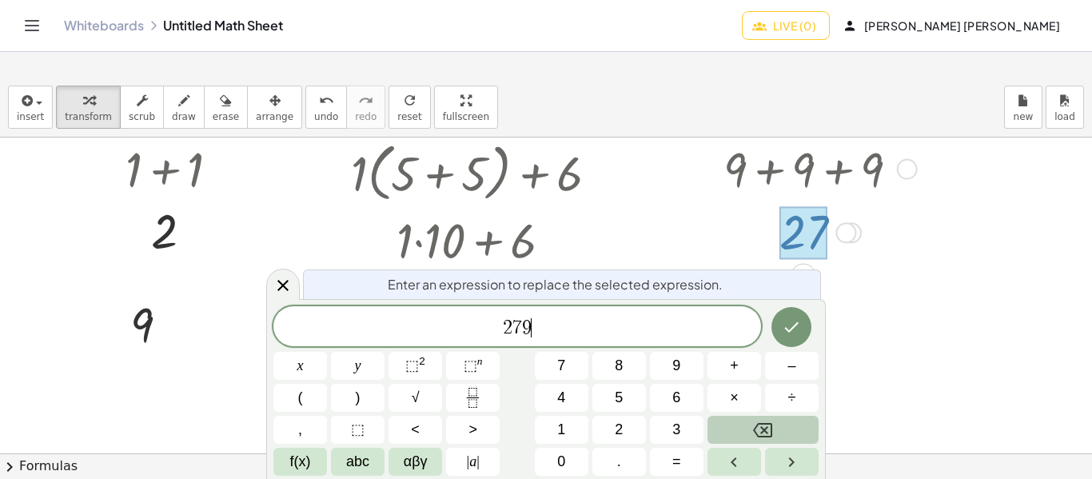
click at [746, 437] on button "Backspace" at bounding box center [763, 430] width 111 height 28
click at [725, 369] on button "+" at bounding box center [735, 366] width 54 height 28
click at [691, 369] on button "9" at bounding box center [677, 366] width 54 height 28
click at [720, 373] on button "+" at bounding box center [735, 366] width 54 height 28
click at [684, 374] on button "9" at bounding box center [677, 366] width 54 height 28
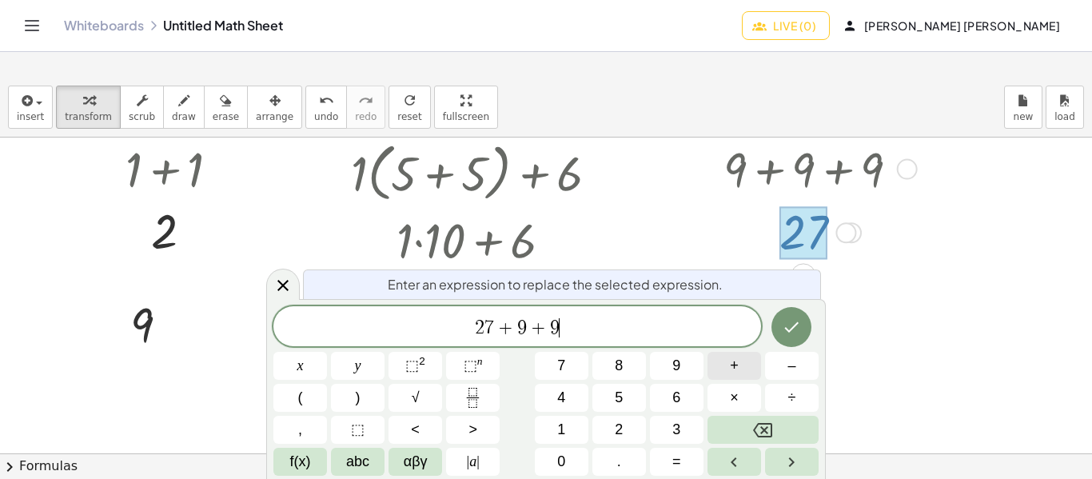
click at [718, 377] on button "+" at bounding box center [735, 366] width 54 height 28
click at [692, 380] on div "2 7 + 9 + 9 + ​ x y ⬚ 2 ⬚ n 7 8 9 + – ( ) √ 4 5 6 × ÷ , ⬚ < > 1 2 3 f(x) abc αβ…" at bounding box center [545, 390] width 545 height 169
click at [680, 373] on button "9" at bounding box center [677, 366] width 54 height 28
click at [717, 370] on button "+" at bounding box center [735, 366] width 54 height 28
click at [659, 369] on button "9" at bounding box center [677, 366] width 54 height 28
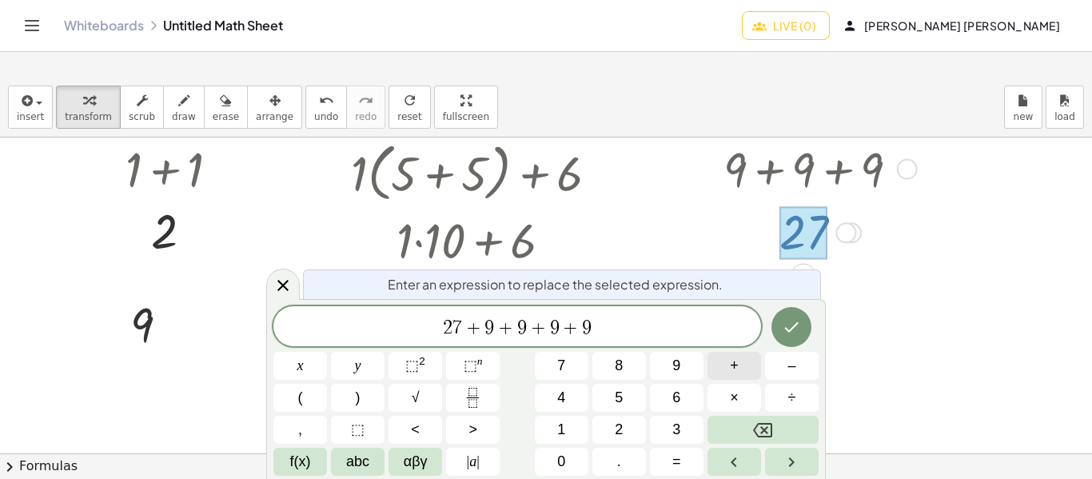
click at [720, 361] on button "+" at bounding box center [735, 366] width 54 height 28
click at [691, 368] on button "9" at bounding box center [677, 366] width 54 height 28
click at [713, 369] on button "+" at bounding box center [735, 366] width 54 height 28
click at [677, 373] on span "9" at bounding box center [676, 366] width 8 height 22
click at [716, 373] on button "+" at bounding box center [735, 366] width 54 height 28
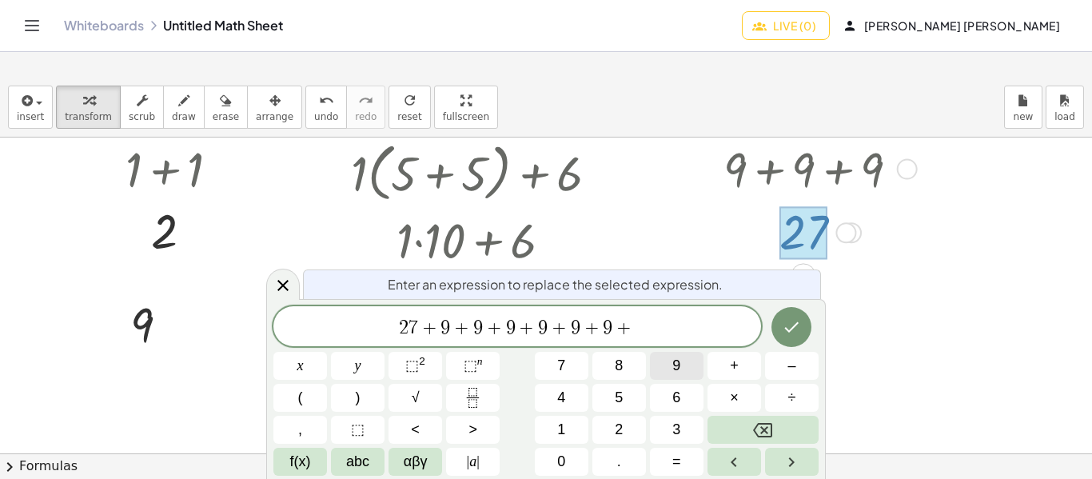
click at [680, 370] on span "9" at bounding box center [676, 366] width 8 height 22
click at [721, 370] on button "+" at bounding box center [735, 366] width 54 height 28
click at [678, 373] on span "9" at bounding box center [676, 366] width 8 height 22
click at [781, 333] on button "Done" at bounding box center [792, 327] width 40 height 40
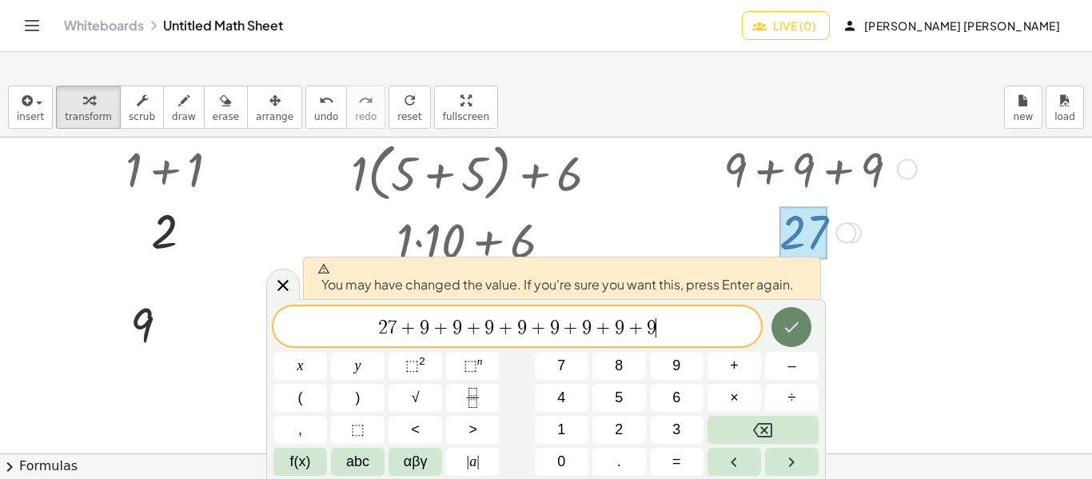
click at [781, 333] on button "Done" at bounding box center [792, 327] width 40 height 40
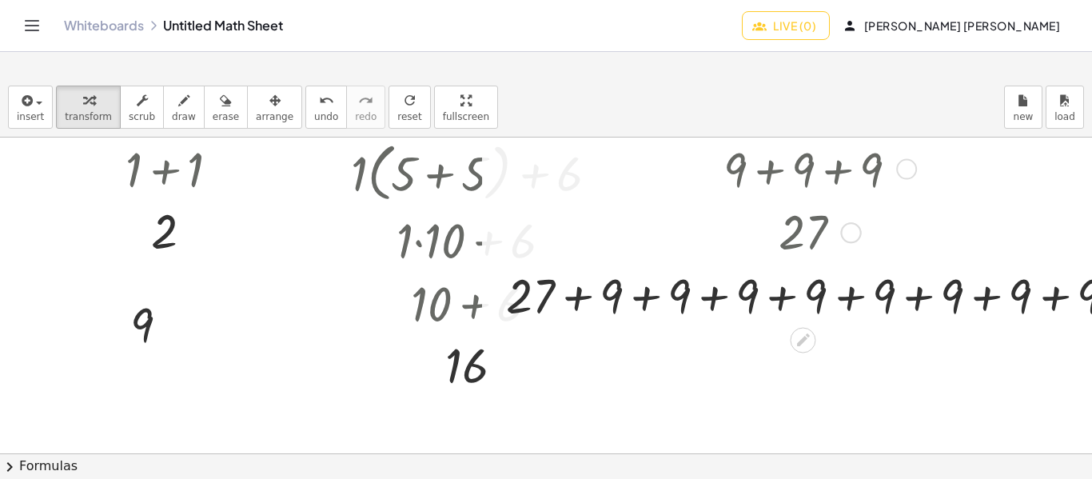
click at [788, 301] on div at bounding box center [817, 294] width 638 height 64
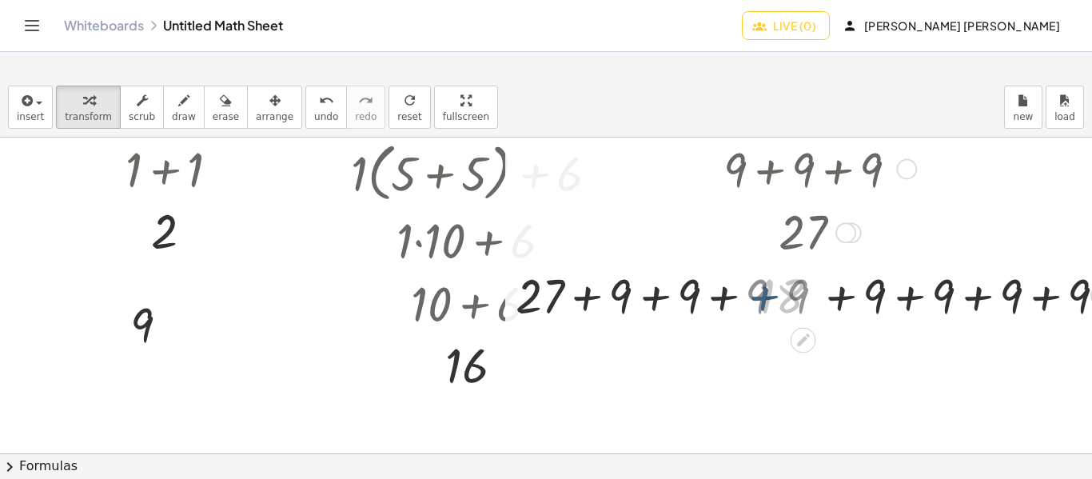
click at [788, 301] on div at bounding box center [817, 294] width 592 height 64
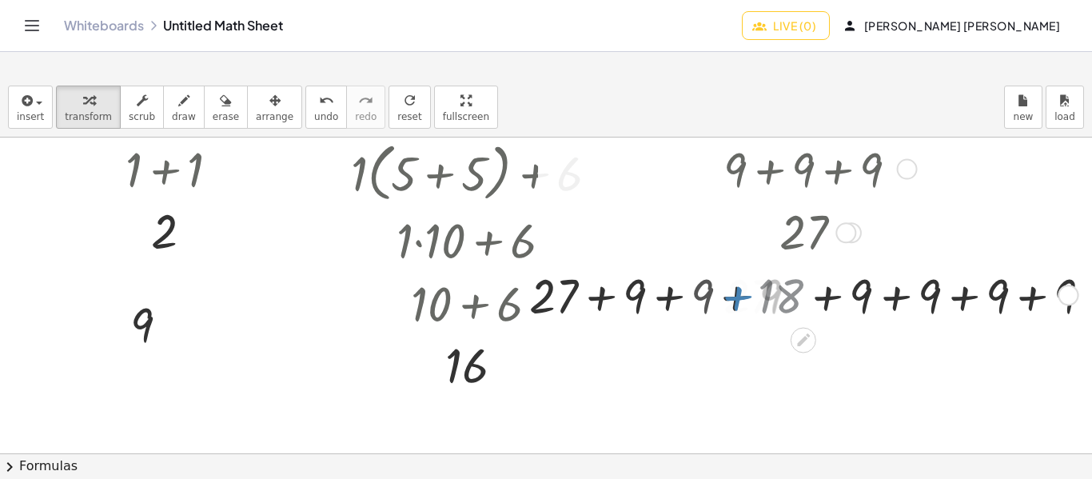
click at [788, 301] on div at bounding box center [817, 294] width 527 height 64
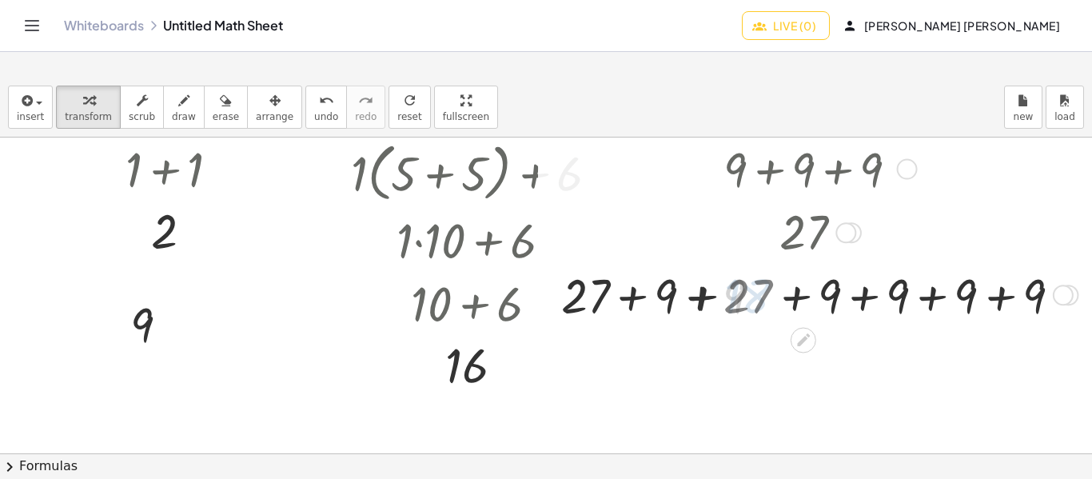
click at [788, 301] on div at bounding box center [817, 294] width 527 height 64
click at [788, 301] on div at bounding box center [817, 294] width 464 height 64
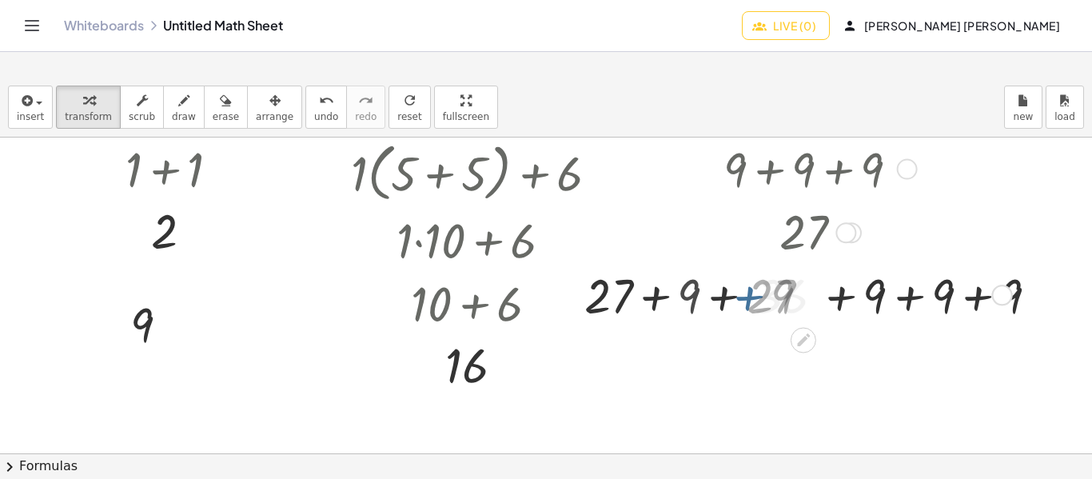
click at [788, 301] on div at bounding box center [817, 294] width 394 height 64
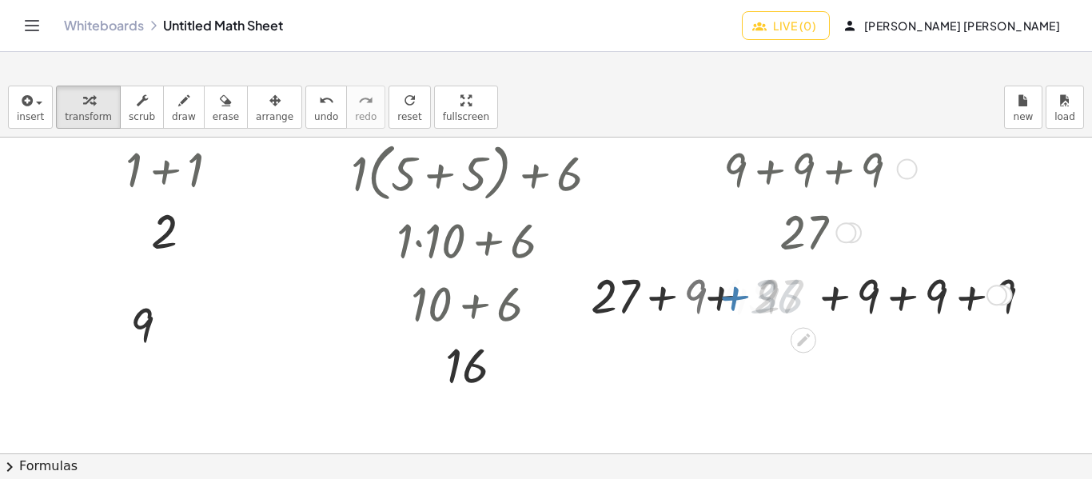
click at [788, 301] on div at bounding box center [817, 294] width 394 height 64
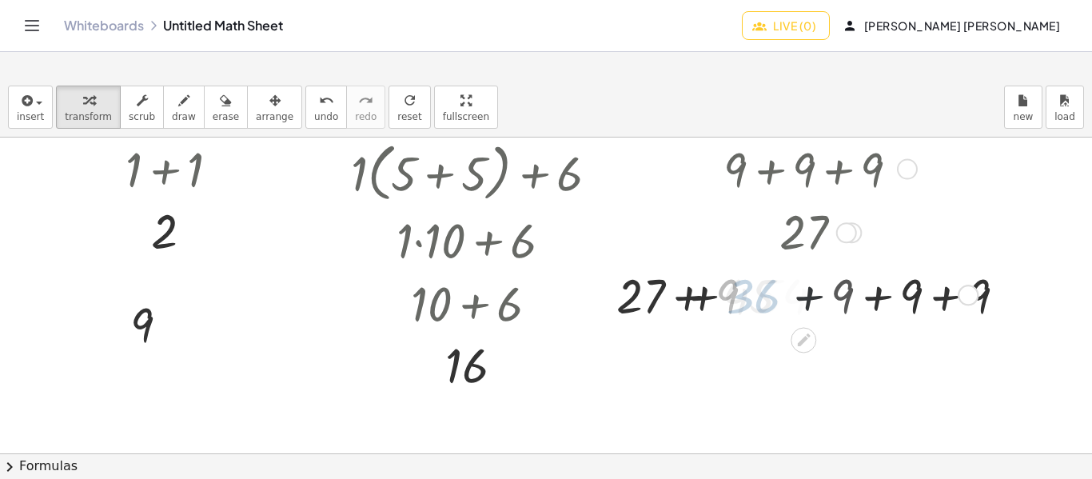
click at [788, 301] on div at bounding box center [817, 294] width 325 height 64
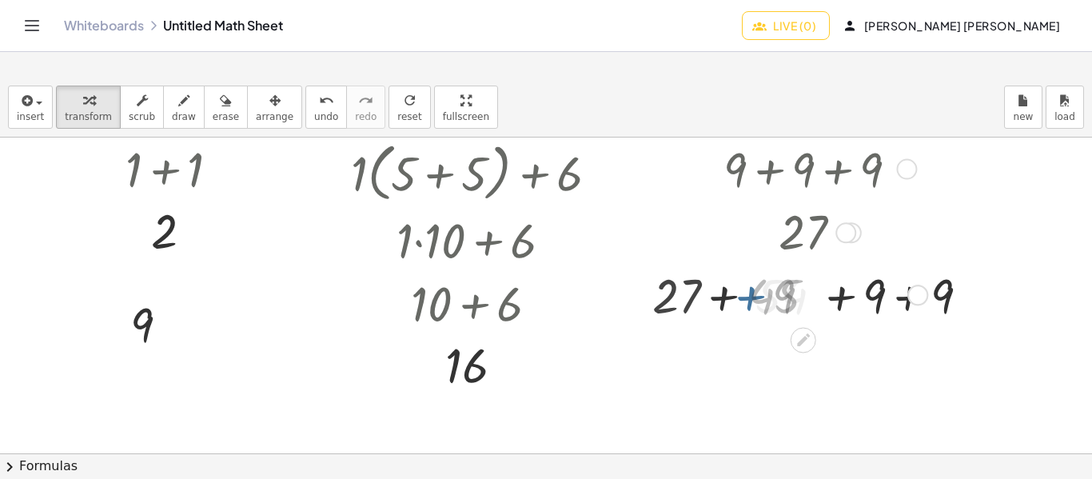
click at [788, 301] on div at bounding box center [816, 294] width 225 height 64
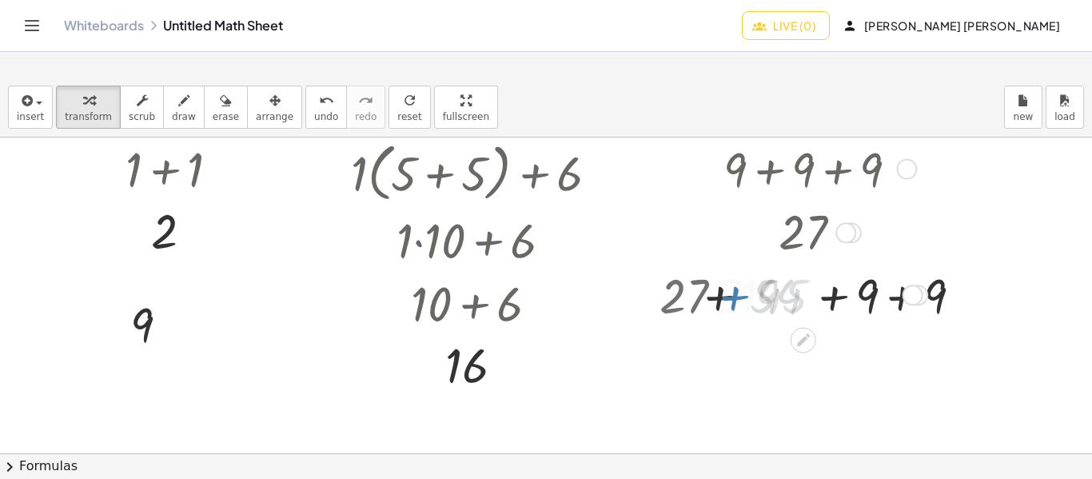
click at [788, 301] on div at bounding box center [816, 294] width 225 height 64
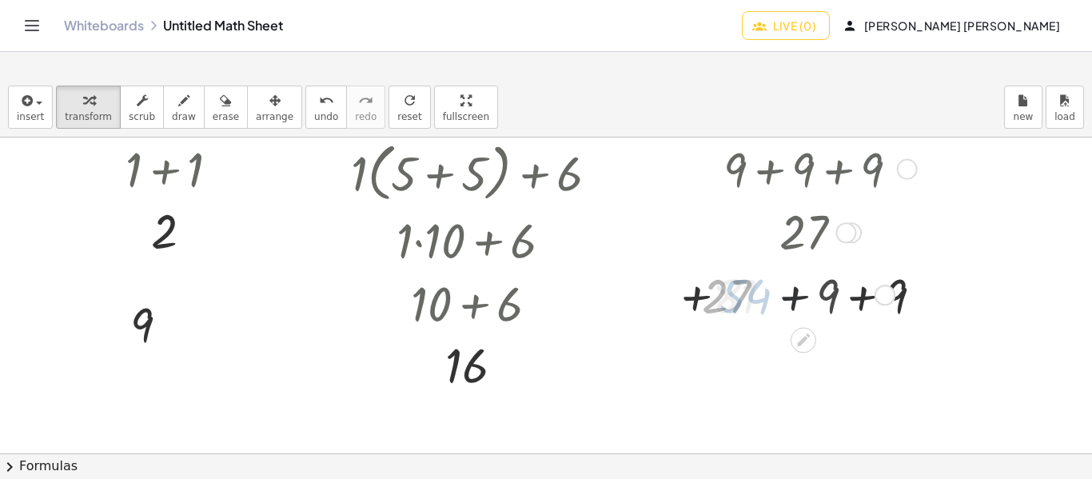
click at [788, 301] on div at bounding box center [818, 294] width 204 height 64
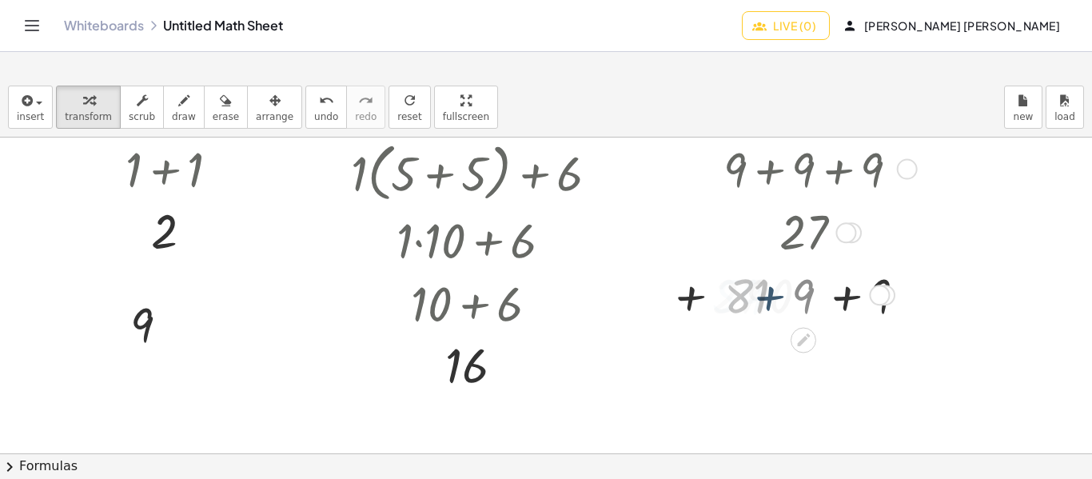
click at [788, 301] on div at bounding box center [818, 294] width 204 height 64
click at [823, 299] on div at bounding box center [818, 294] width 204 height 64
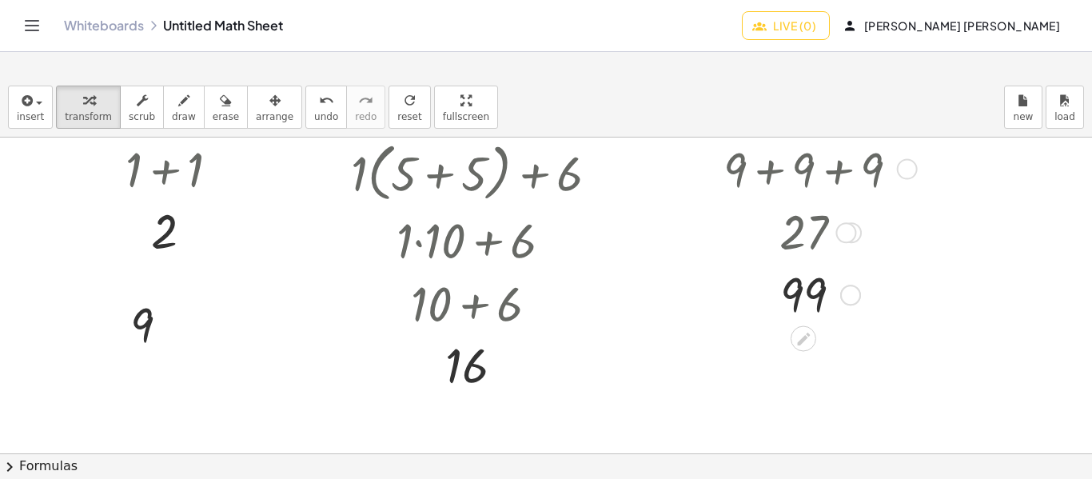
click at [847, 292] on div "Transform line Copy line as LaTeX Copy derivation as LaTeX Expand new lines: On" at bounding box center [850, 295] width 21 height 21
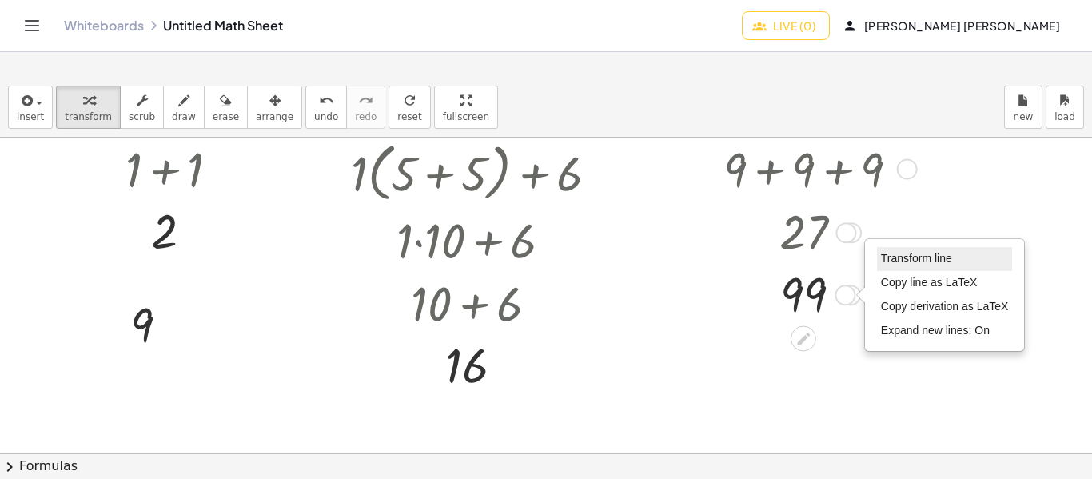
click at [903, 257] on span "Transform line" at bounding box center [916, 258] width 71 height 13
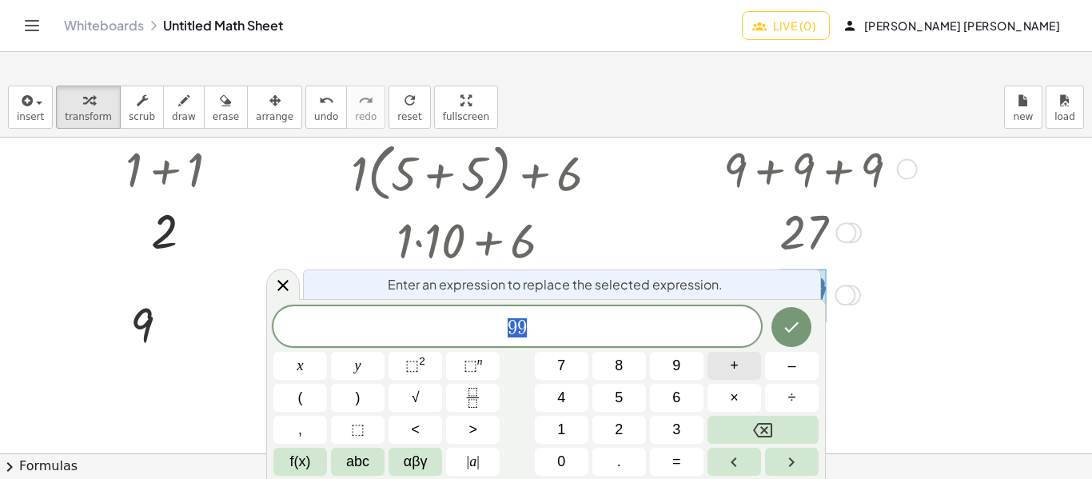
click at [730, 373] on span "+" at bounding box center [734, 366] width 9 height 22
click at [727, 424] on button "Backspace" at bounding box center [763, 430] width 111 height 28
click at [688, 369] on button "9" at bounding box center [677, 366] width 54 height 28
click at [715, 366] on button "+" at bounding box center [735, 366] width 54 height 28
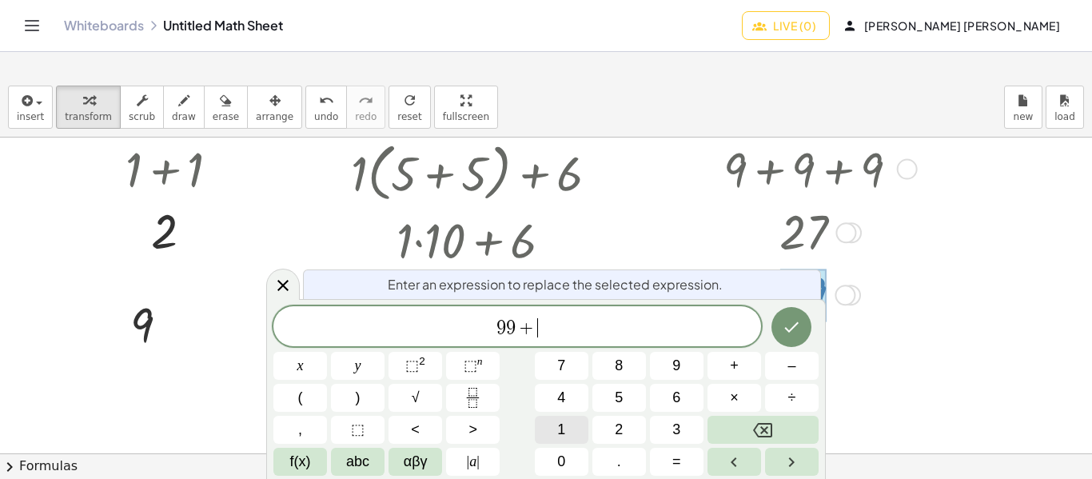
click at [576, 432] on button "1" at bounding box center [562, 430] width 54 height 28
click at [560, 458] on span "0" at bounding box center [561, 462] width 8 height 22
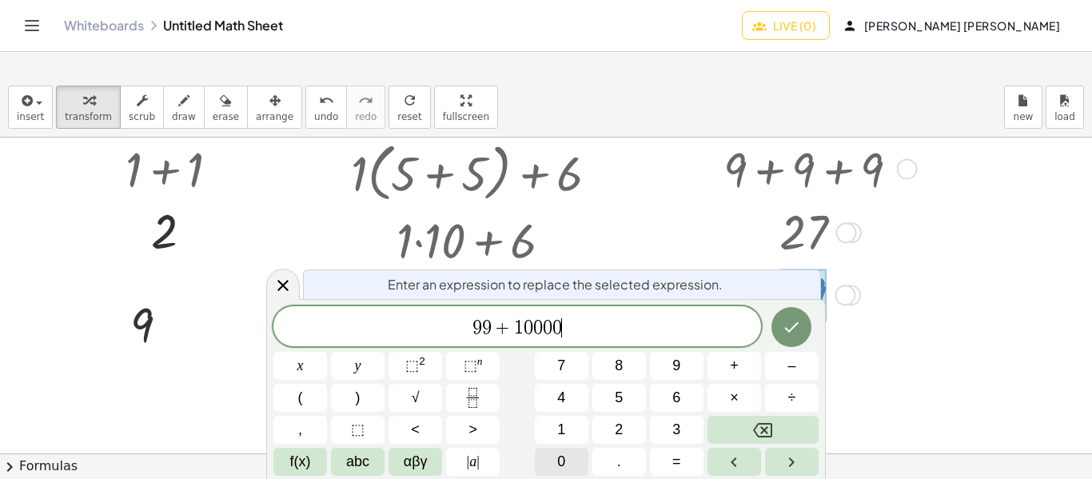
click at [560, 458] on span "0" at bounding box center [561, 462] width 8 height 22
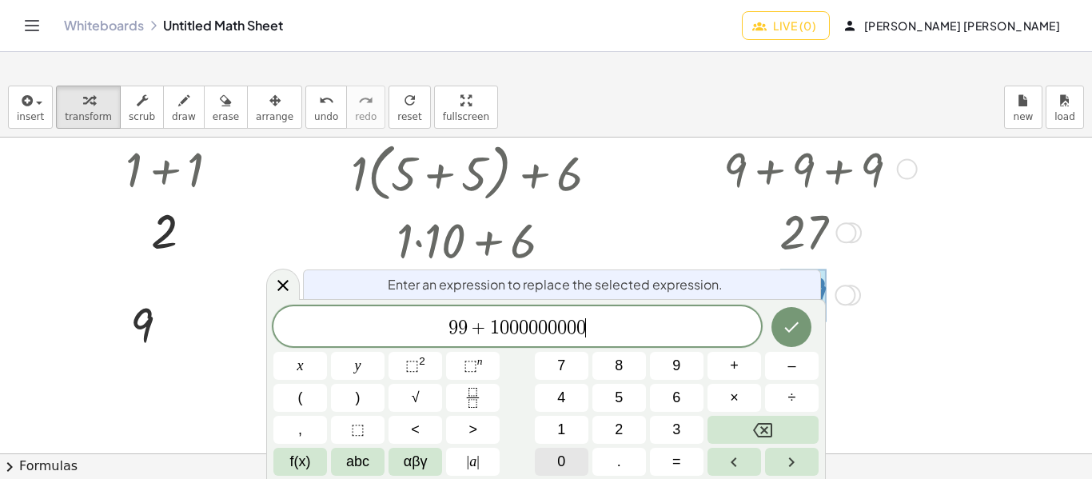
click at [560, 458] on span "0" at bounding box center [561, 462] width 8 height 22
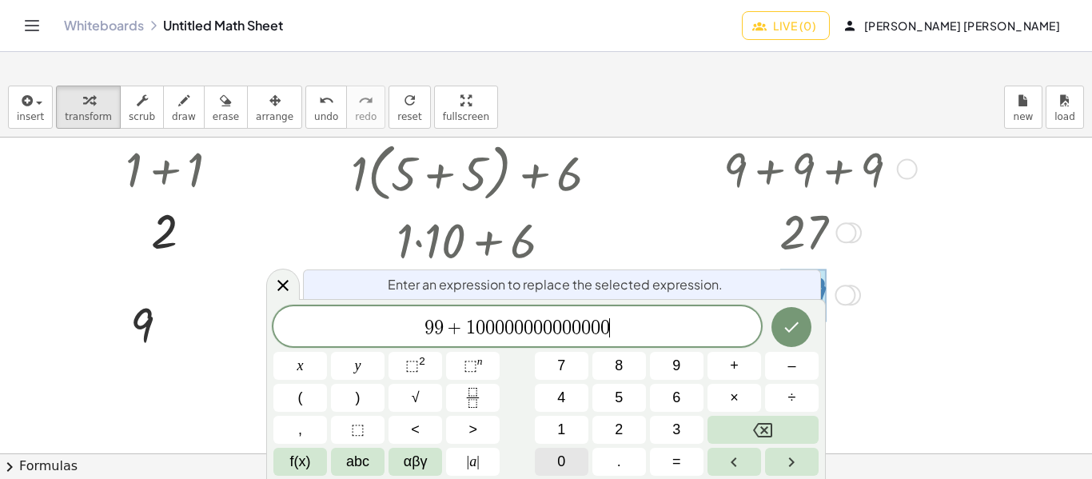
click at [560, 458] on span "0" at bounding box center [561, 462] width 8 height 22
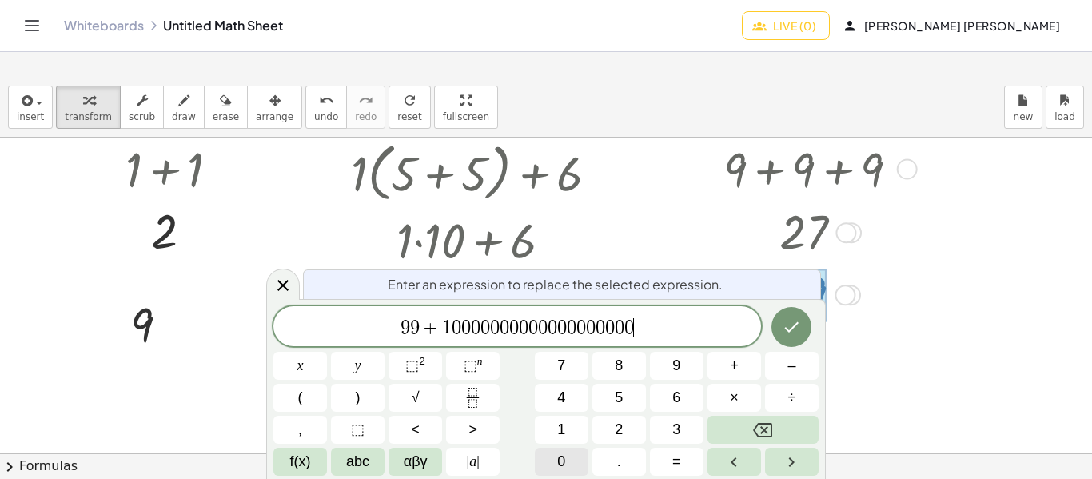
click at [560, 458] on span "0" at bounding box center [561, 462] width 8 height 22
click at [784, 328] on icon "Done" at bounding box center [791, 326] width 19 height 19
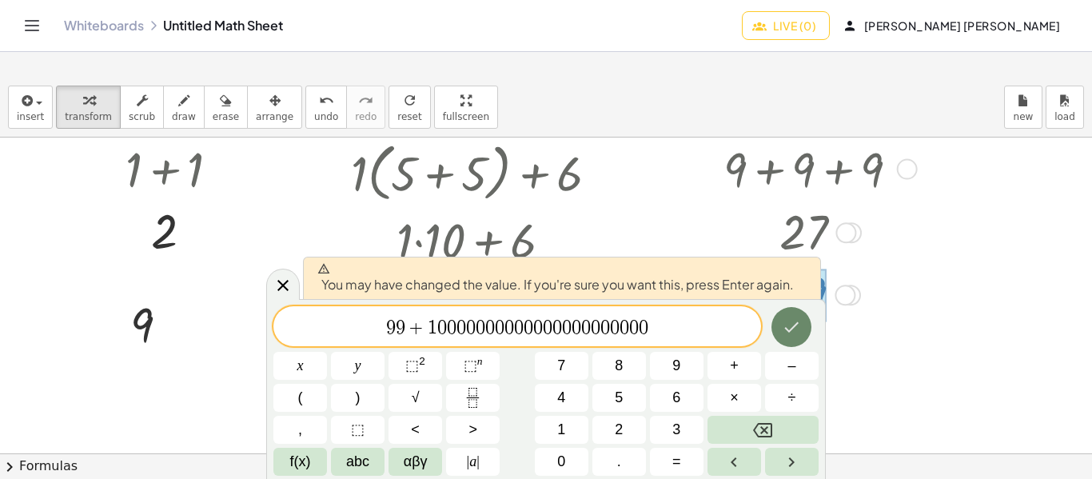
click at [784, 328] on icon "Done" at bounding box center [791, 326] width 19 height 19
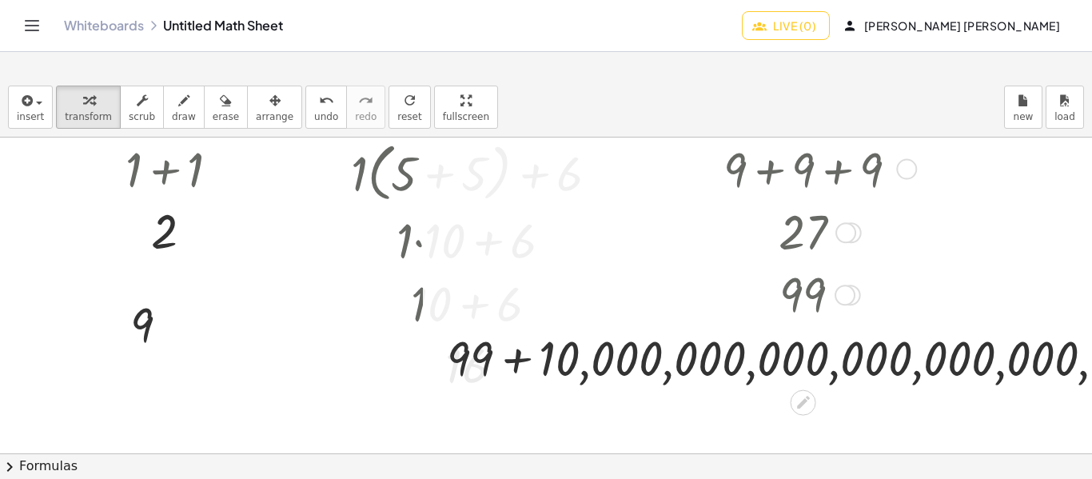
click at [517, 361] on div at bounding box center [817, 357] width 756 height 64
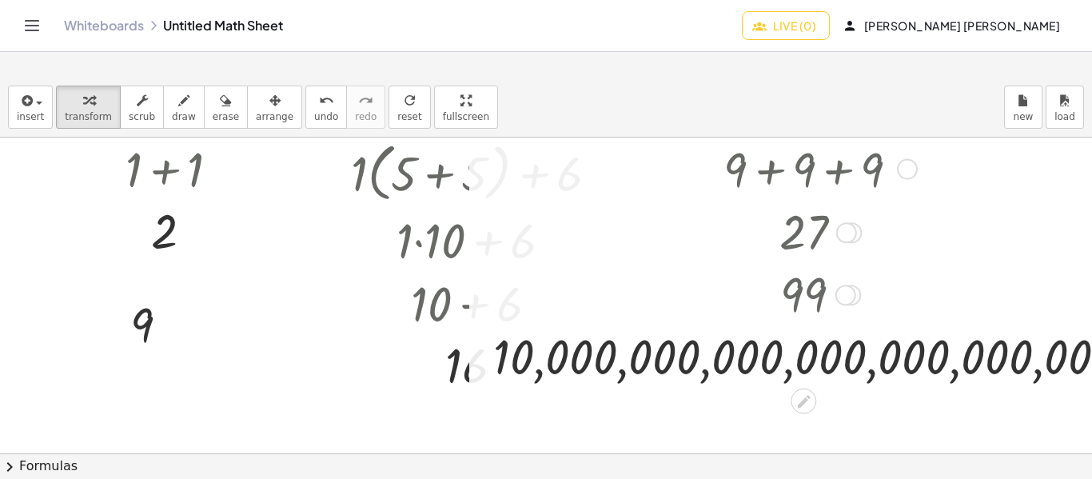
click at [514, 364] on div at bounding box center [817, 356] width 665 height 62
click at [653, 356] on div at bounding box center [817, 356] width 665 height 62
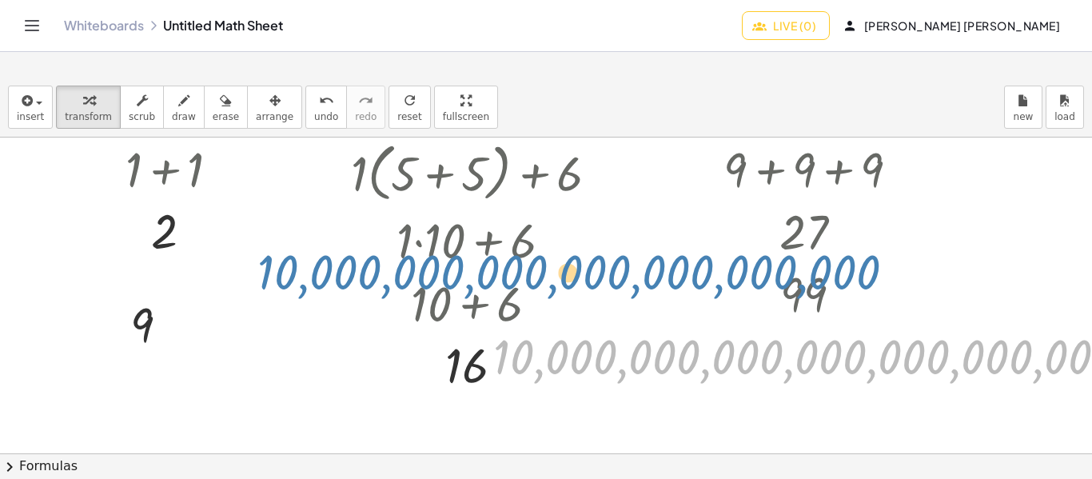
drag, startPoint x: 653, startPoint y: 356, endPoint x: 417, endPoint y: 271, distance: 250.6
click at [417, 271] on div "+ 1 + 1 2 + · 1 · ( + 5 + 5 ) + 6 + · 1 · 10 + 6 + 10 + 6 16 Go back to this li…" at bounding box center [605, 294] width 1211 height 632
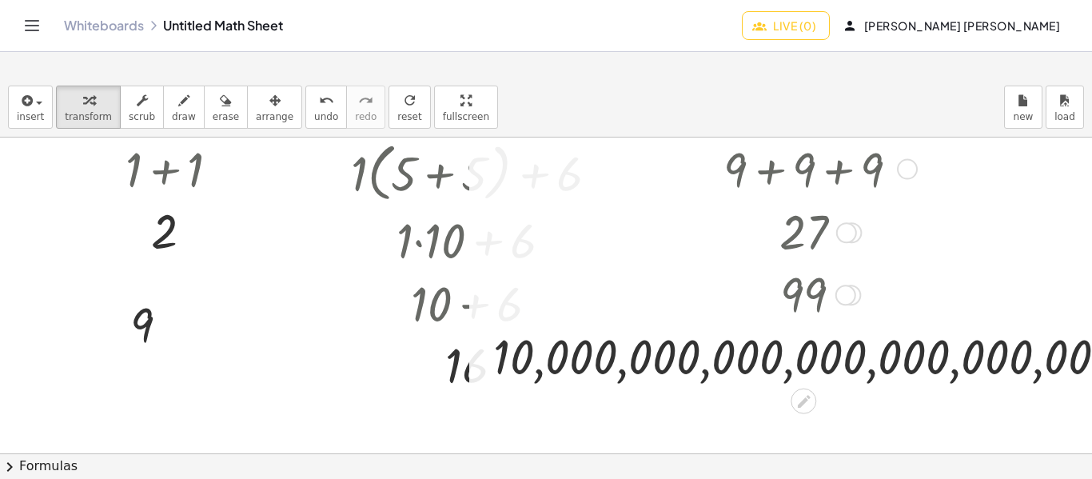
click at [429, 306] on div at bounding box center [481, 302] width 345 height 64
click at [449, 367] on div at bounding box center [481, 365] width 276 height 62
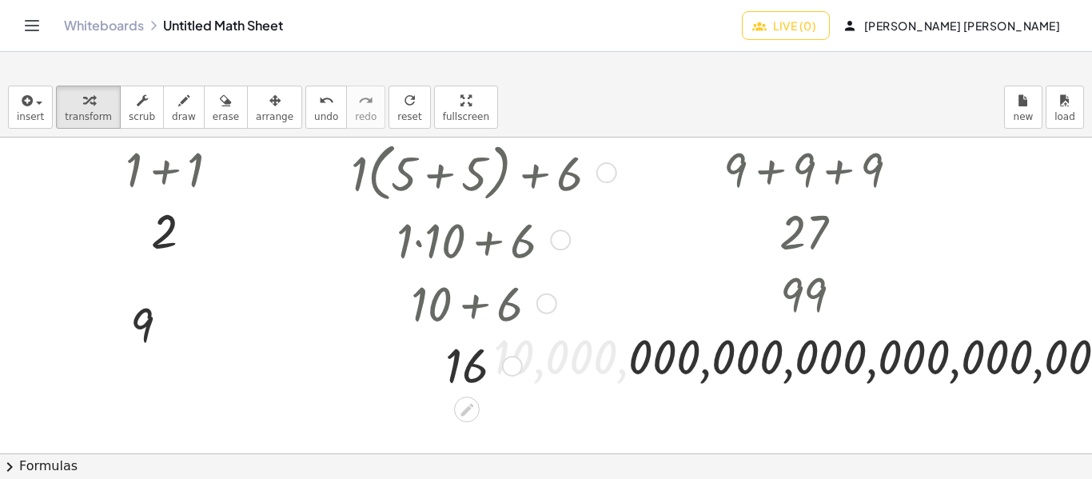
click at [469, 369] on div at bounding box center [481, 365] width 276 height 62
click at [471, 369] on div at bounding box center [481, 365] width 276 height 62
click at [800, 294] on div at bounding box center [817, 294] width 665 height 62
click at [843, 295] on div at bounding box center [845, 295] width 21 height 21
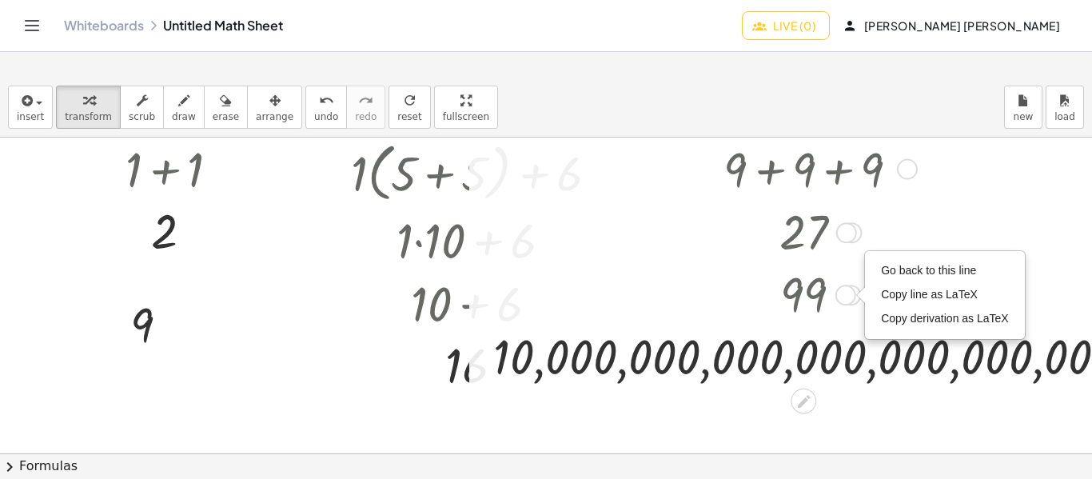
click at [856, 301] on div at bounding box center [860, 295] width 9 height 18
click at [855, 293] on div "Go back to this line Copy line as LaTeX Copy derivation as LaTeX" at bounding box center [845, 295] width 21 height 21
click at [893, 273] on span "Go back to this line" at bounding box center [928, 270] width 95 height 13
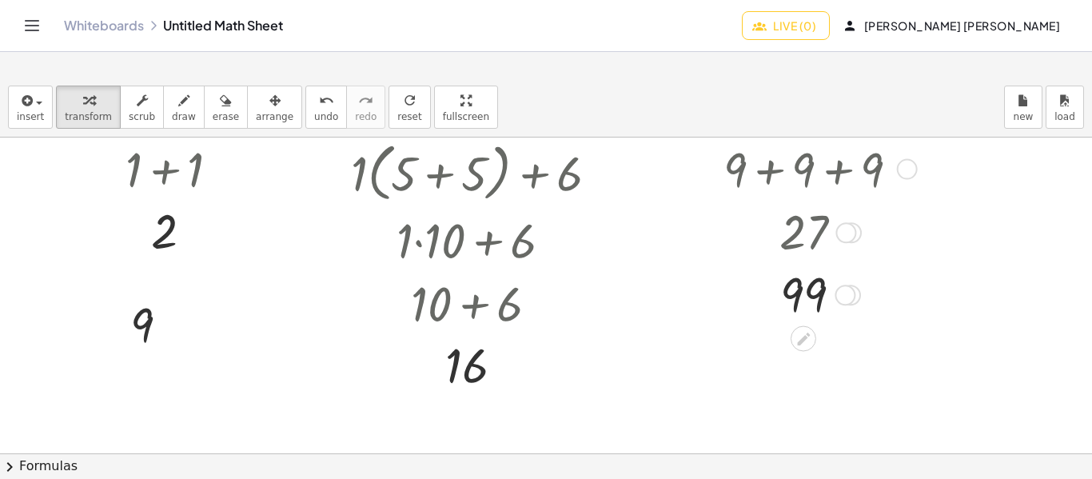
click at [803, 295] on div at bounding box center [818, 294] width 204 height 62
click at [806, 219] on div at bounding box center [818, 232] width 204 height 62
click at [802, 33] on span "Live (0)" at bounding box center [786, 25] width 61 height 14
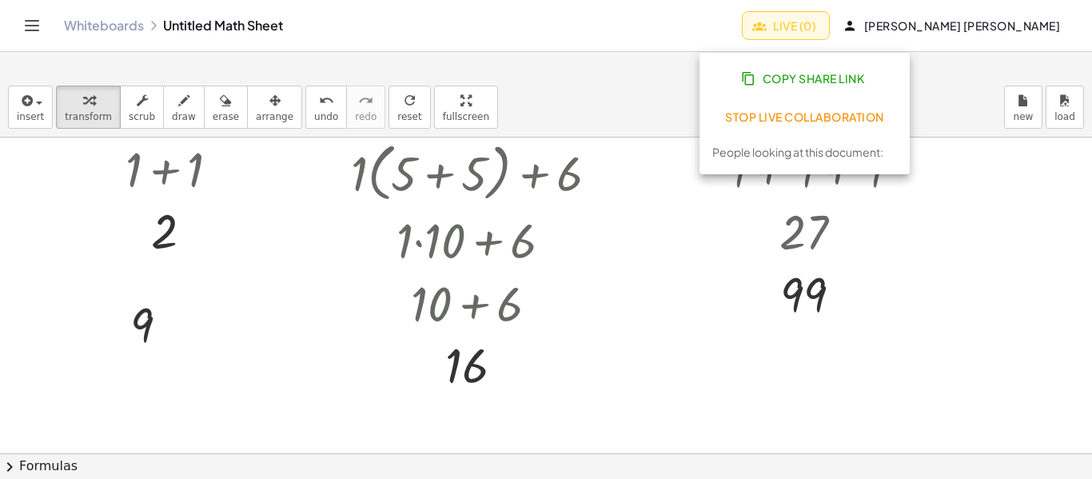
click at [766, 111] on span "Stop Live Collaboration" at bounding box center [804, 117] width 159 height 14
click at [929, 122] on body "Graspable Math Activities Whiteboards Classes Account v1.30.2 | Privacy policy …" at bounding box center [546, 239] width 1092 height 479
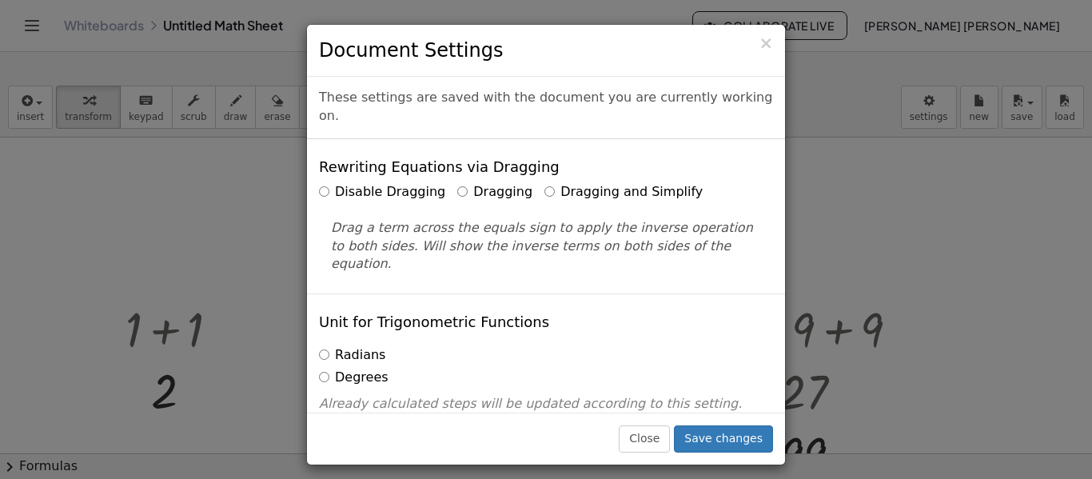
click at [544, 201] on label "Dragging and Simplify" at bounding box center [623, 192] width 158 height 18
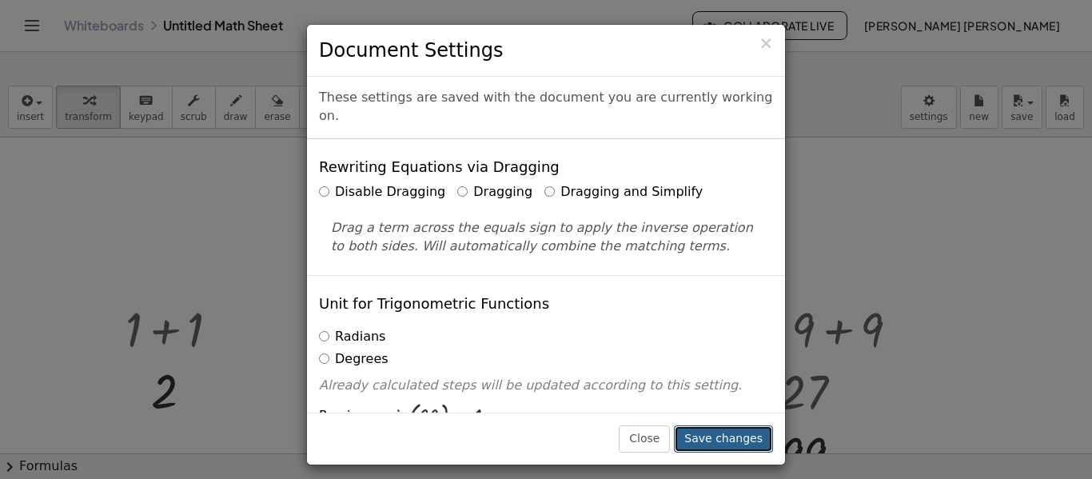
click at [736, 436] on button "Save changes" at bounding box center [723, 438] width 99 height 27
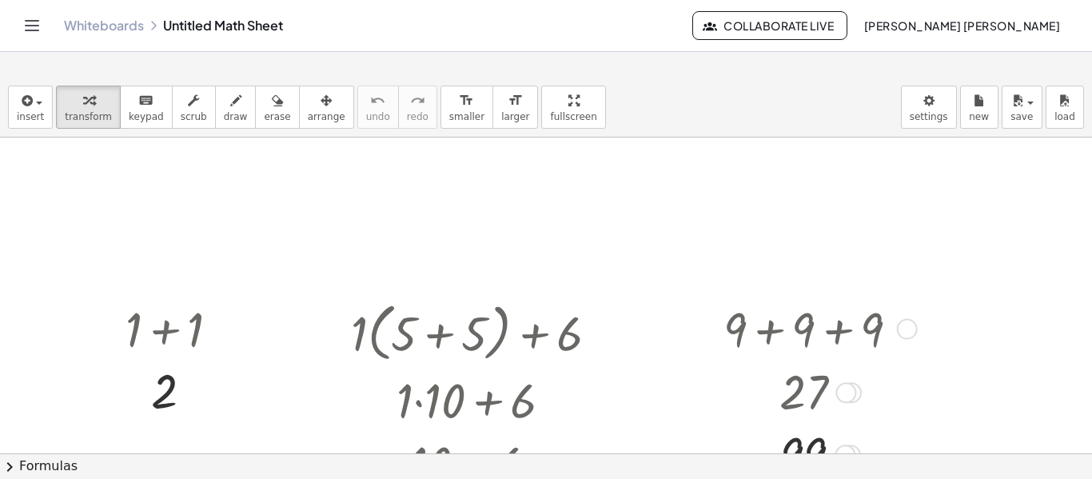
click at [825, 331] on div at bounding box center [818, 328] width 204 height 64
click at [800, 334] on div at bounding box center [818, 328] width 204 height 64
drag, startPoint x: 804, startPoint y: 329, endPoint x: 800, endPoint y: 258, distance: 70.4
click at [800, 258] on div "+ 1 + 1 2 + · 1 · ( + 5 + 5 ) + 6 + · 1 · 10 + 6 + 10 + 6 16 + 9 + 9 + 9 + 9 + …" at bounding box center [546, 454] width 1092 height 632
drag, startPoint x: 800, startPoint y: 446, endPoint x: 729, endPoint y: 269, distance: 190.2
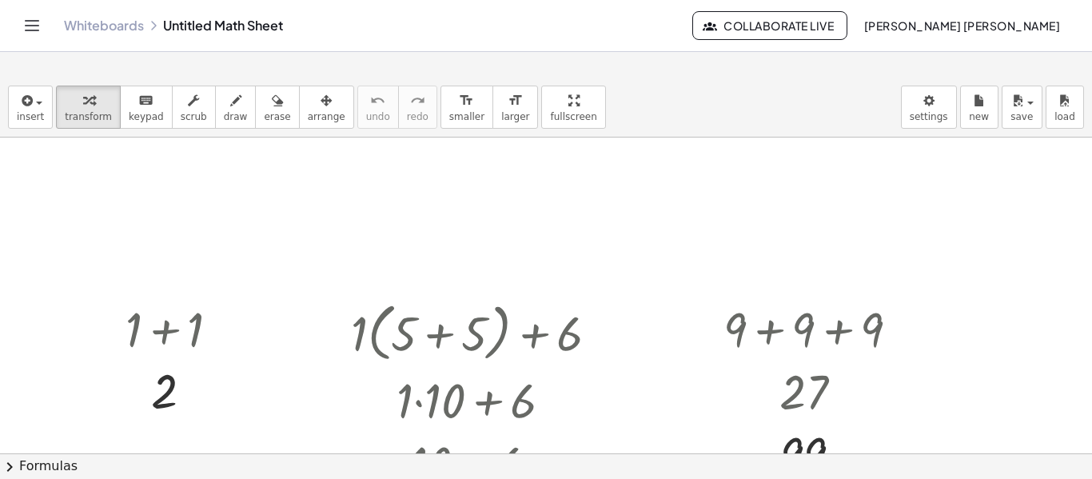
click at [967, 393] on div at bounding box center [546, 454] width 1092 height 632
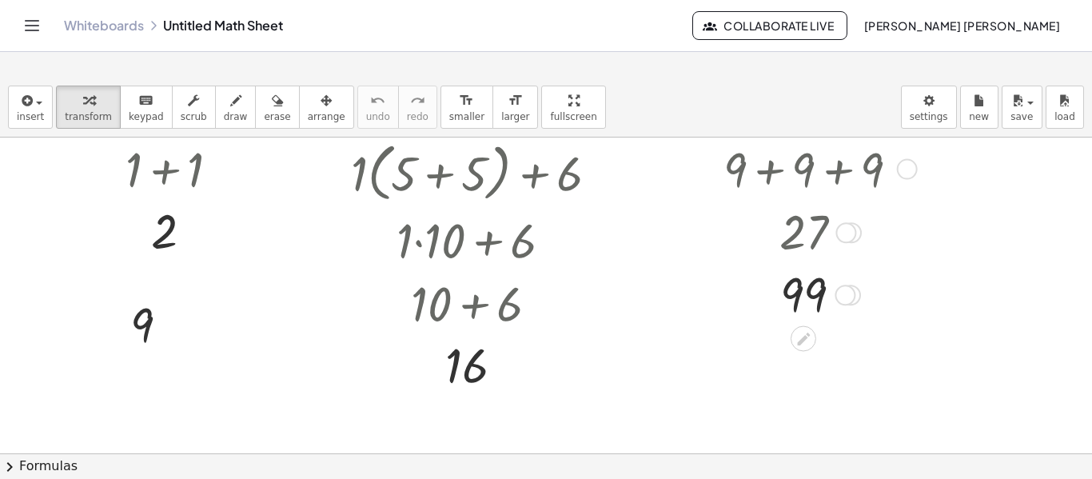
click at [850, 232] on div at bounding box center [845, 232] width 21 height 21
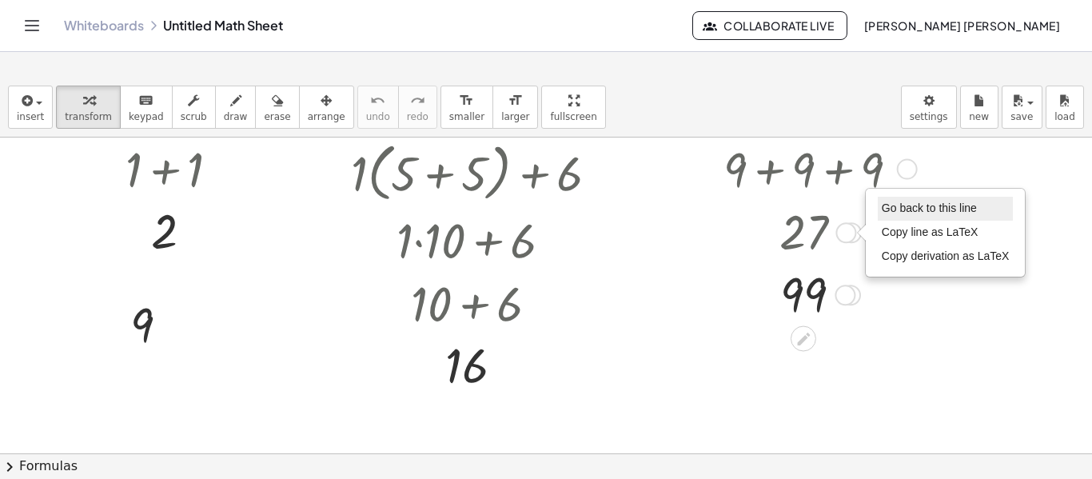
click at [915, 211] on span "Go back to this line" at bounding box center [929, 207] width 95 height 13
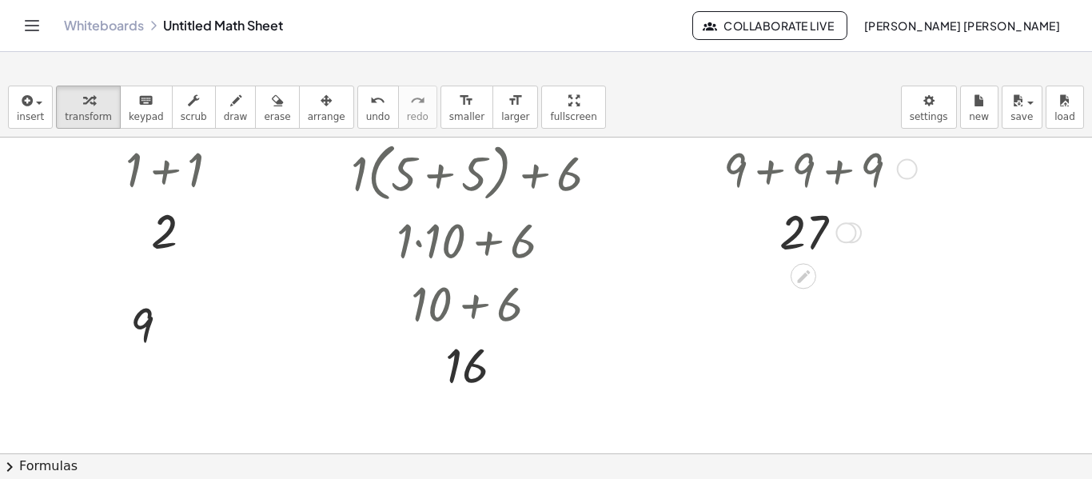
click at [905, 171] on div at bounding box center [907, 169] width 21 height 21
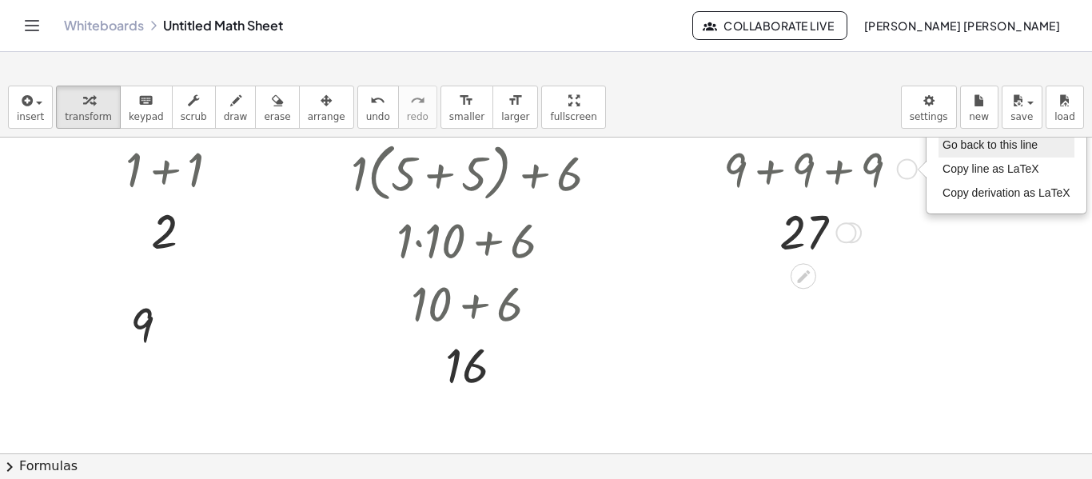
click at [954, 149] on span "Go back to this line" at bounding box center [990, 144] width 95 height 13
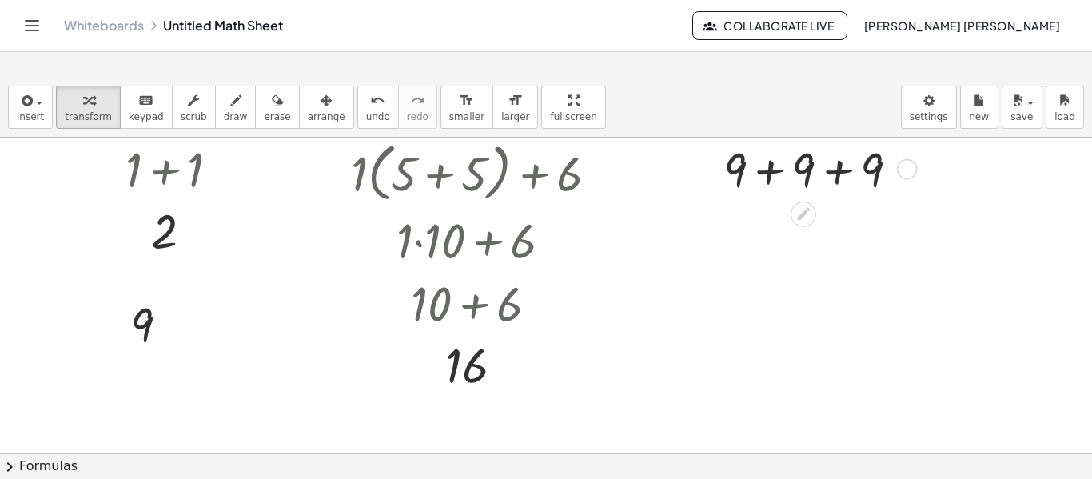
click at [846, 171] on div at bounding box center [818, 168] width 204 height 64
click at [804, 170] on div at bounding box center [818, 168] width 158 height 64
click at [496, 241] on div at bounding box center [481, 239] width 276 height 64
click at [401, 217] on div at bounding box center [481, 239] width 276 height 64
click at [606, 181] on div at bounding box center [606, 172] width 21 height 21
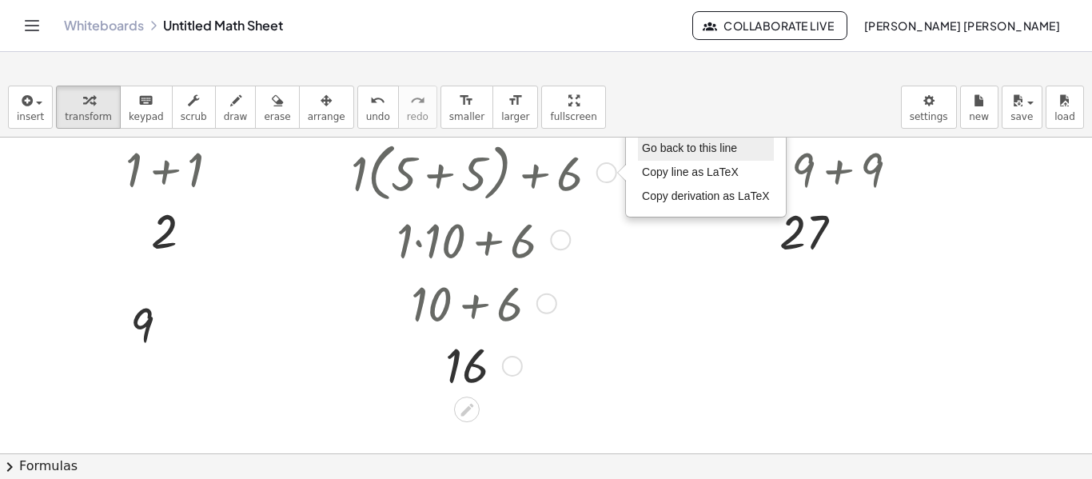
click at [670, 153] on span "Go back to this line" at bounding box center [689, 148] width 95 height 13
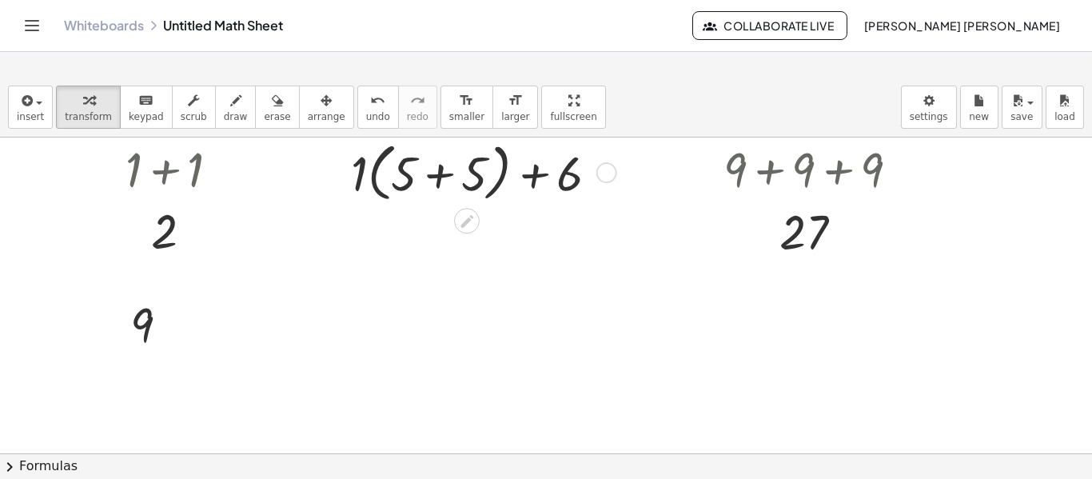
click at [442, 179] on div at bounding box center [481, 171] width 276 height 71
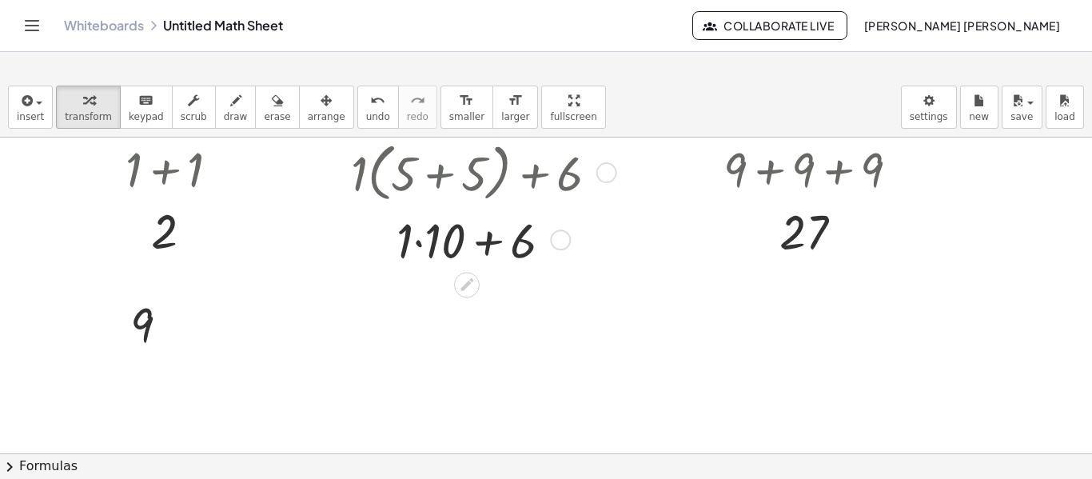
click at [419, 244] on div at bounding box center [481, 239] width 276 height 64
click at [467, 173] on div "+ · 1 · ( + 5 + 5 ) + 6 + · 1 · 10 + 6 + + 6 10 Go back to this line Copy line …" at bounding box center [467, 173] width 0 height 0
click at [433, 290] on div at bounding box center [481, 302] width 276 height 64
click at [478, 307] on div at bounding box center [481, 302] width 276 height 64
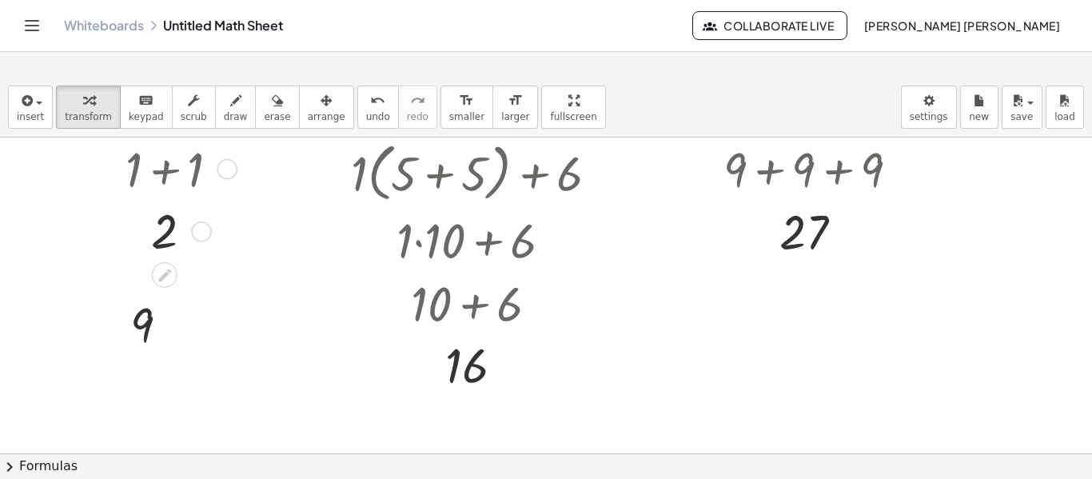
click at [166, 179] on div at bounding box center [179, 168] width 122 height 64
click at [221, 171] on div at bounding box center [227, 169] width 21 height 21
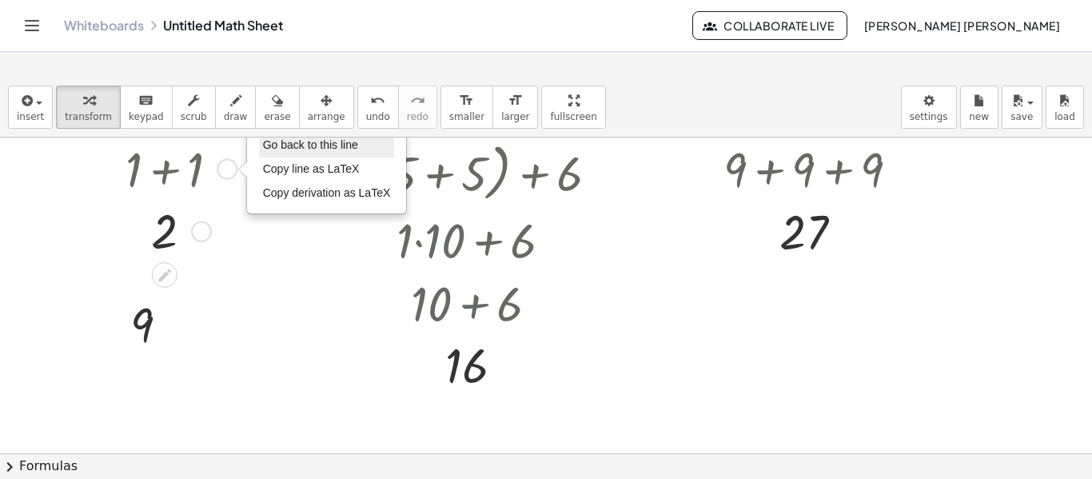
click at [273, 154] on li "Go back to this line" at bounding box center [327, 146] width 136 height 24
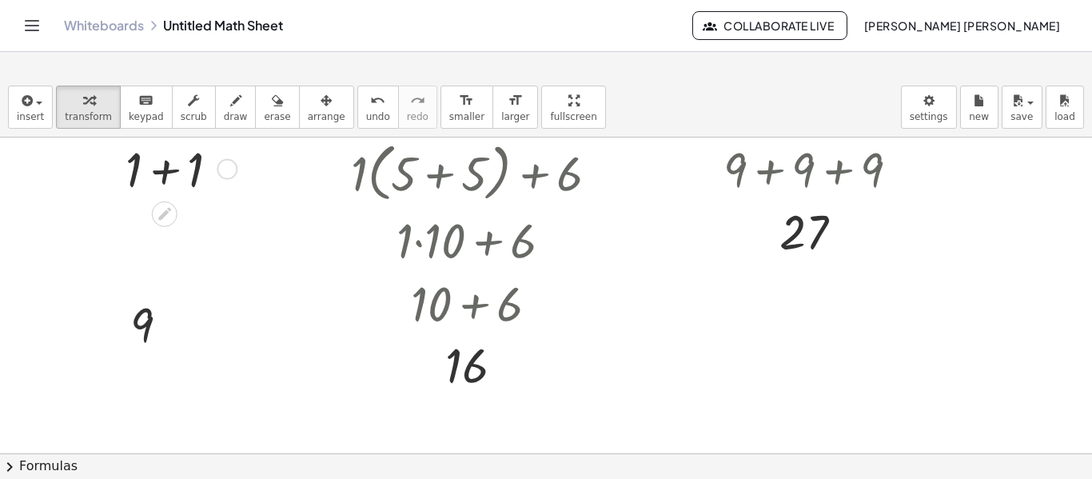
click at [166, 168] on div at bounding box center [179, 168] width 122 height 64
click at [162, 174] on div at bounding box center [179, 168] width 122 height 64
click at [163, 237] on div at bounding box center [179, 231] width 122 height 62
click at [197, 236] on div "Go back to this line Copy line as LaTeX Copy derivation as LaTeX" at bounding box center [201, 231] width 21 height 21
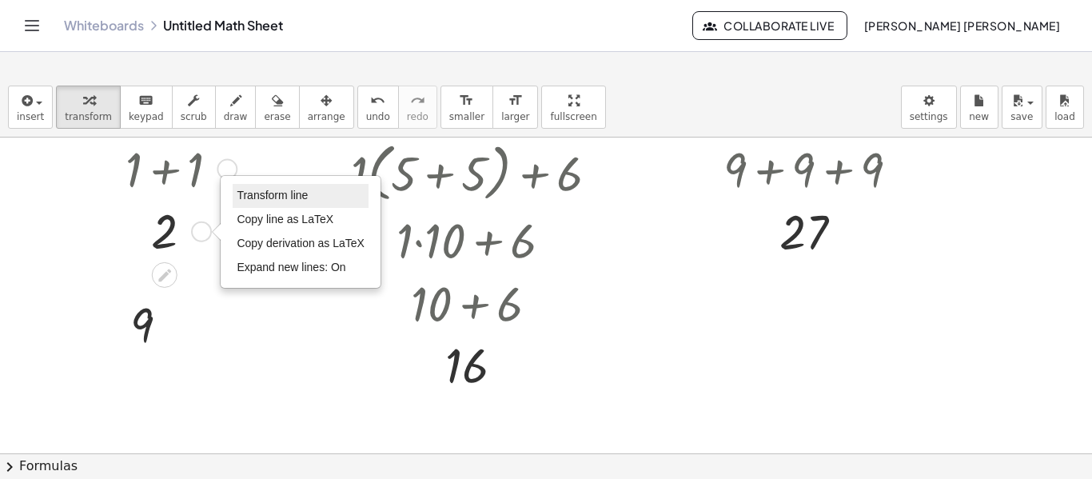
click at [314, 198] on li "Transform line" at bounding box center [301, 196] width 136 height 24
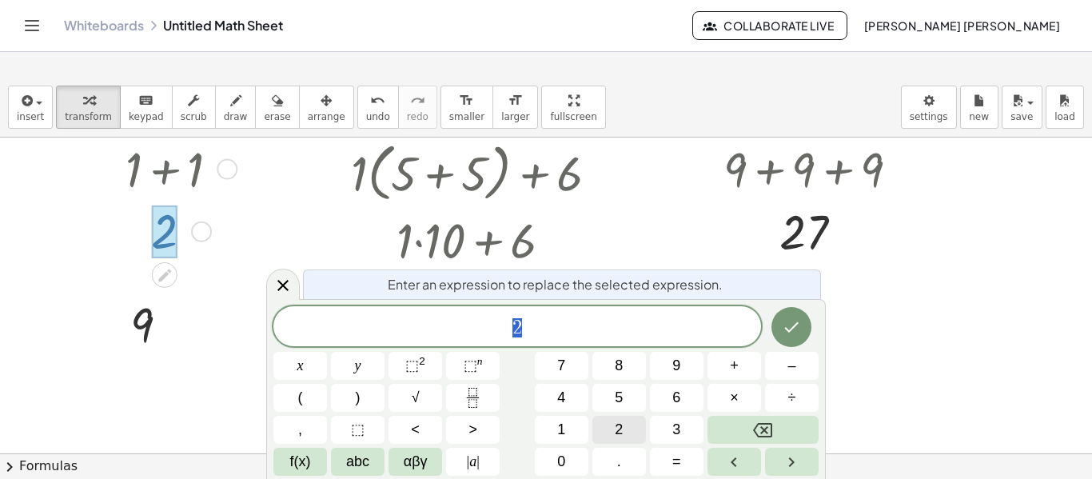
click at [600, 423] on button "2" at bounding box center [619, 430] width 54 height 28
click at [732, 372] on span "+" at bounding box center [734, 366] width 9 height 22
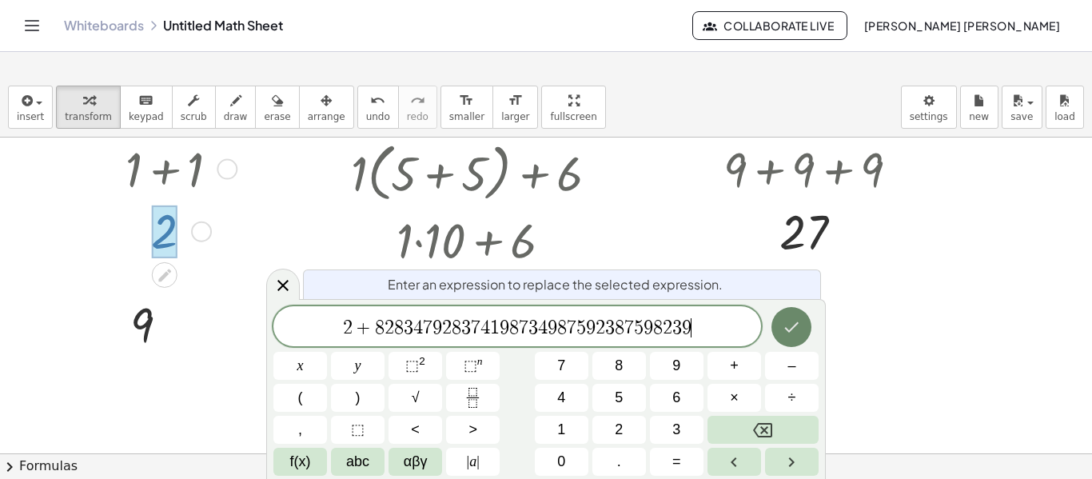
click at [803, 329] on button "Done" at bounding box center [792, 327] width 40 height 40
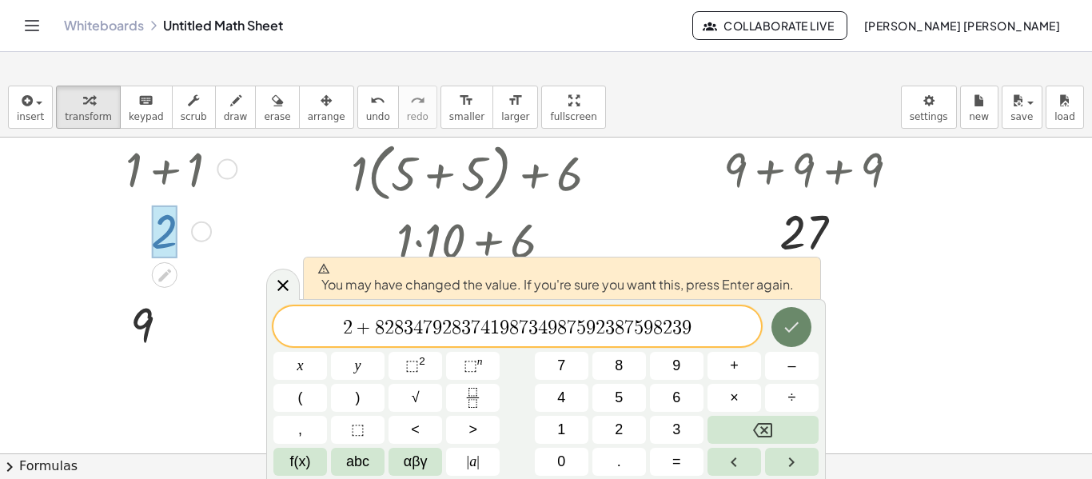
click at [803, 329] on button "Done" at bounding box center [792, 327] width 40 height 40
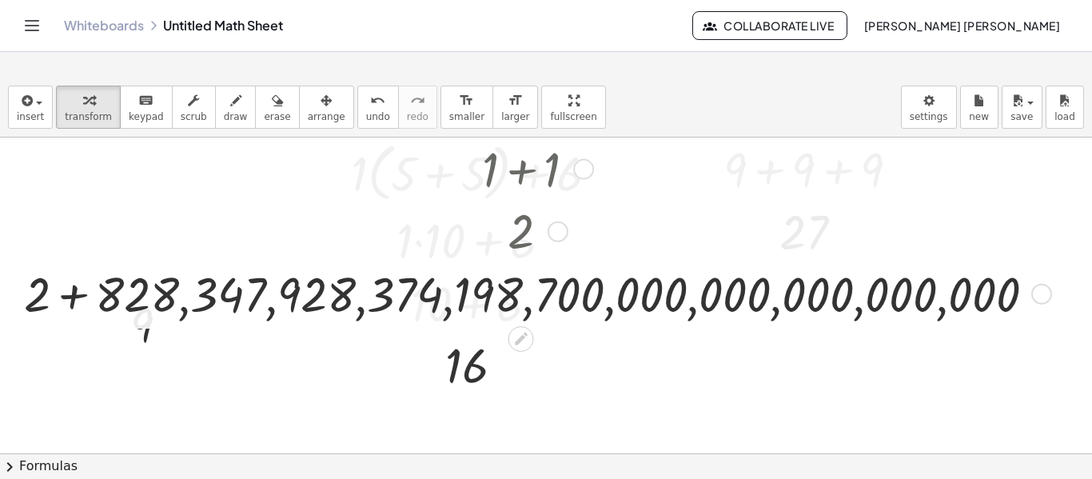
click at [71, 297] on div at bounding box center [535, 293] width 1038 height 64
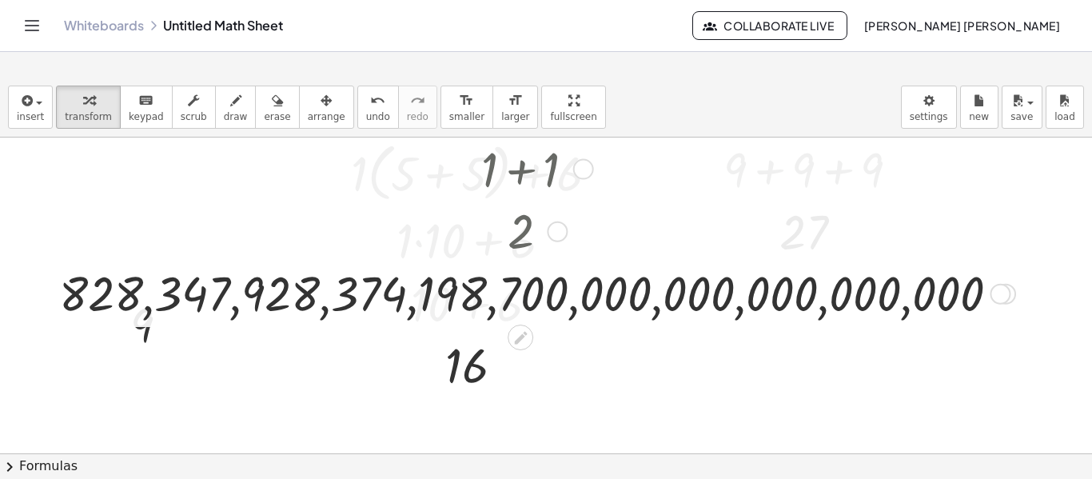
click at [999, 296] on div at bounding box center [1000, 294] width 21 height 21
click at [1044, 257] on span "Transform line" at bounding box center [1071, 257] width 71 height 13
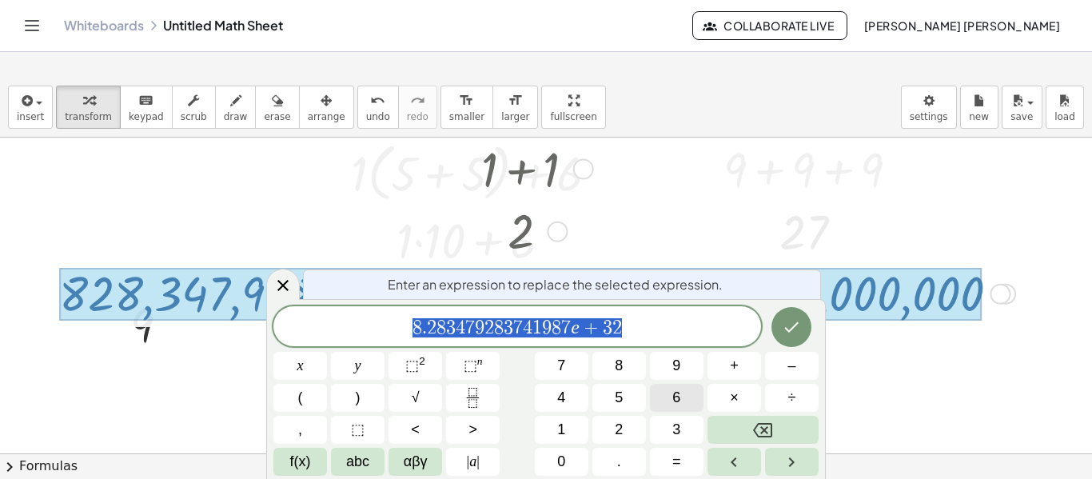
click at [652, 401] on button "6" at bounding box center [677, 398] width 54 height 28
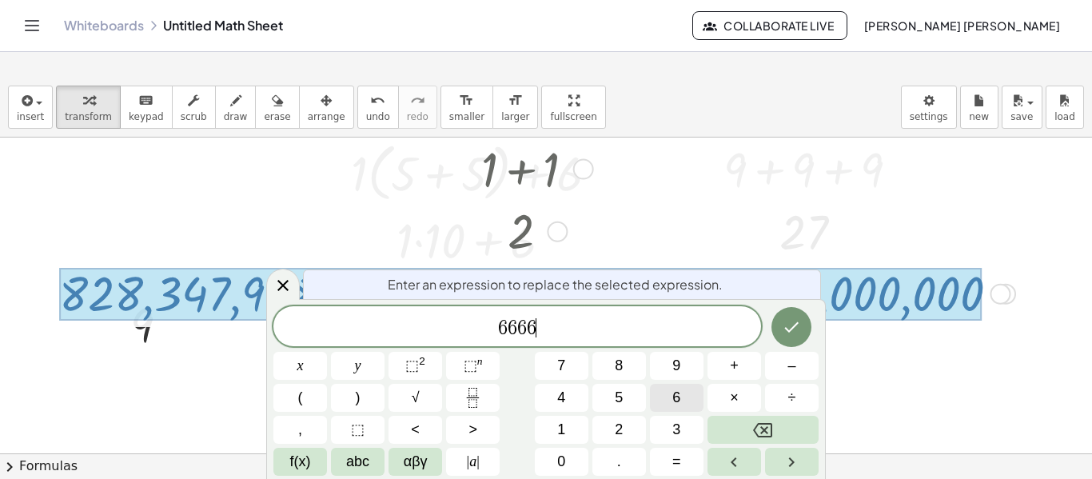
click at [652, 401] on button "6" at bounding box center [677, 398] width 54 height 28
click at [725, 394] on button "×" at bounding box center [735, 398] width 54 height 28
click at [765, 432] on icon "Backspace" at bounding box center [762, 430] width 19 height 19
click at [786, 366] on button "–" at bounding box center [792, 366] width 54 height 28
click at [680, 397] on span "6" at bounding box center [676, 398] width 8 height 22
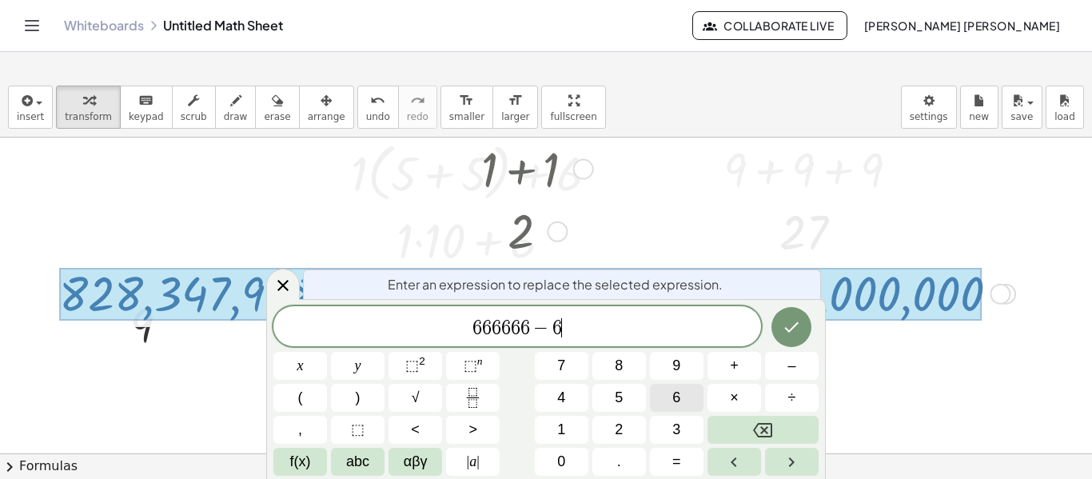
click at [680, 397] on span "6" at bounding box center [676, 398] width 8 height 22
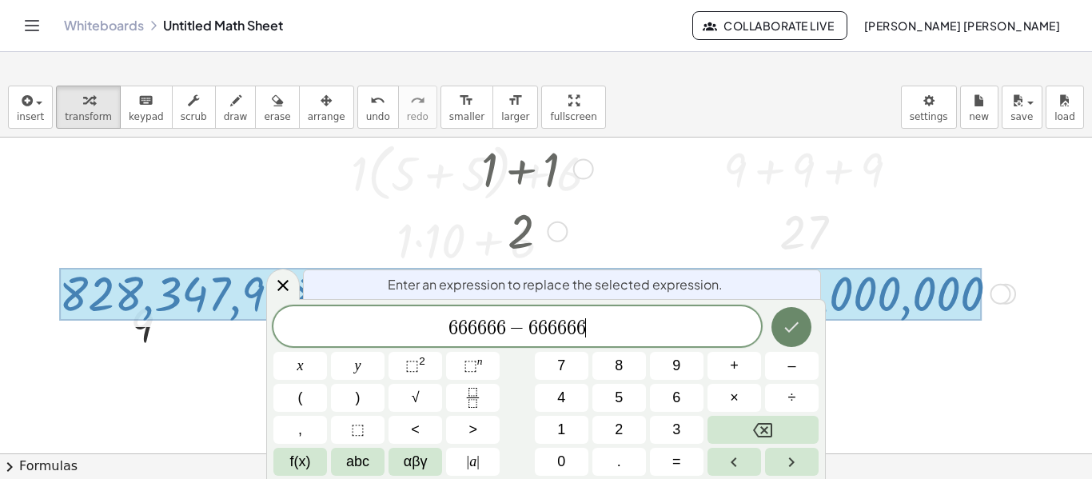
click at [790, 327] on icon "Done" at bounding box center [791, 326] width 19 height 19
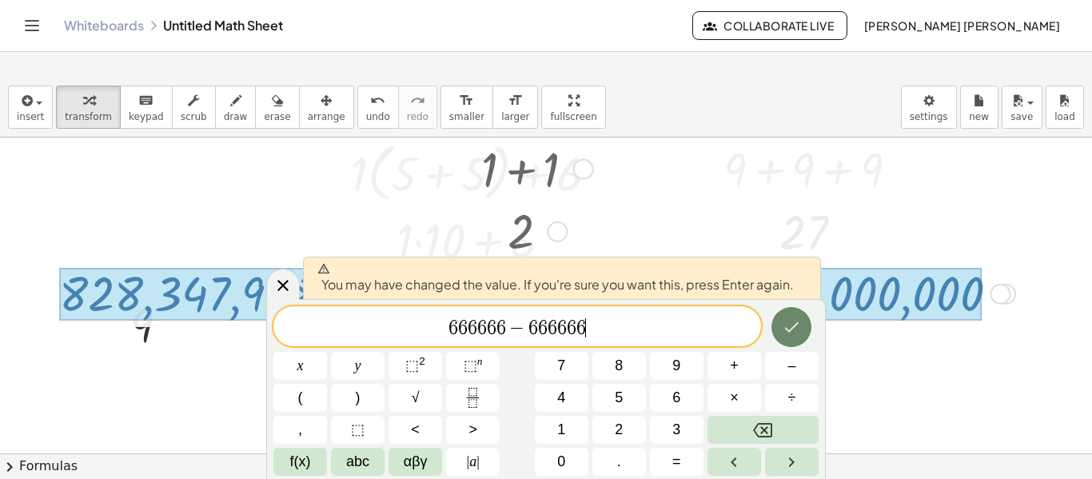
click at [790, 327] on icon "Done" at bounding box center [791, 326] width 19 height 19
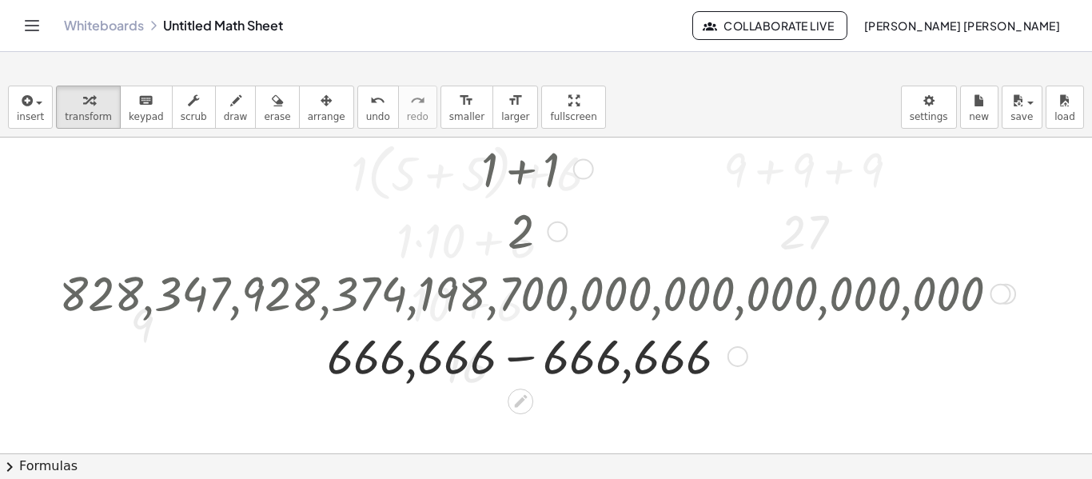
click at [521, 353] on div at bounding box center [534, 355] width 967 height 64
